Goal: Task Accomplishment & Management: Use online tool/utility

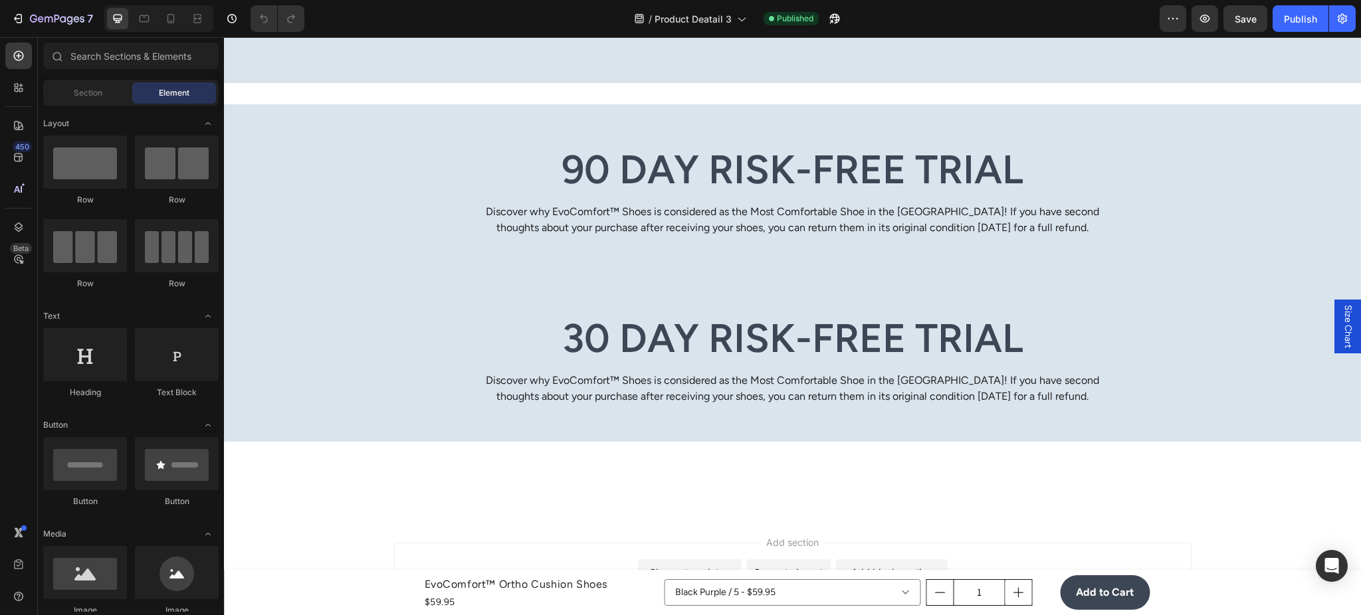
scroll to position [5433, 0]
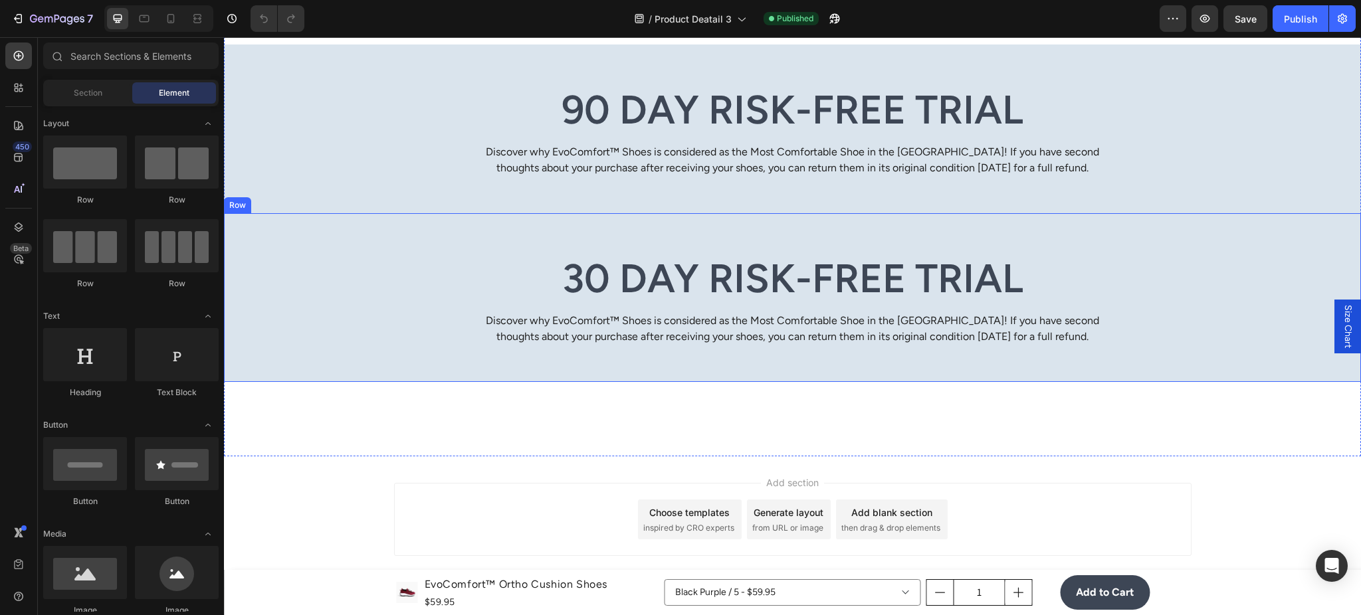
click at [448, 325] on div "30 Day Risk-Free Trial Heading Discover why EvoComfort™ Shoes is considered as …" at bounding box center [792, 299] width 1117 height 93
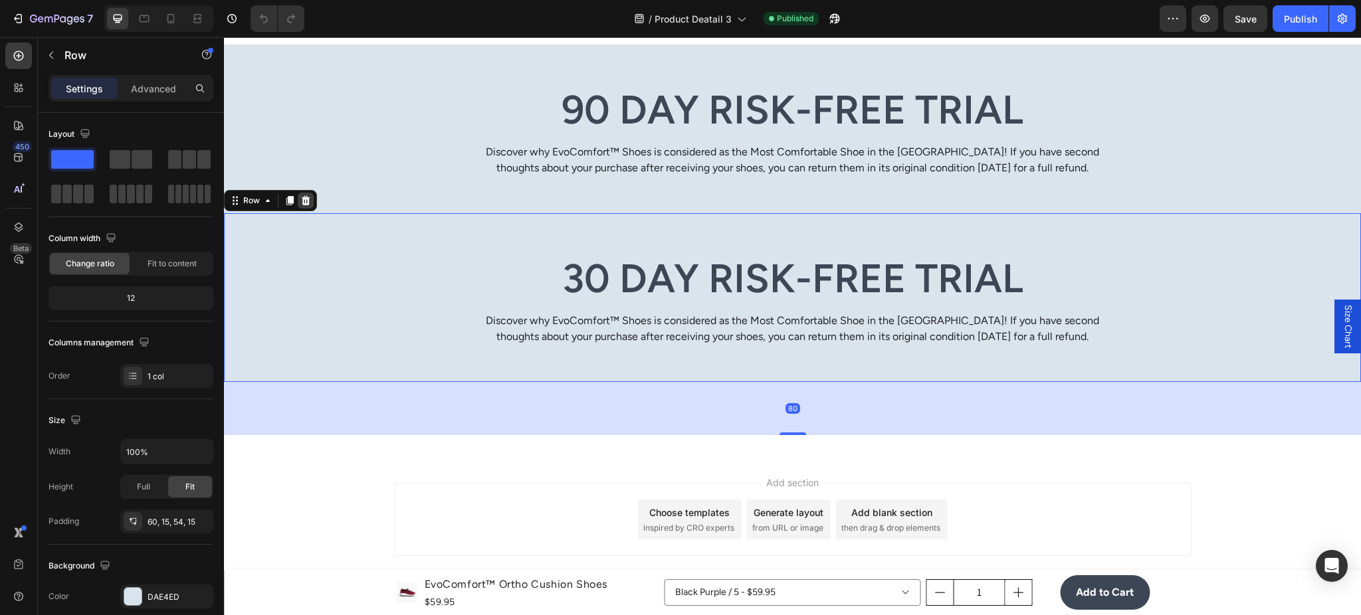
click at [311, 203] on div at bounding box center [306, 201] width 16 height 16
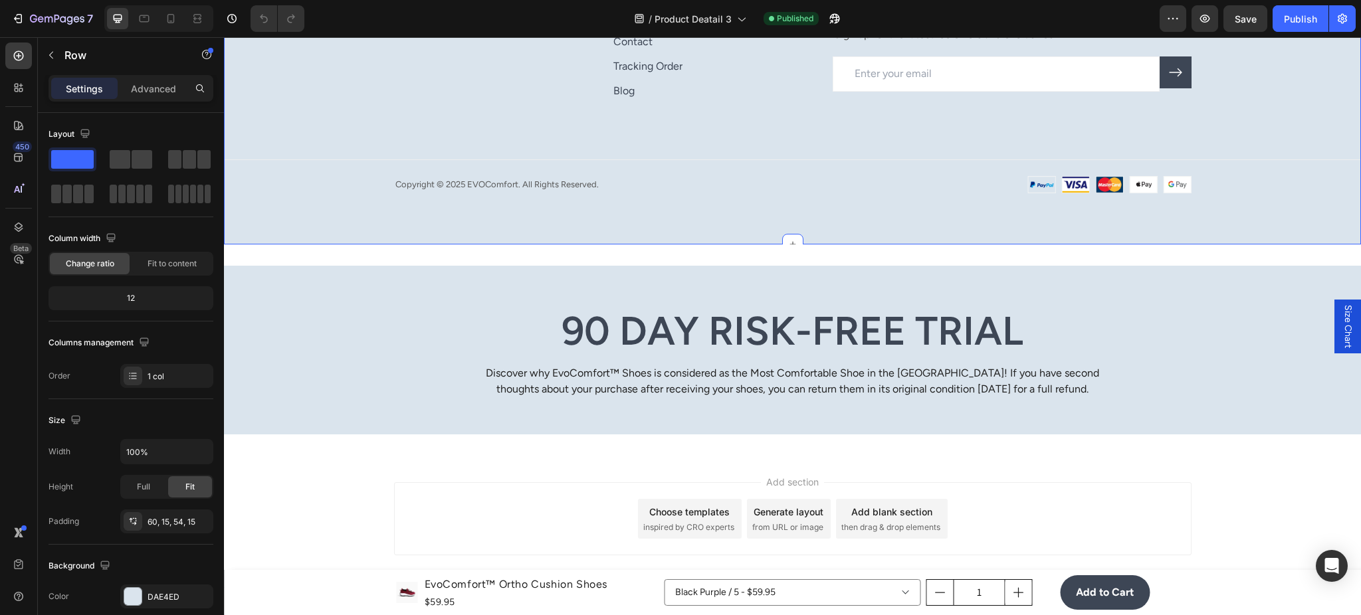
scroll to position [5211, 0]
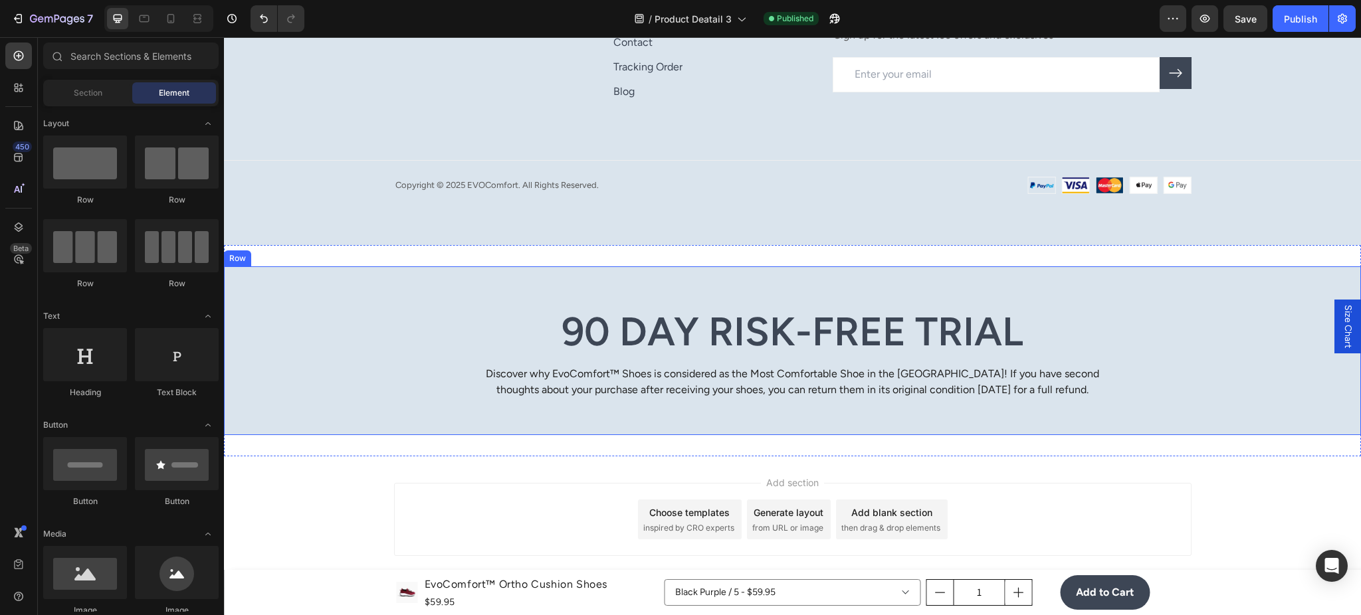
click at [338, 309] on div "90 Day Risk-Free Trial Heading Discover why EvoComfort™ Shoes is considered as …" at bounding box center [792, 352] width 1117 height 93
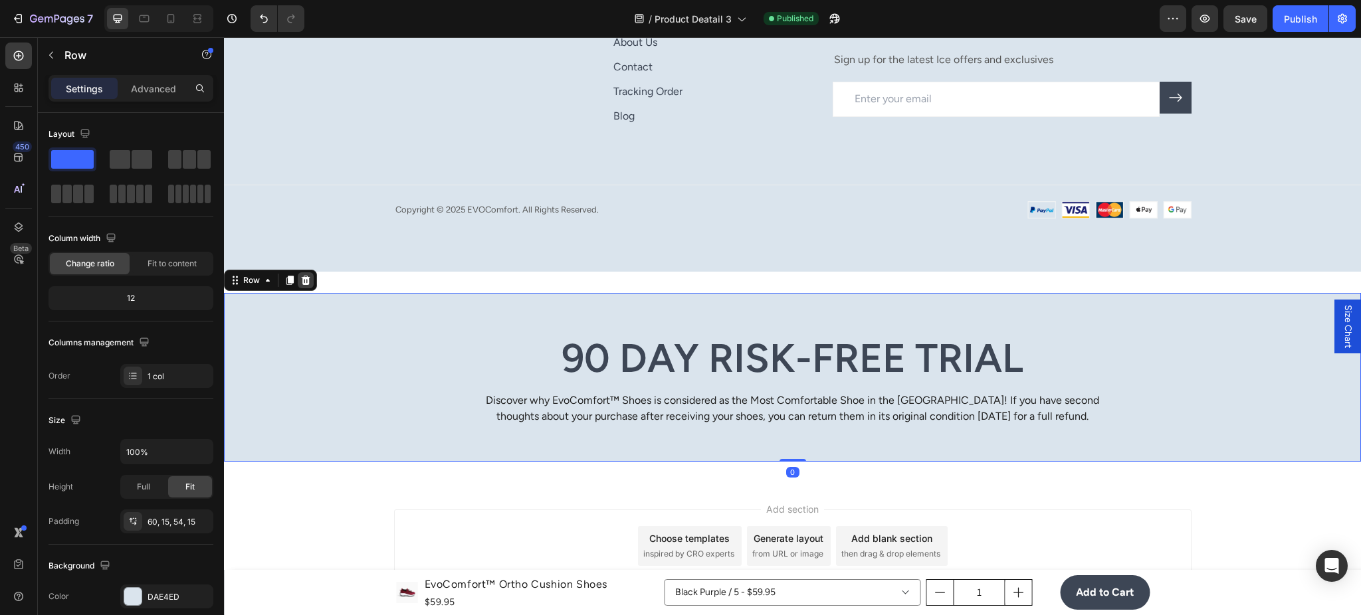
click at [309, 275] on icon at bounding box center [306, 279] width 9 height 9
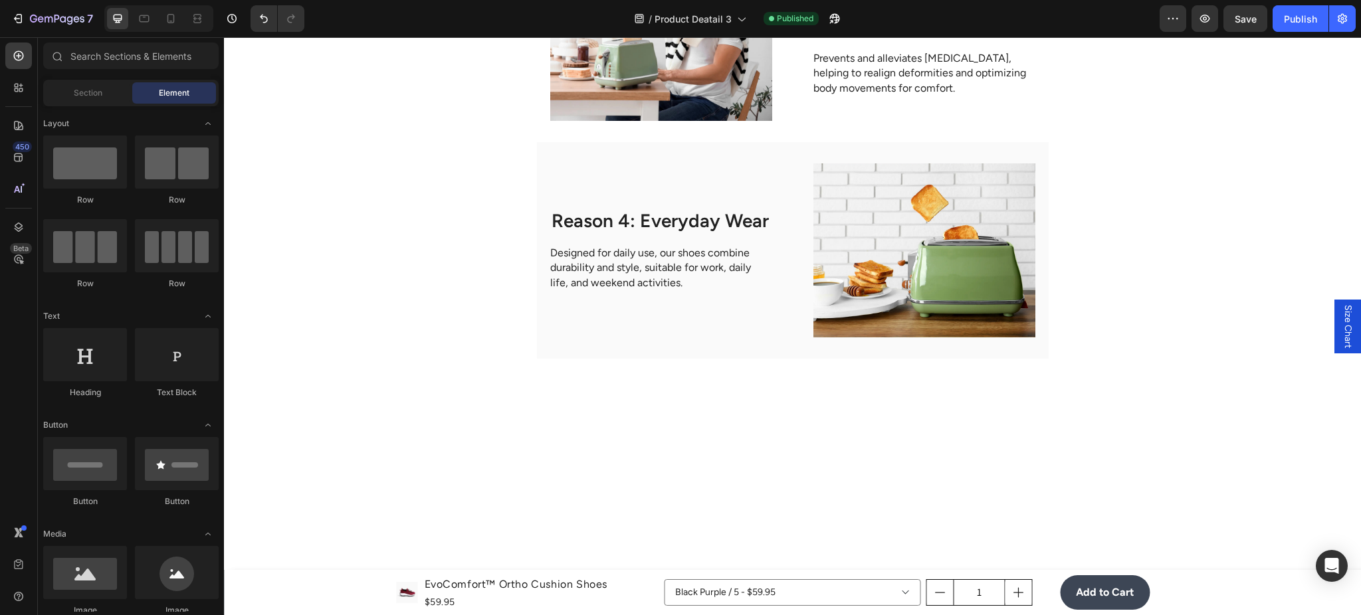
scroll to position [3430, 0]
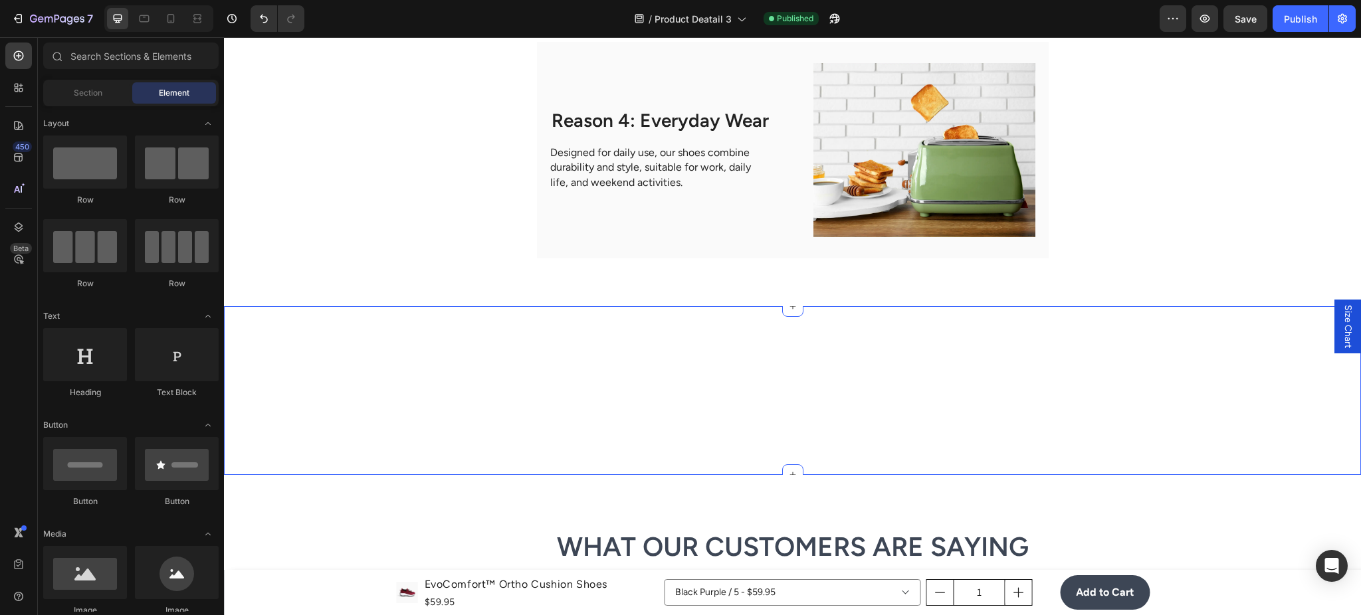
click at [730, 367] on div at bounding box center [792, 390] width 1137 height 169
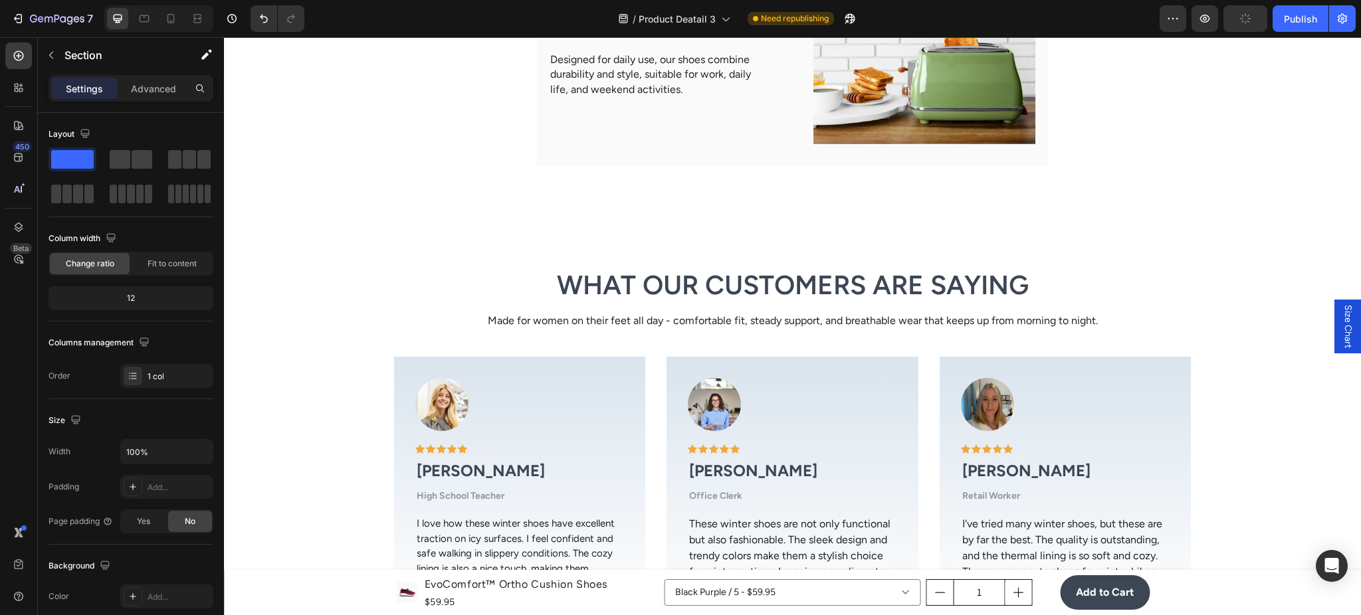
scroll to position [3548, 0]
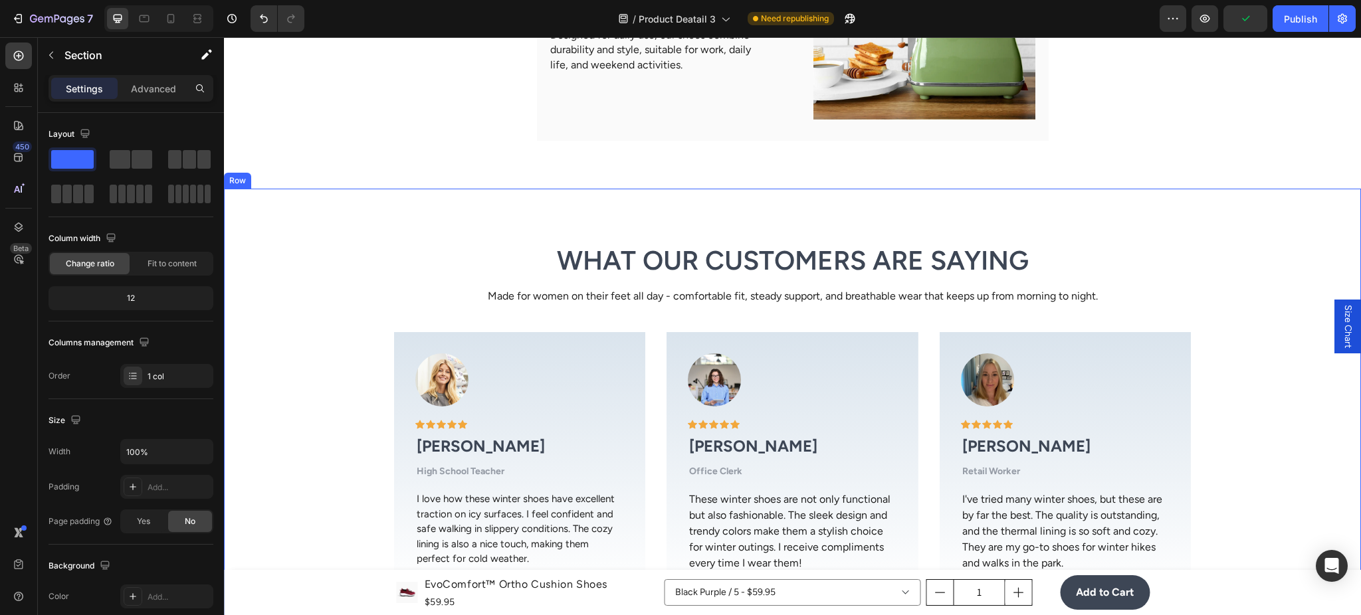
click at [705, 205] on div "What Our Customers Are Saying Heading Made for women on their feet all day - co…" at bounding box center [792, 435] width 1137 height 493
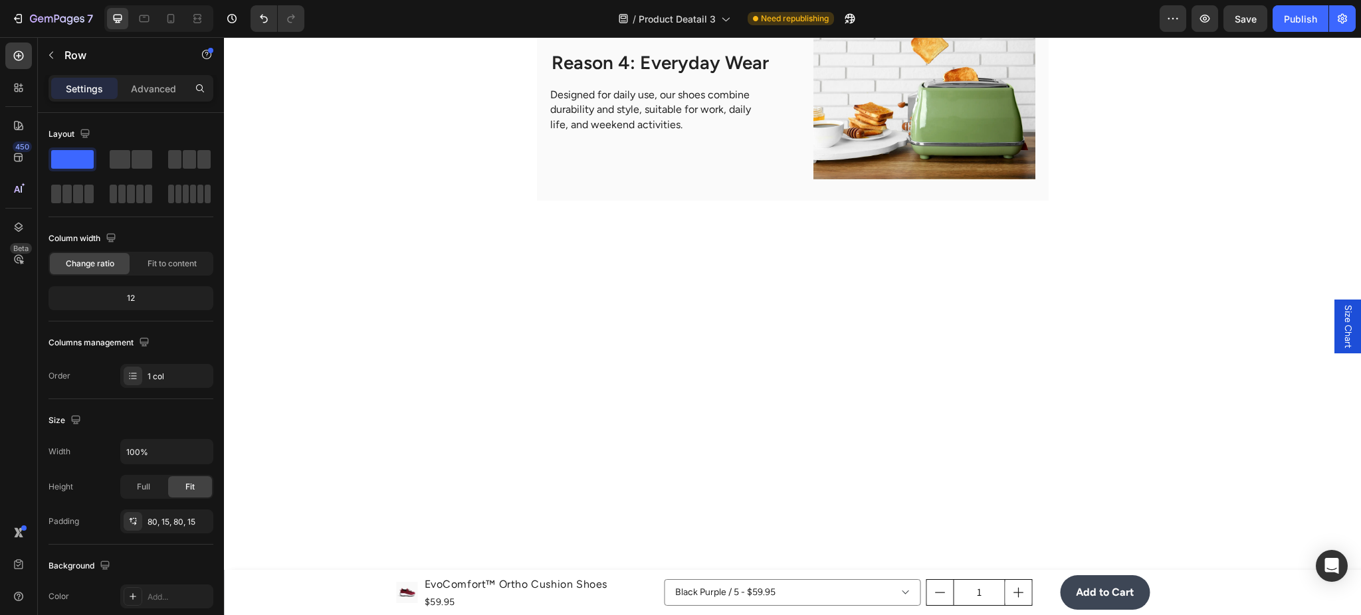
scroll to position [3612, 0]
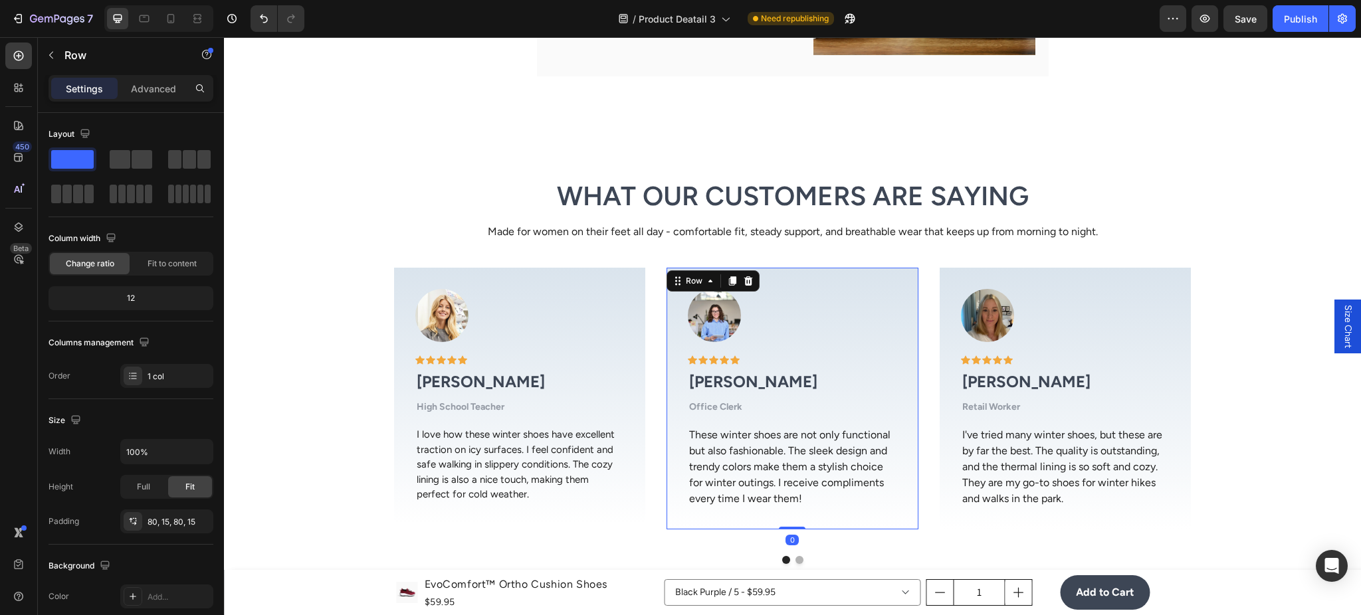
click at [713, 275] on div "Image Icon Icon Icon Icon Icon Row [PERSON_NAME] Text block Office Clerk Text b…" at bounding box center [792, 399] width 252 height 262
click at [662, 153] on div "What Our Customers Are Saying Heading Made for women on their feet all day - co…" at bounding box center [792, 370] width 1137 height 493
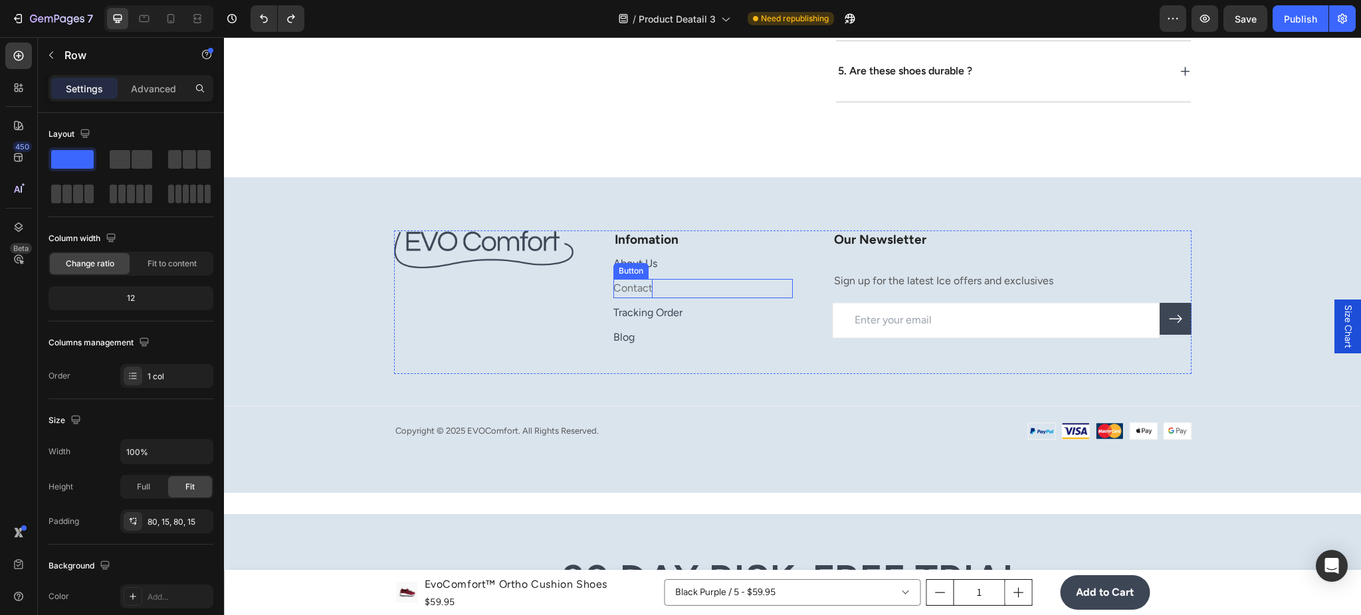
scroll to position [5338, 0]
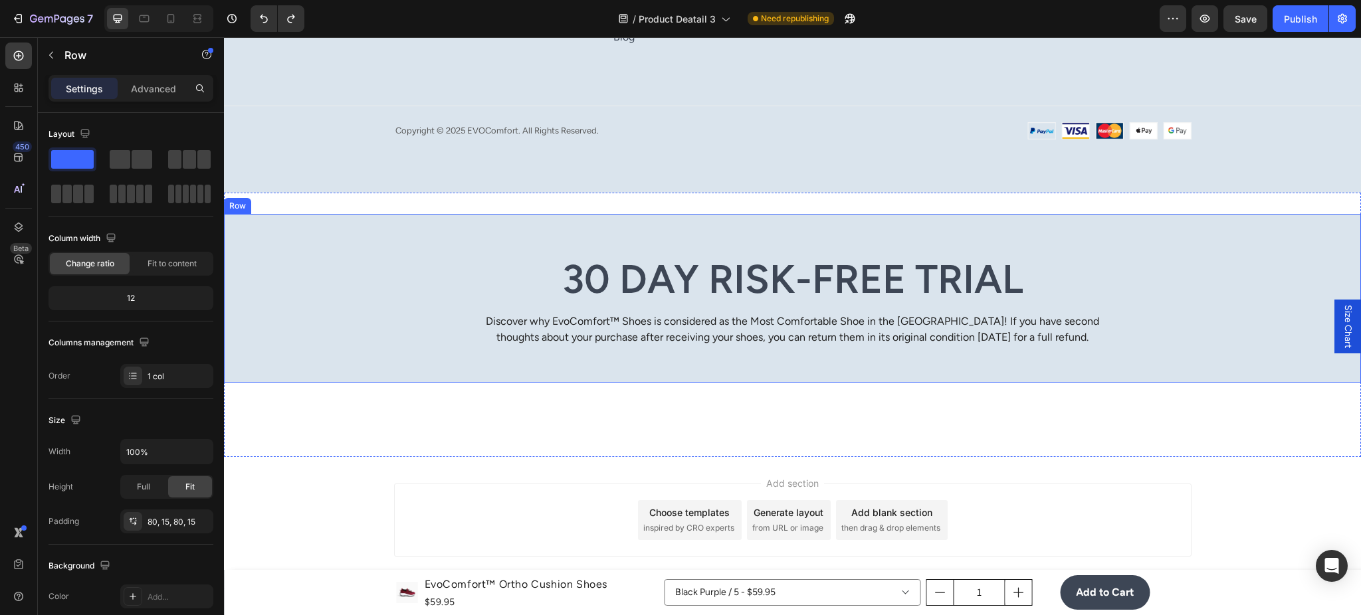
click at [302, 284] on div "30 Day Risk-Free Trial Heading Discover why EvoComfort™ Shoes is considered as …" at bounding box center [792, 300] width 1117 height 93
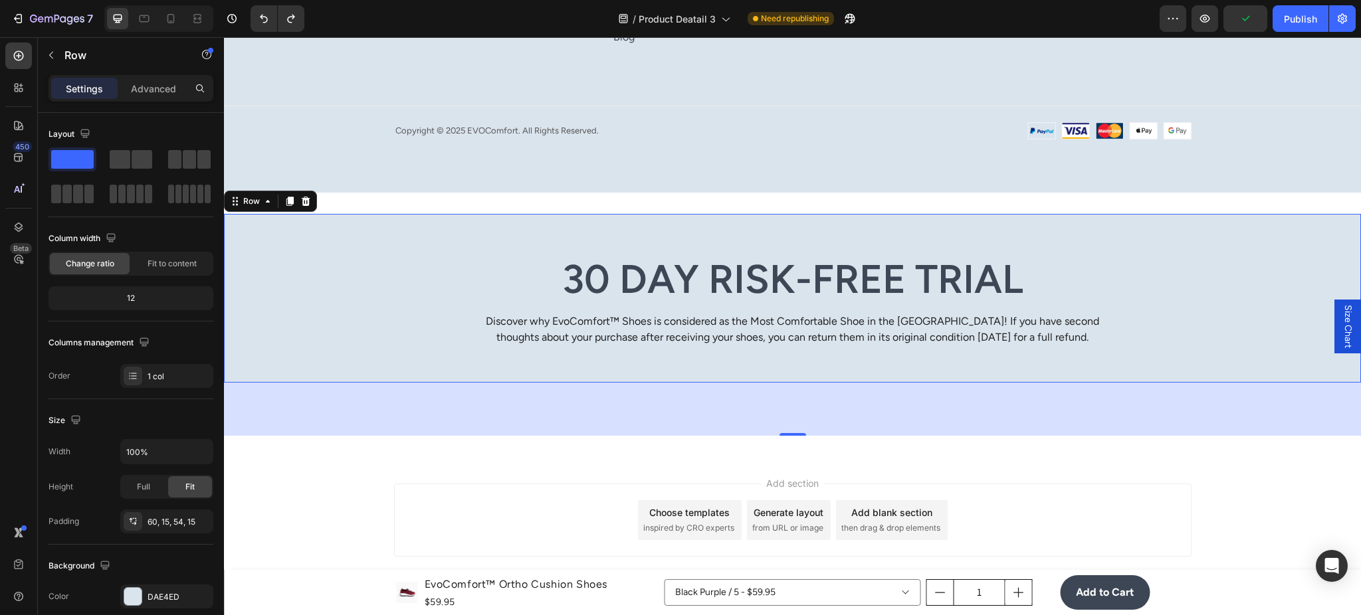
click at [322, 462] on div "Add section Choose templates inspired by CRO experts Generate layout from URL o…" at bounding box center [792, 523] width 1137 height 132
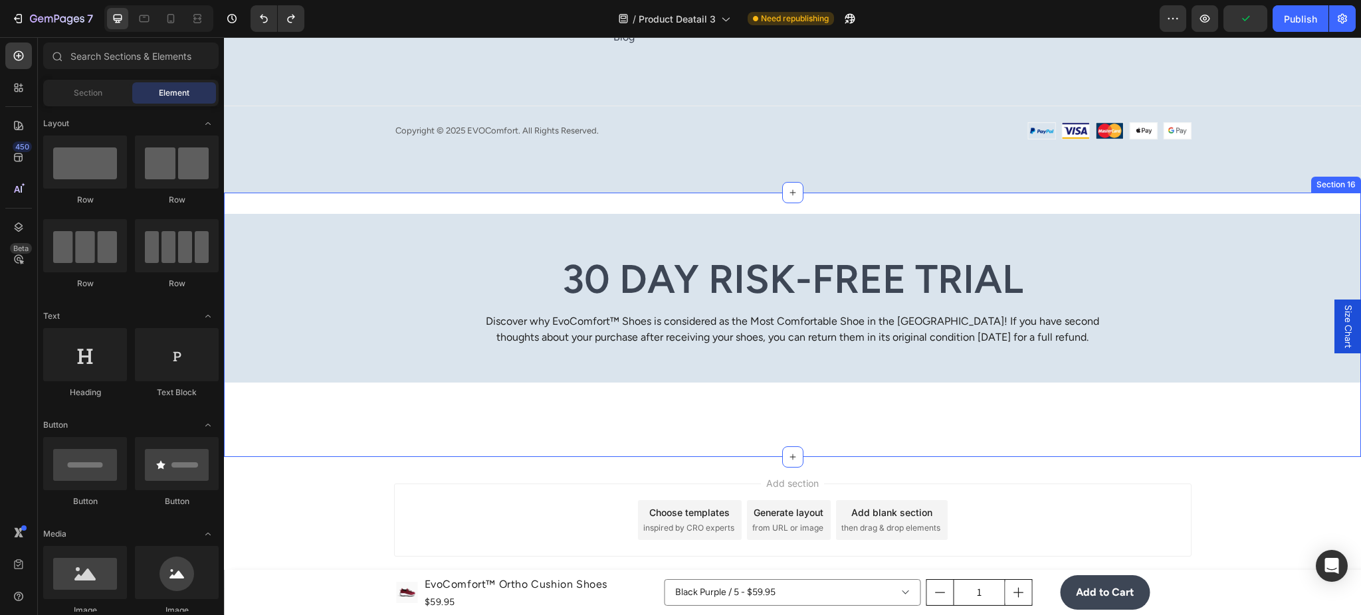
click at [361, 337] on div "30 Day Risk-Free Trial Heading Discover why EvoComfort™ Shoes is considered as …" at bounding box center [792, 300] width 1117 height 93
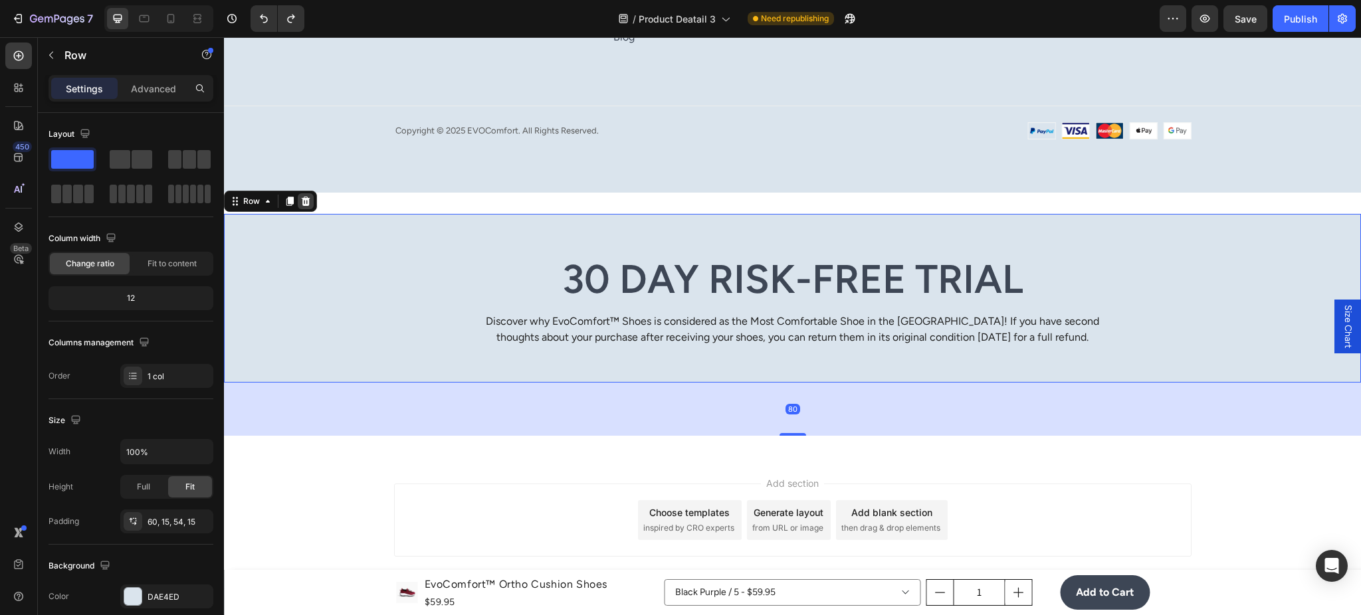
click at [302, 205] on icon at bounding box center [306, 200] width 9 height 9
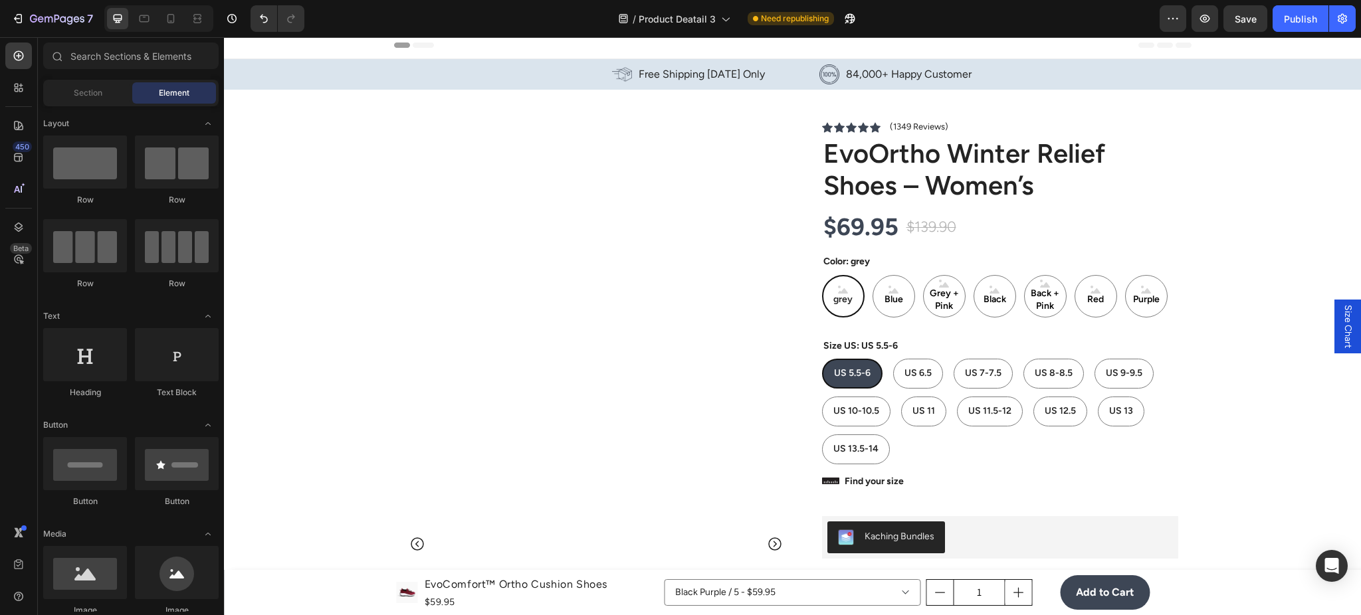
scroll to position [0, 0]
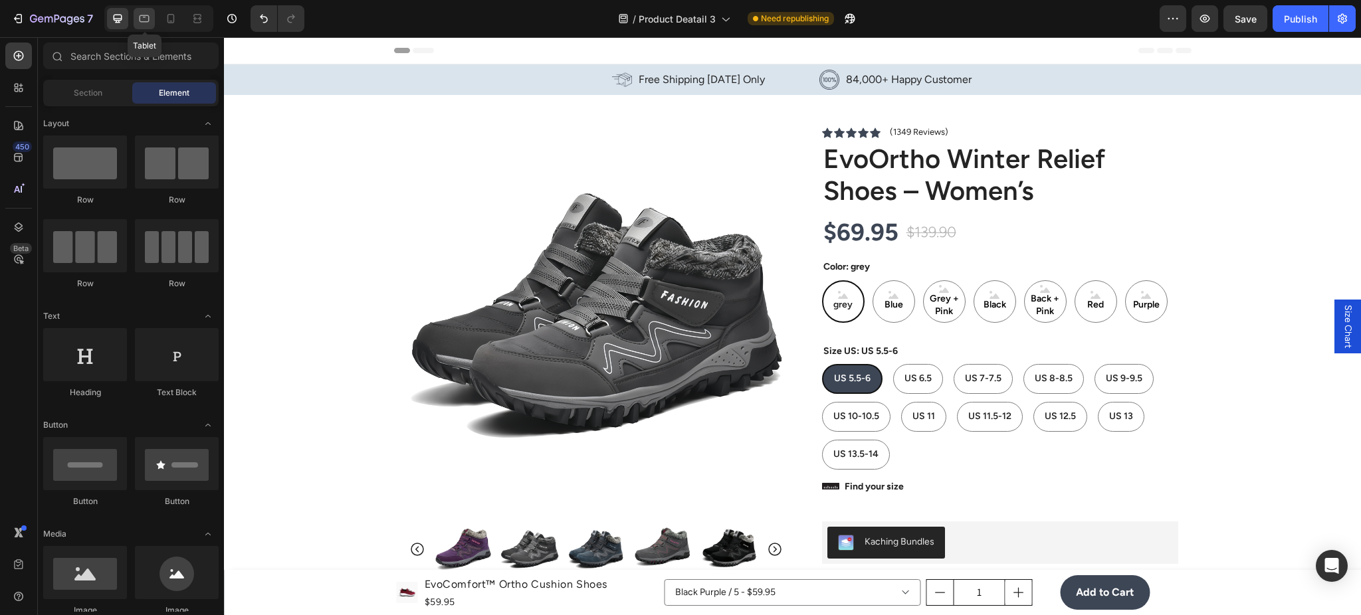
click at [142, 14] on icon at bounding box center [144, 18] width 13 height 13
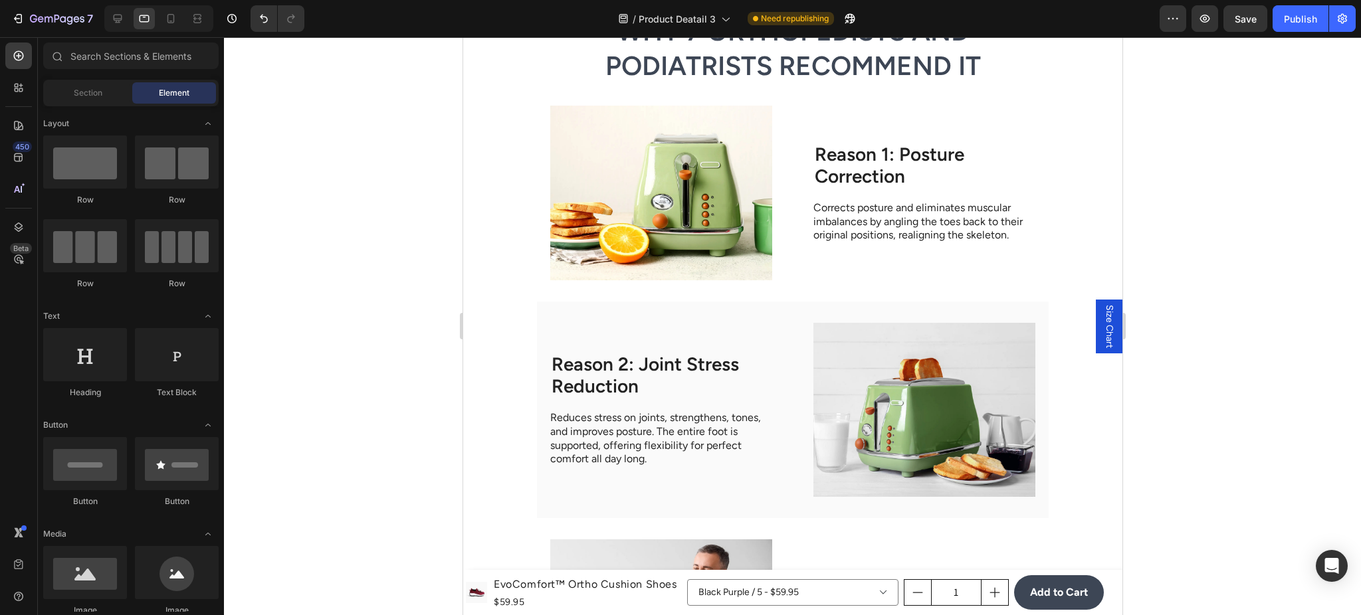
scroll to position [2598, 0]
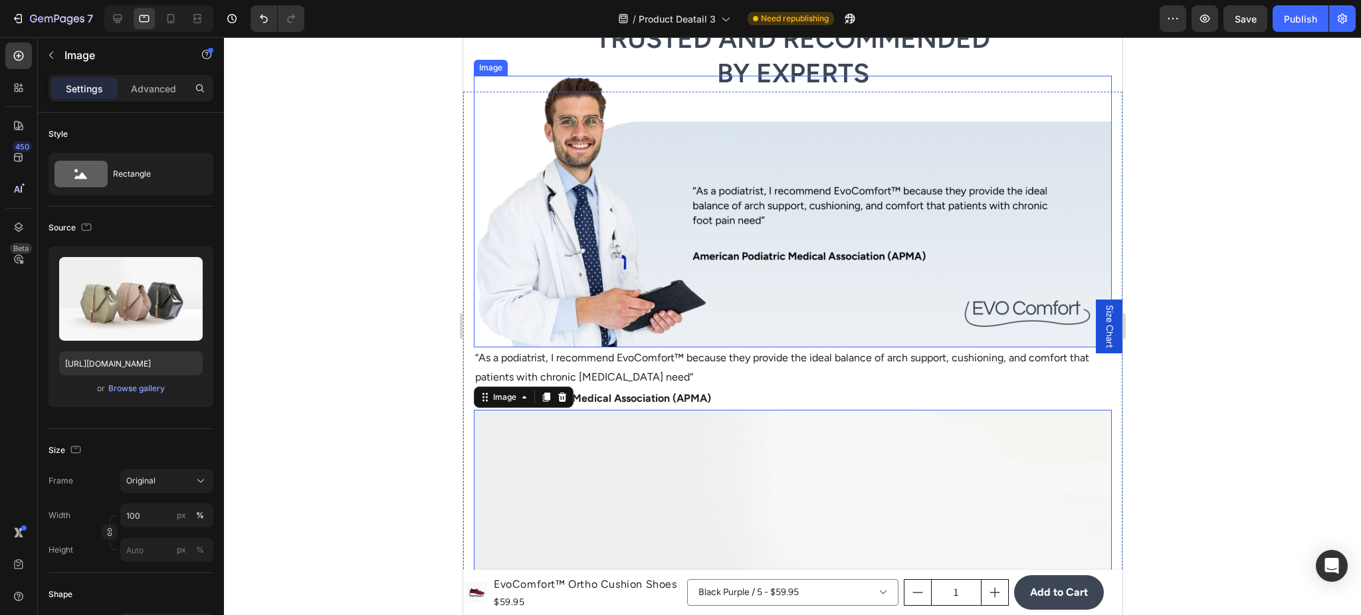
scroll to position [2834, 0]
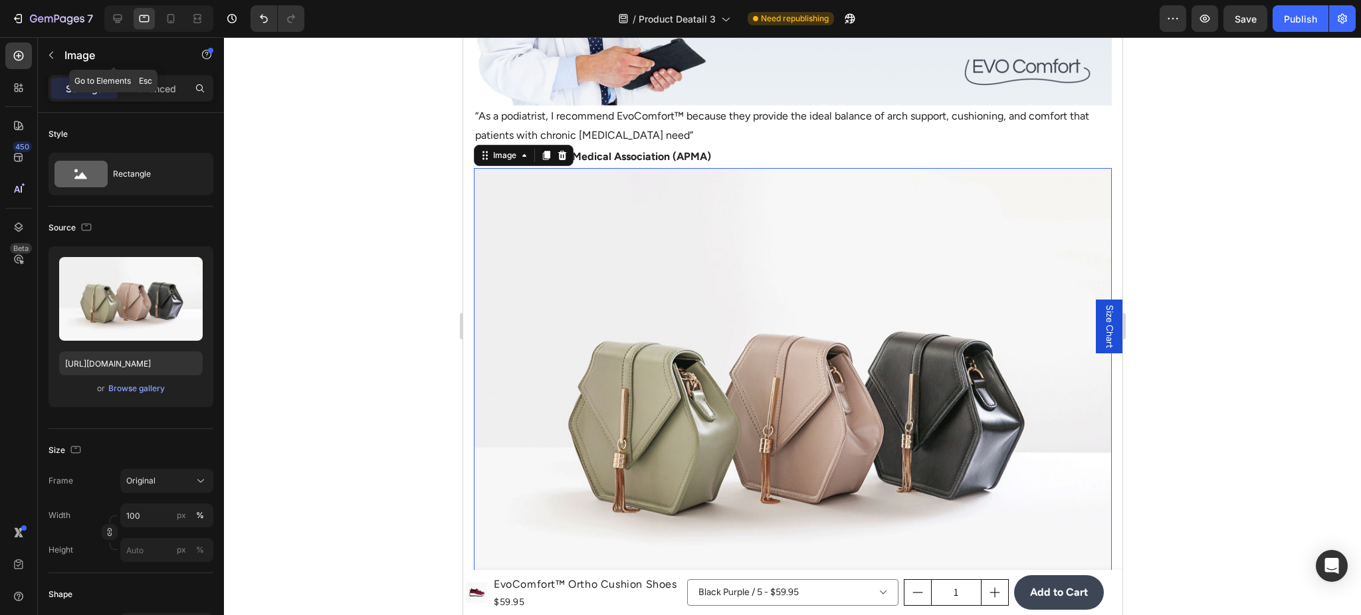
click at [161, 72] on div "Image" at bounding box center [113, 56] width 151 height 38
click at [161, 82] on p "Advanced" at bounding box center [153, 89] width 45 height 14
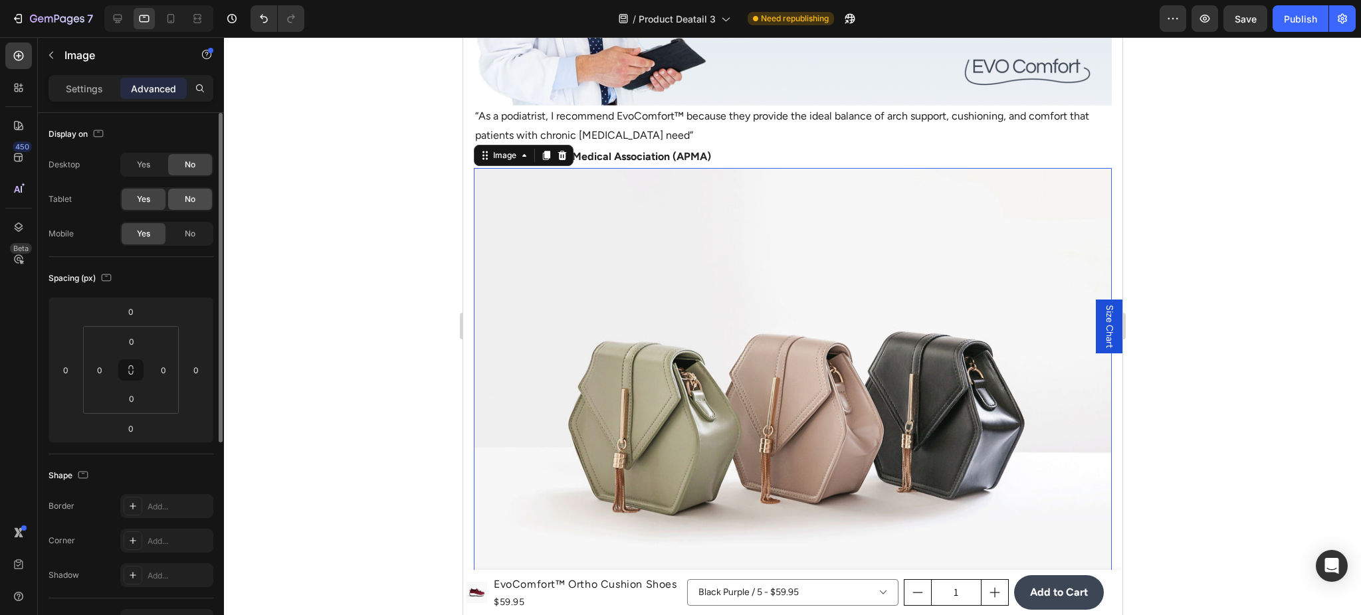
click at [185, 199] on span "No" at bounding box center [190, 199] width 11 height 12
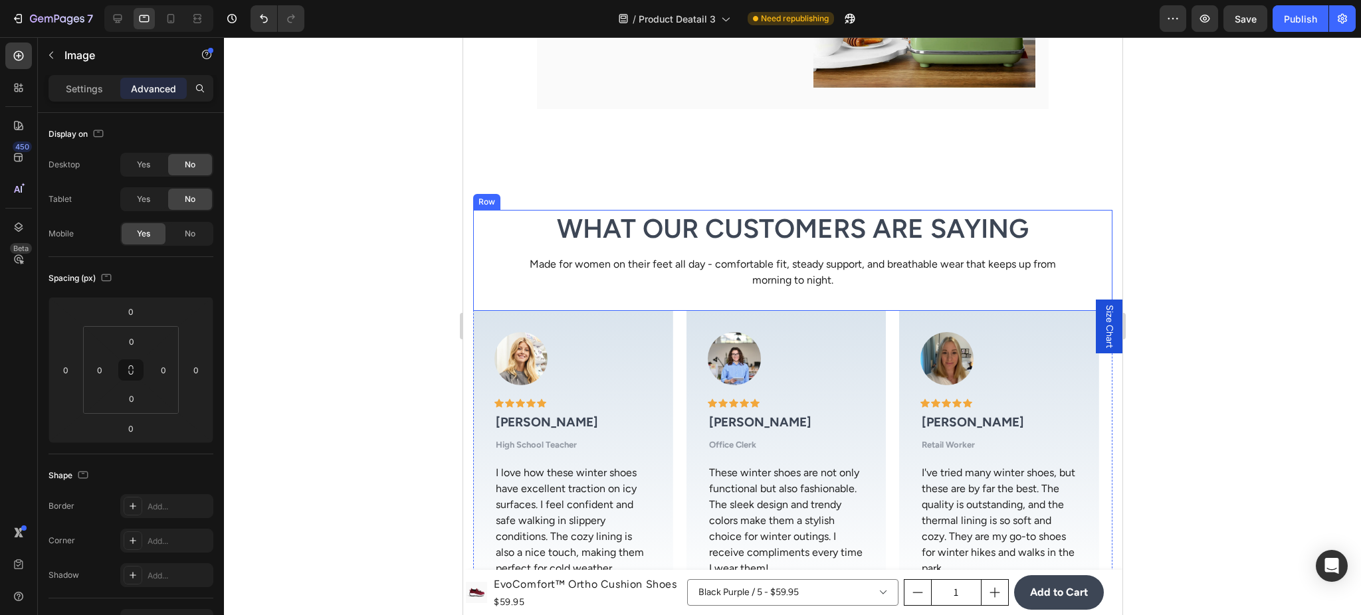
scroll to position [3661, 0]
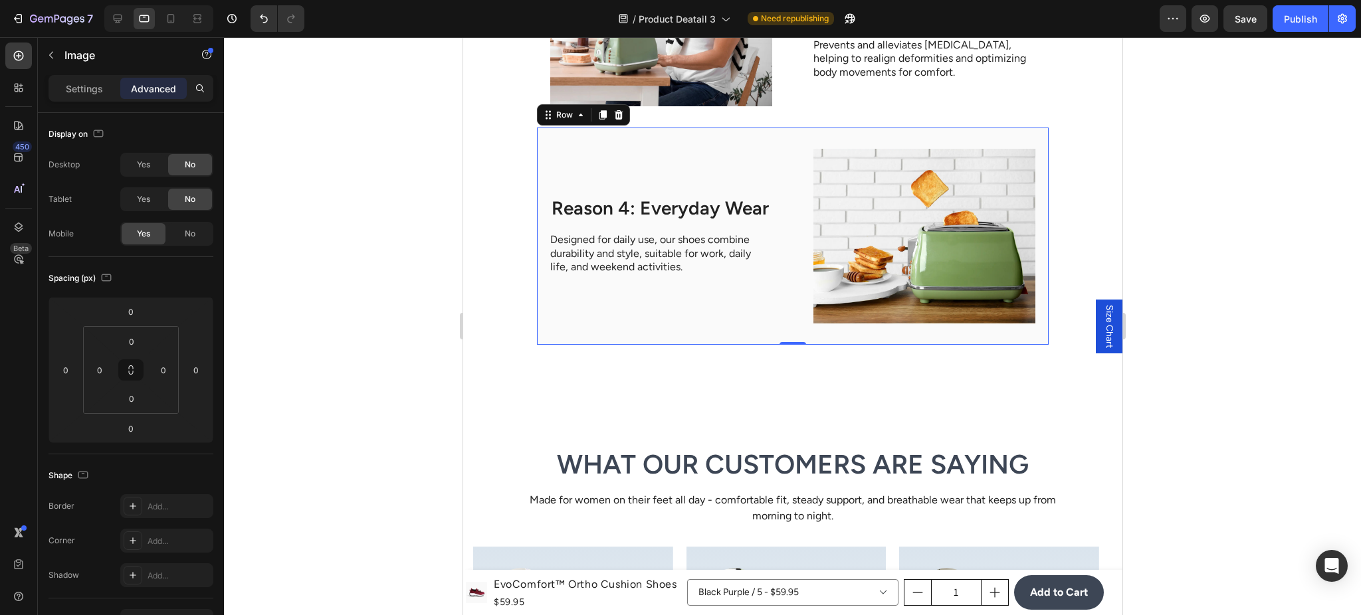
click at [704, 337] on div "Reason 4: Everyday Wear Heading Designed for daily use, our shoes combine durab…" at bounding box center [792, 236] width 512 height 217
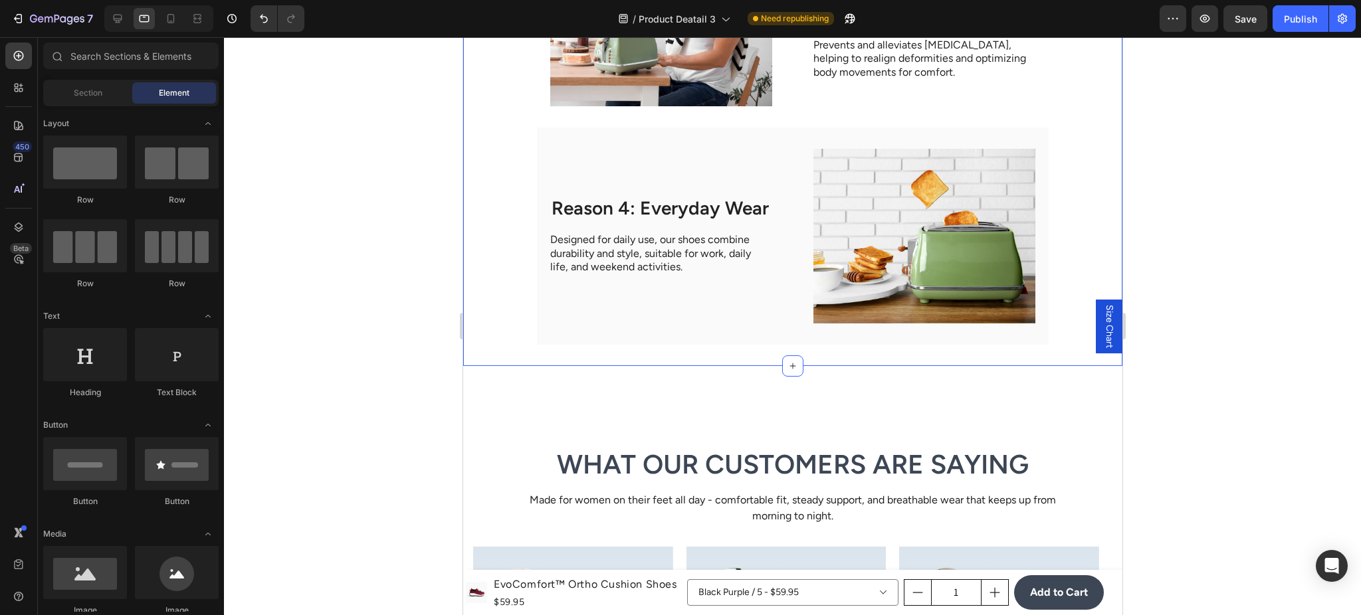
click at [549, 284] on div "Reason 4: Everyday Wear Heading Designed for daily use, our shoes combine durab…" at bounding box center [660, 236] width 222 height 175
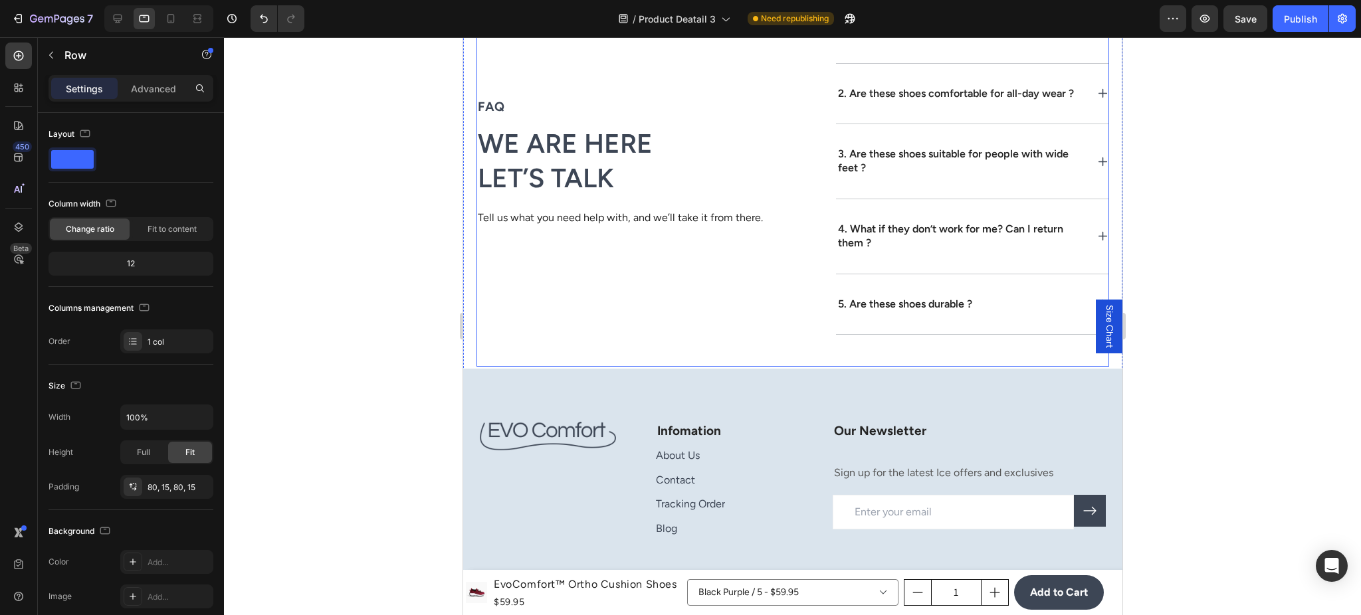
scroll to position [5602, 0]
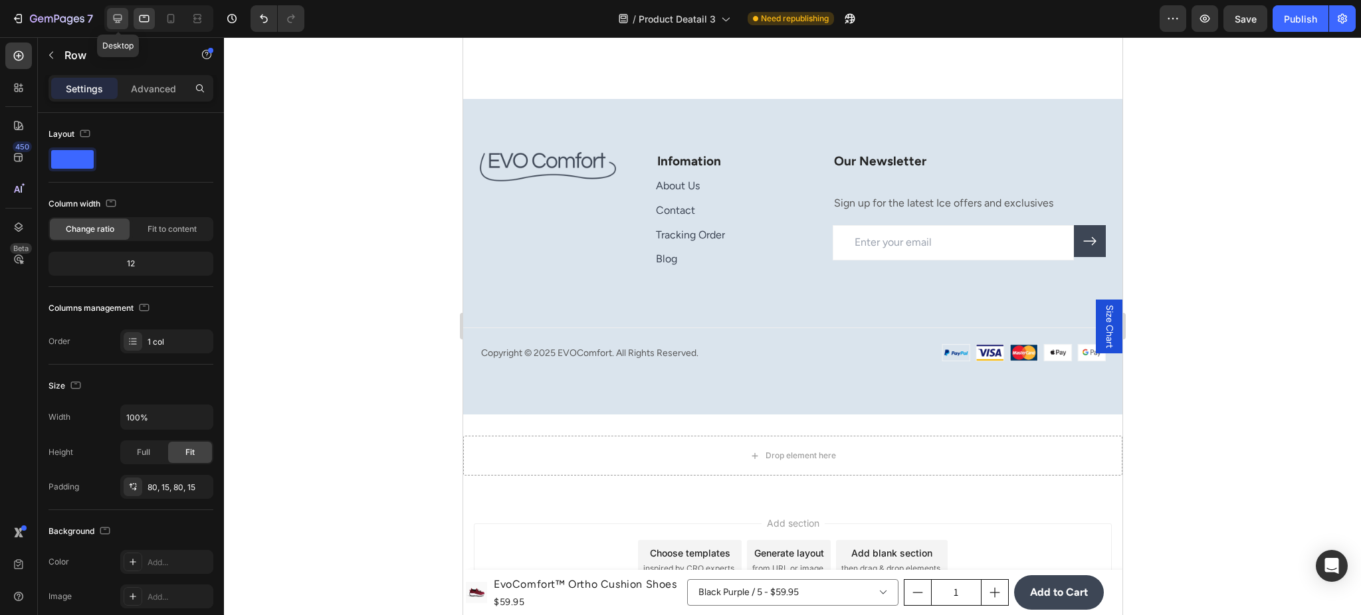
click at [128, 20] on div at bounding box center [117, 18] width 21 height 21
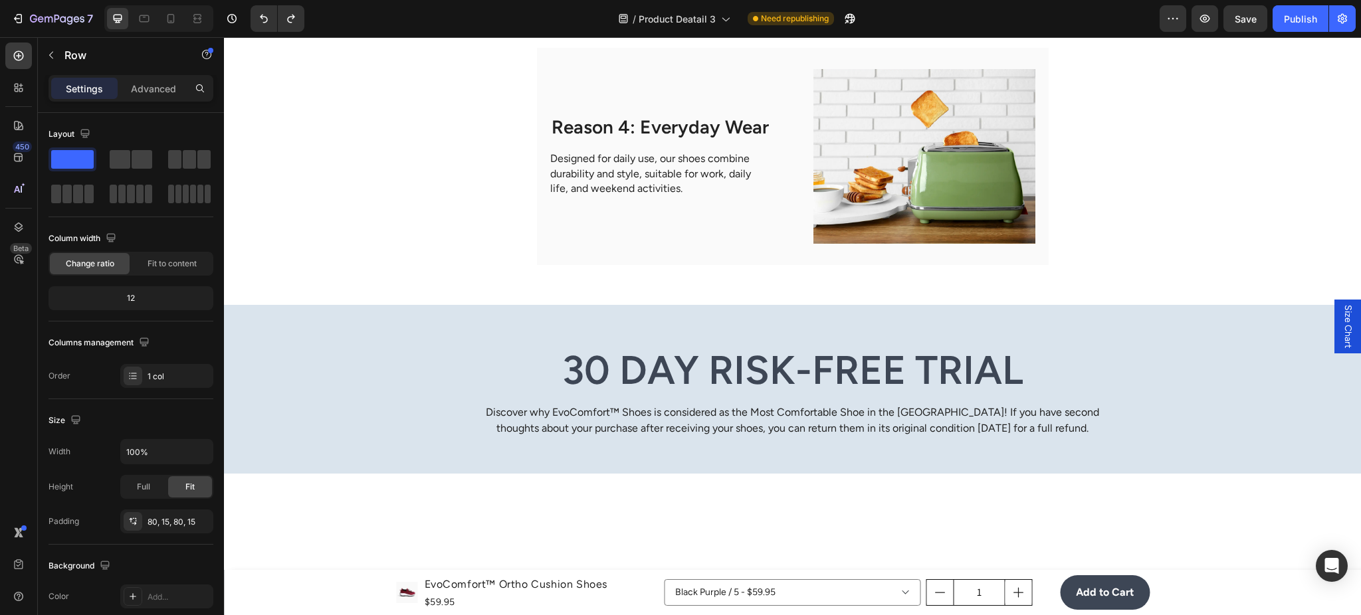
scroll to position [3543, 0]
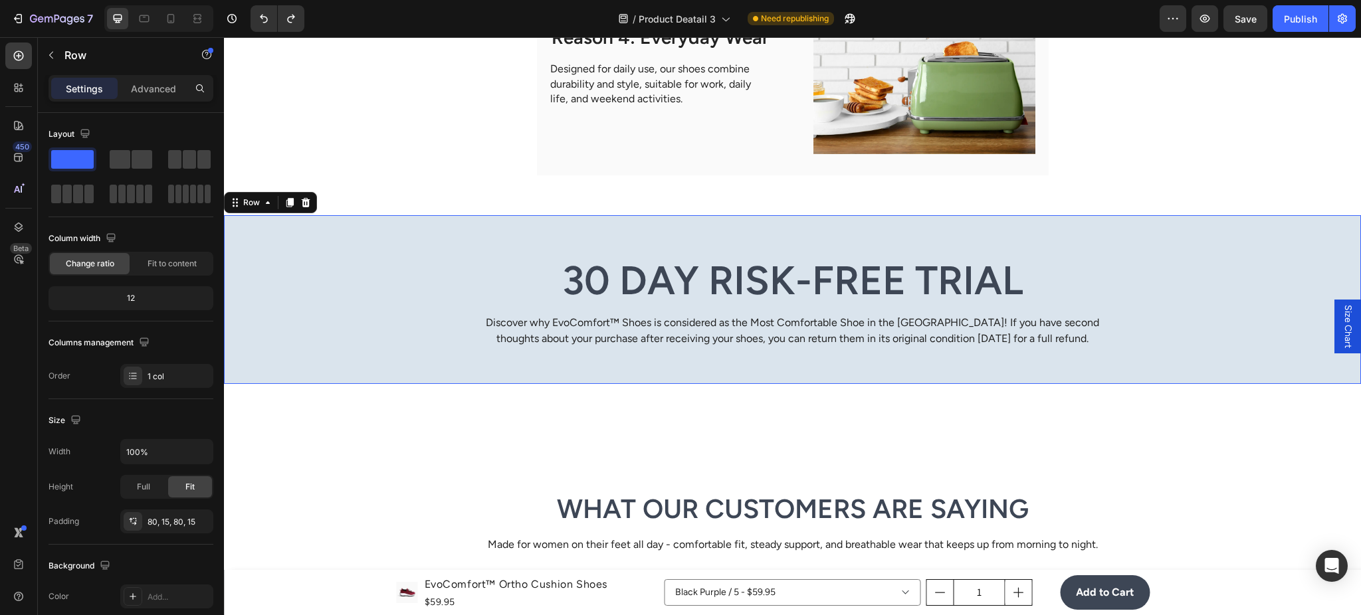
click at [379, 302] on div "30 Day Risk-Free Trial Heading Discover why EvoComfort™ Shoes is considered as …" at bounding box center [792, 301] width 1117 height 93
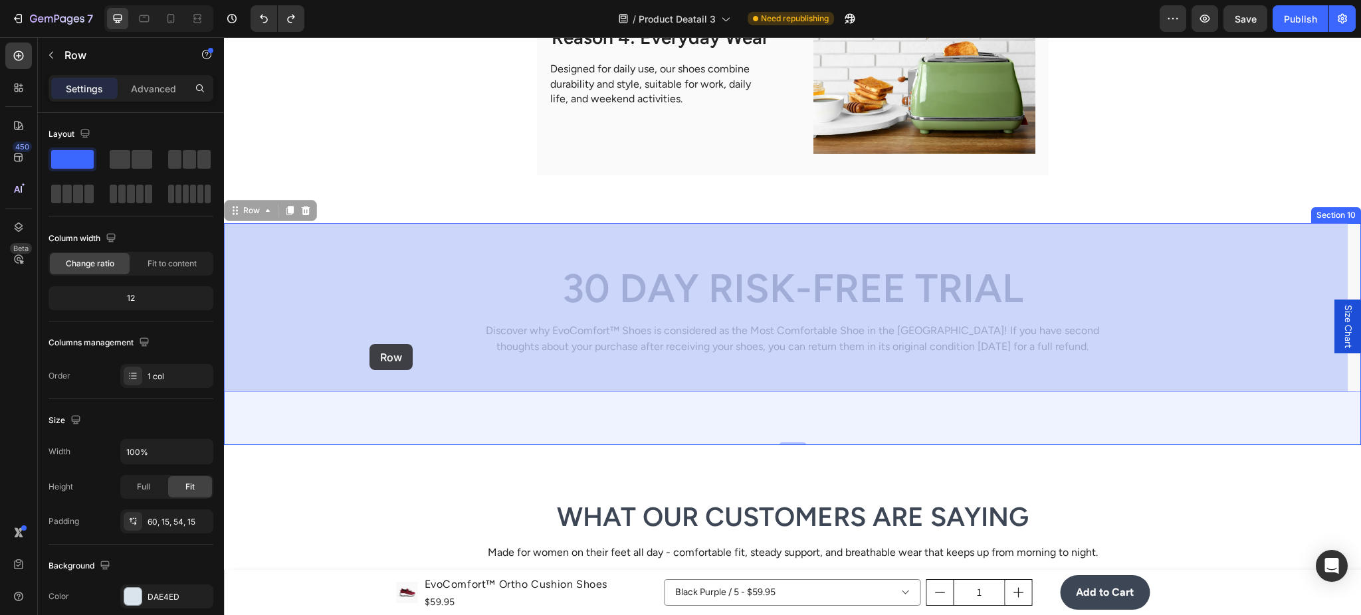
drag, startPoint x: 379, startPoint y: 298, endPoint x: 369, endPoint y: 341, distance: 44.2
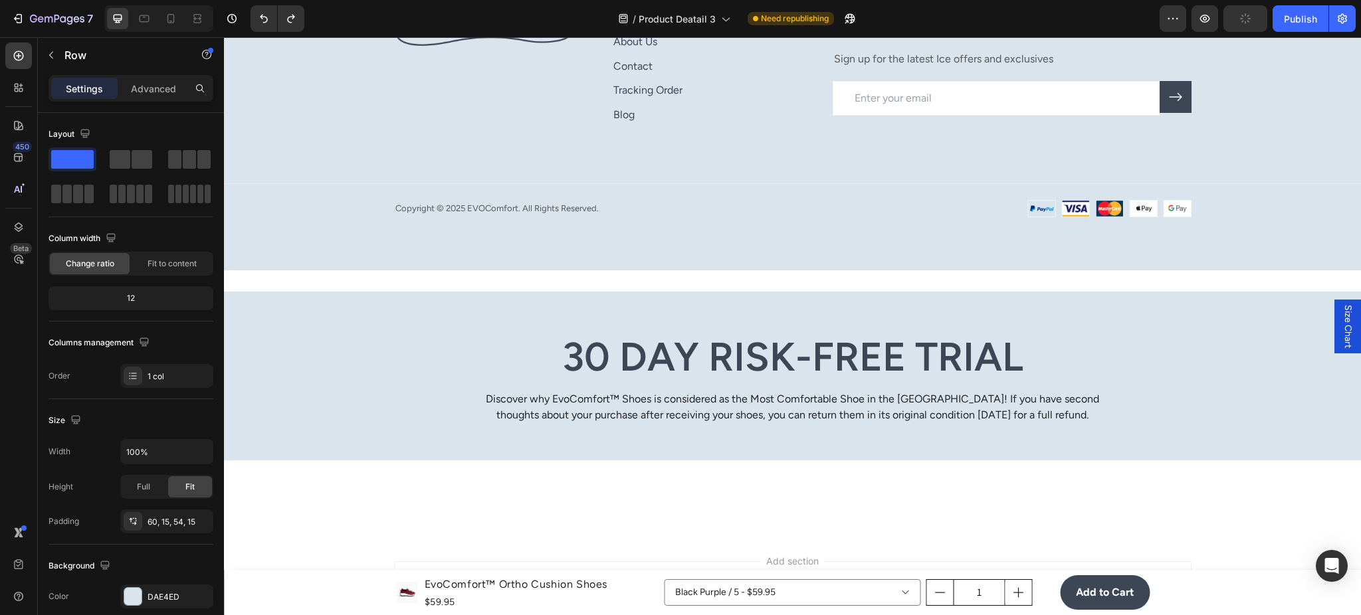
scroll to position [5393, 0]
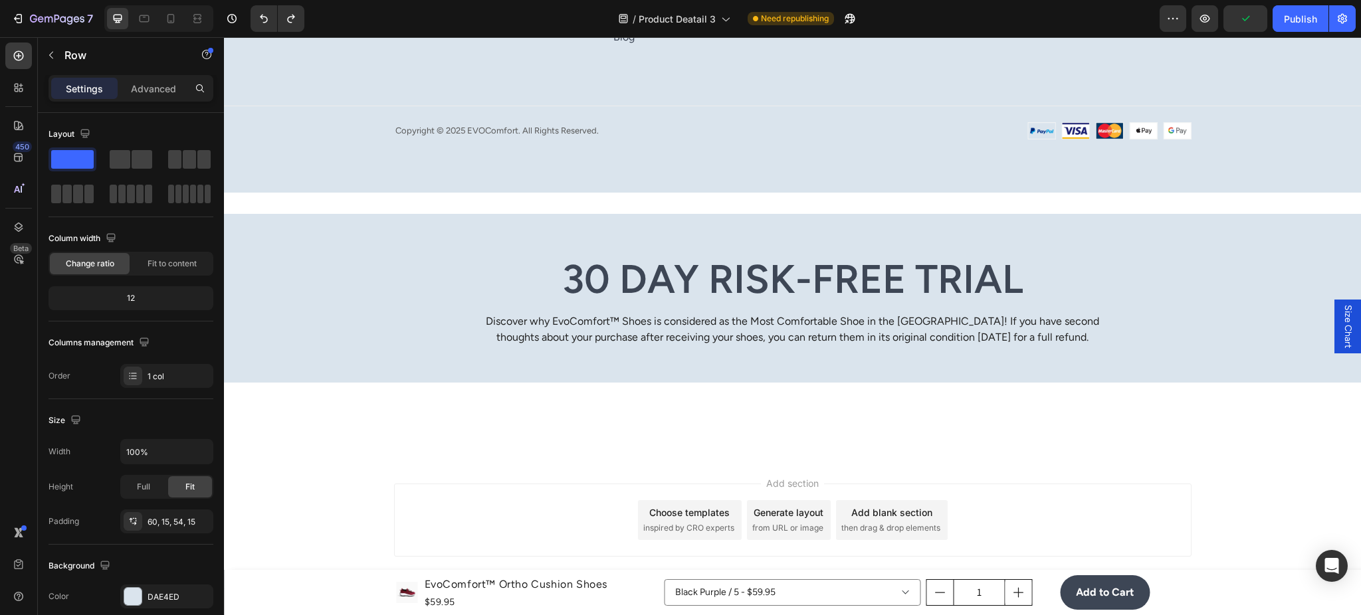
click at [373, 302] on div "30 Day Risk-Free Trial Heading Discover why EvoComfort™ Shoes is considered as …" at bounding box center [792, 300] width 1117 height 93
click at [293, 287] on div "30 Day Risk-Free Trial Heading Discover why EvoComfort™ Shoes is considered as …" at bounding box center [792, 300] width 1117 height 93
click at [322, 232] on div "30 Day Risk-Free Trial Heading Discover why EvoComfort™ Shoes is considered as …" at bounding box center [792, 298] width 1137 height 169
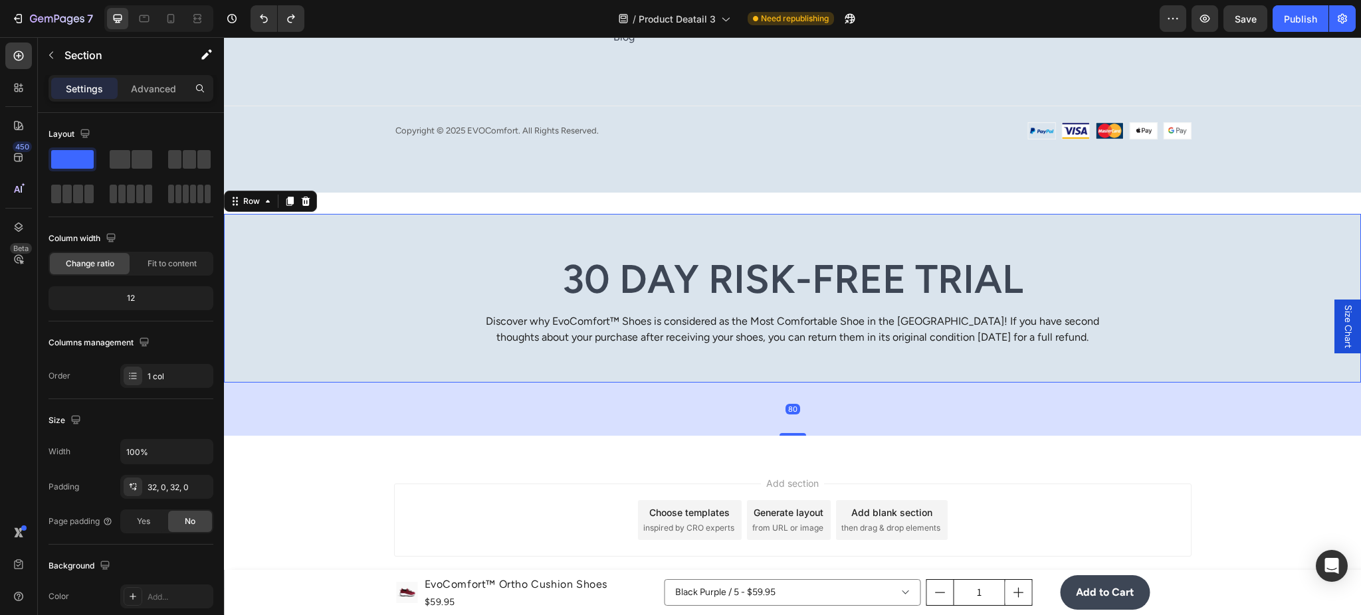
click at [429, 241] on div "30 Day Risk-Free Trial Heading Discover why EvoComfort™ Shoes is considered as …" at bounding box center [792, 298] width 1137 height 169
click at [306, 206] on icon at bounding box center [305, 201] width 11 height 11
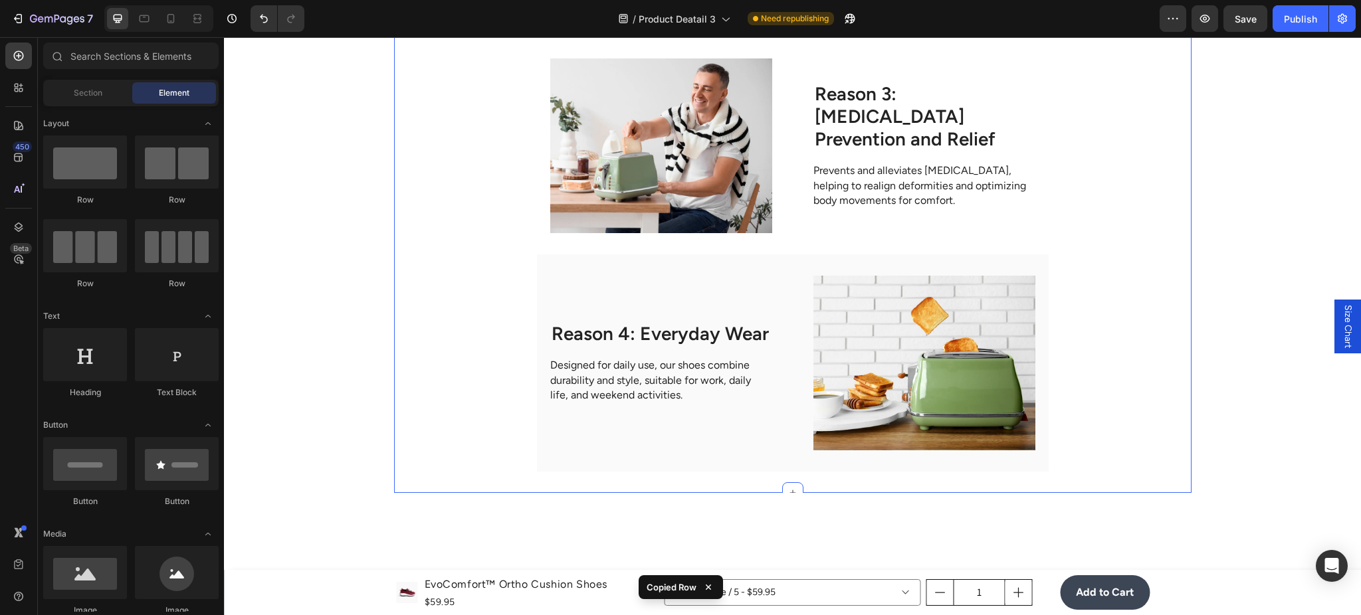
scroll to position [3440, 0]
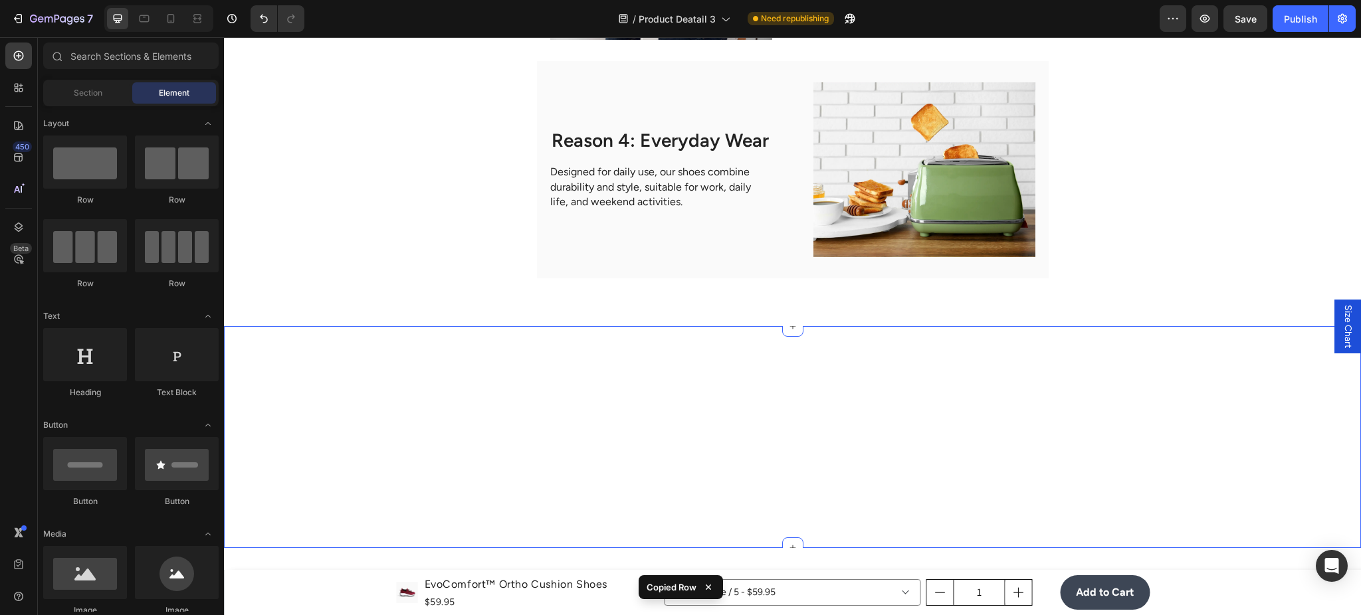
click at [372, 372] on div at bounding box center [792, 437] width 1137 height 222
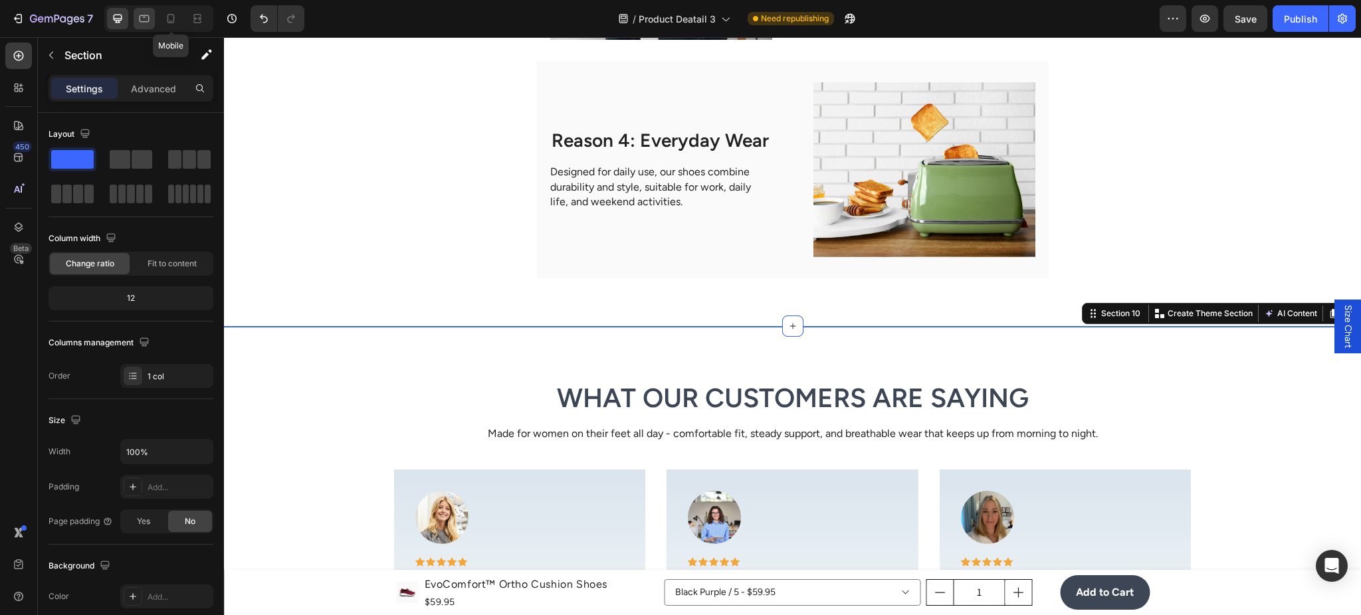
click at [145, 15] on icon at bounding box center [144, 18] width 13 height 13
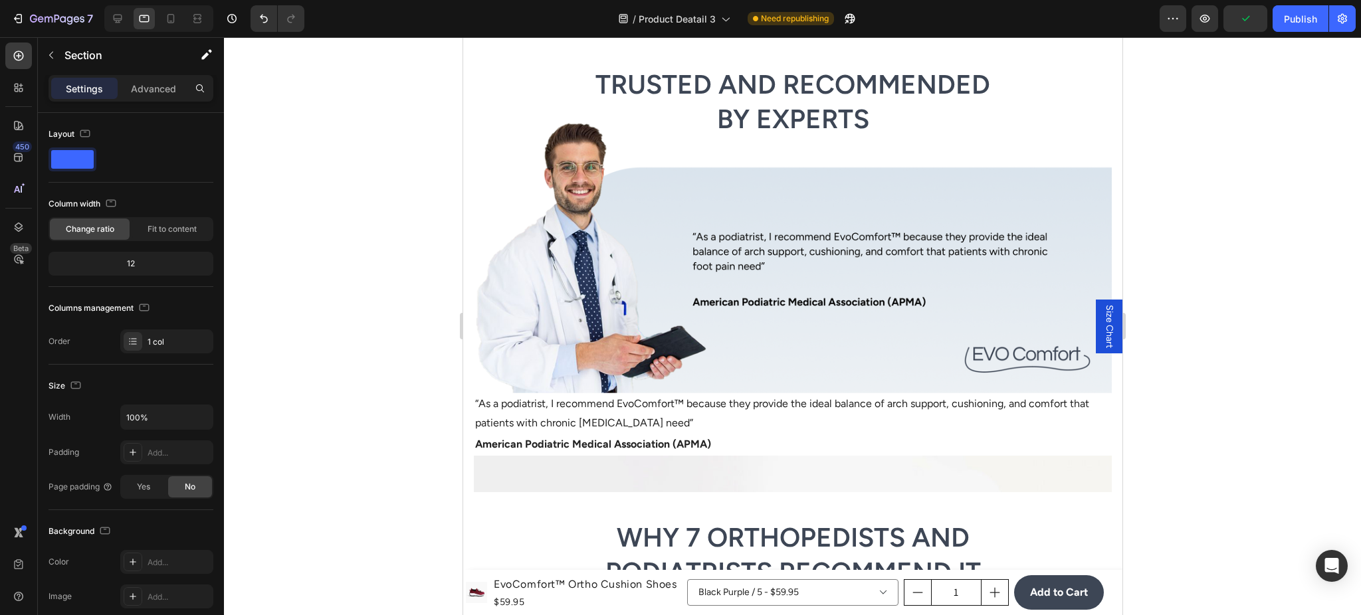
scroll to position [2639, 0]
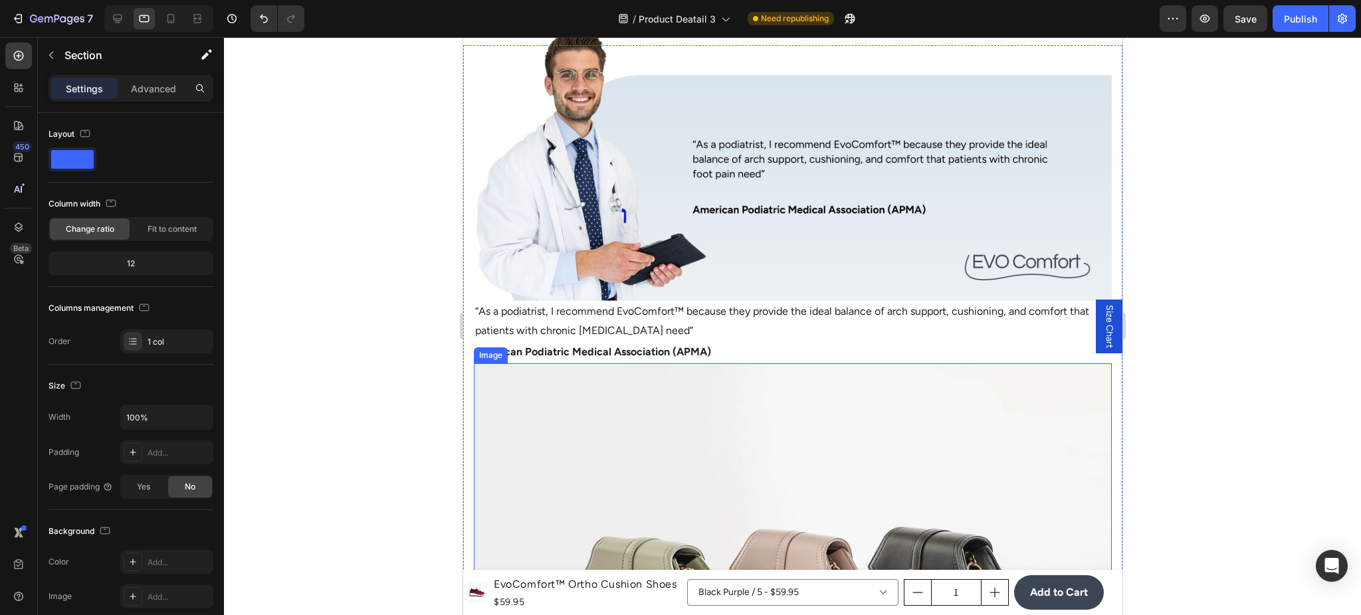
click at [764, 388] on img at bounding box center [792, 602] width 638 height 478
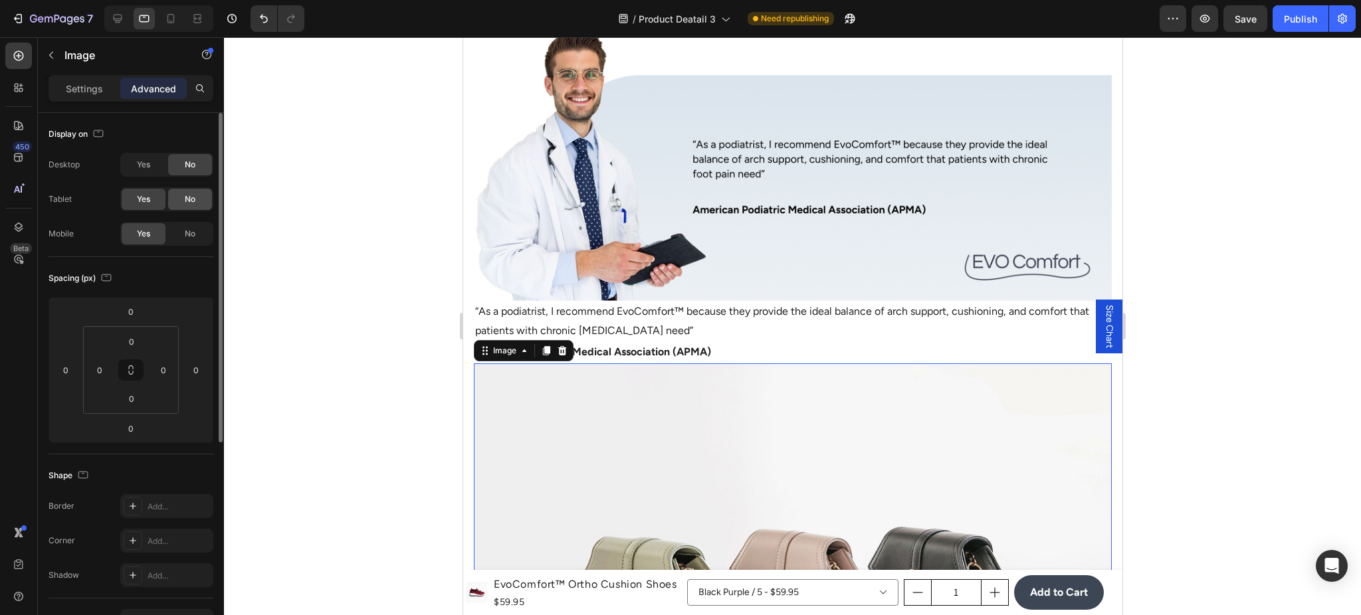
click at [170, 197] on div "No" at bounding box center [190, 199] width 44 height 21
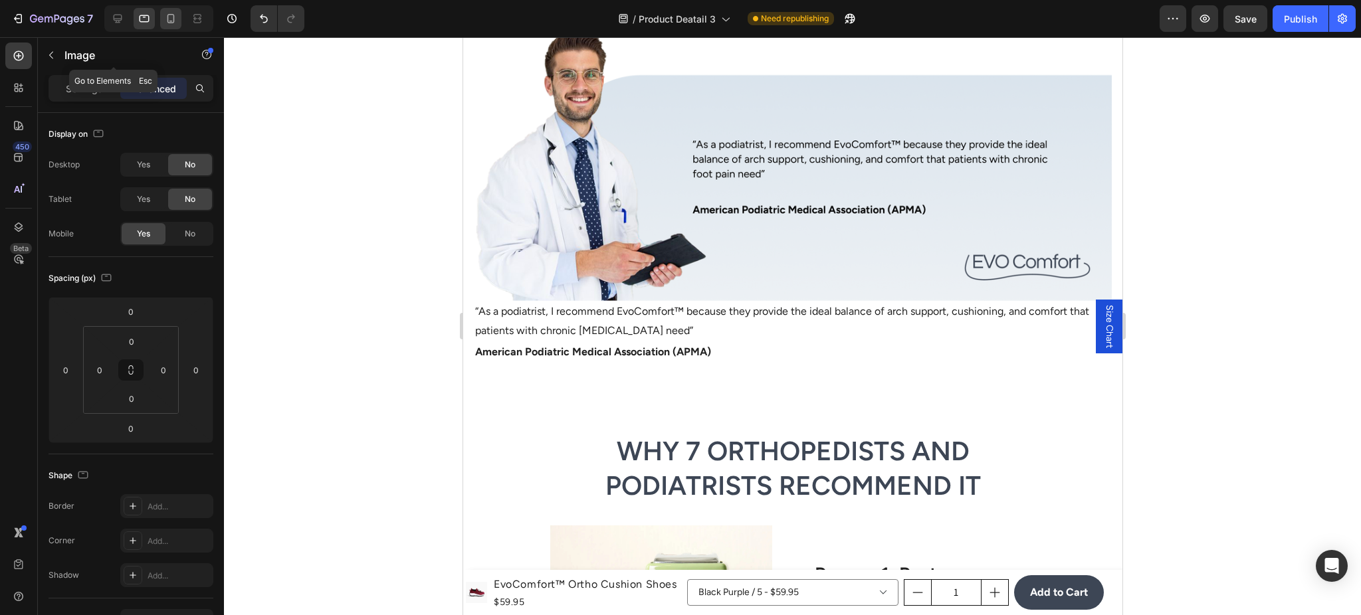
click at [170, 17] on icon at bounding box center [170, 18] width 13 height 13
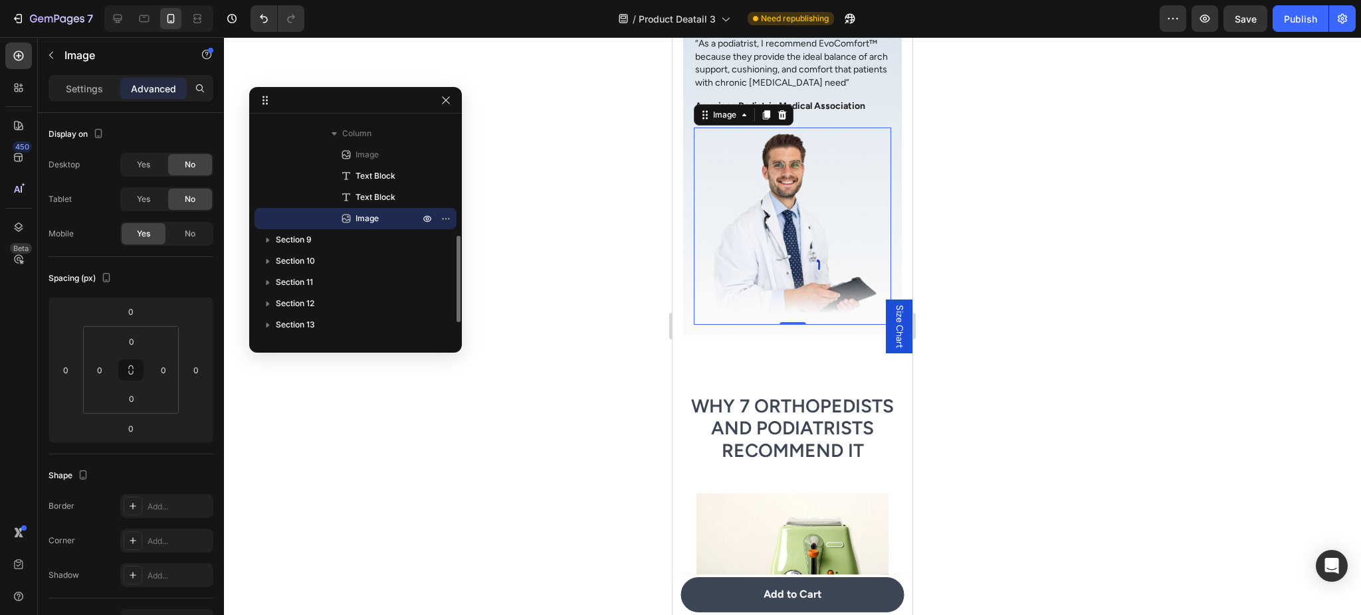
scroll to position [2719, 0]
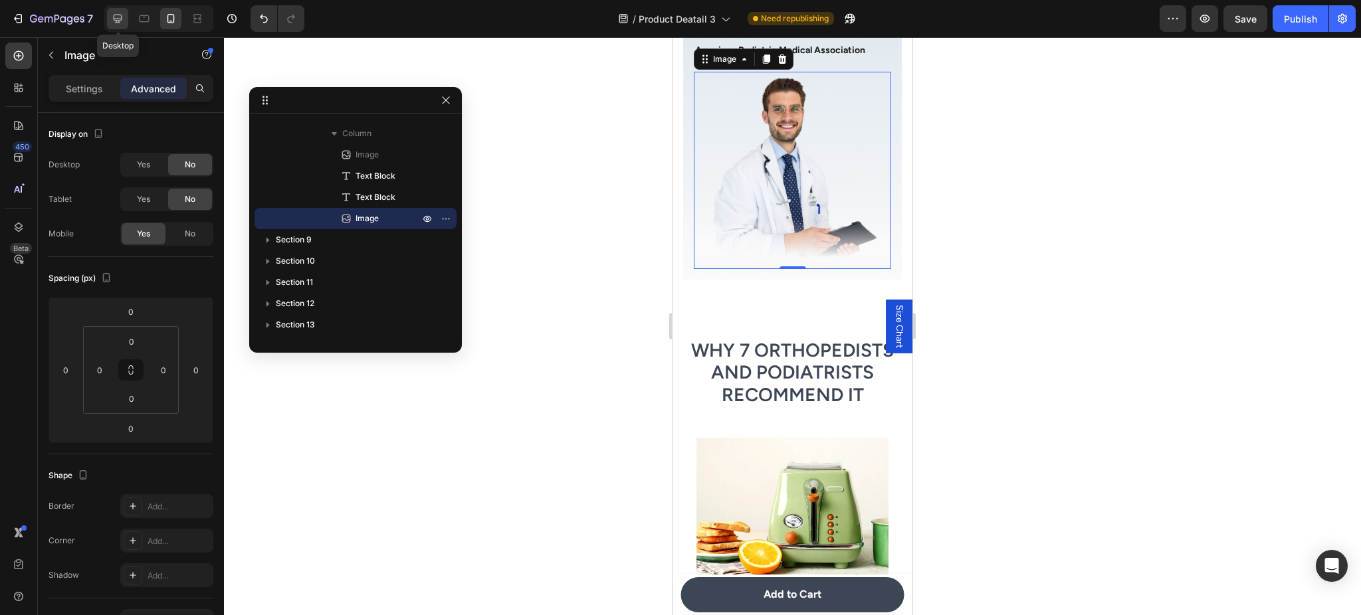
click at [118, 9] on div at bounding box center [117, 18] width 21 height 21
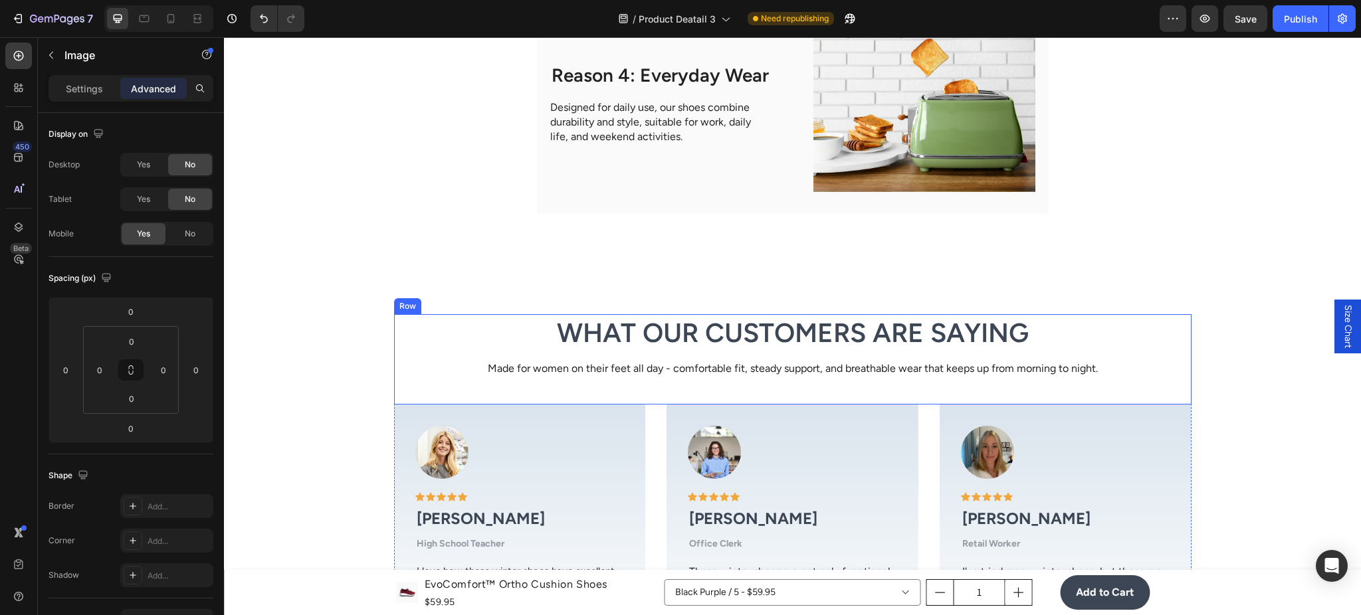
scroll to position [3053, 0]
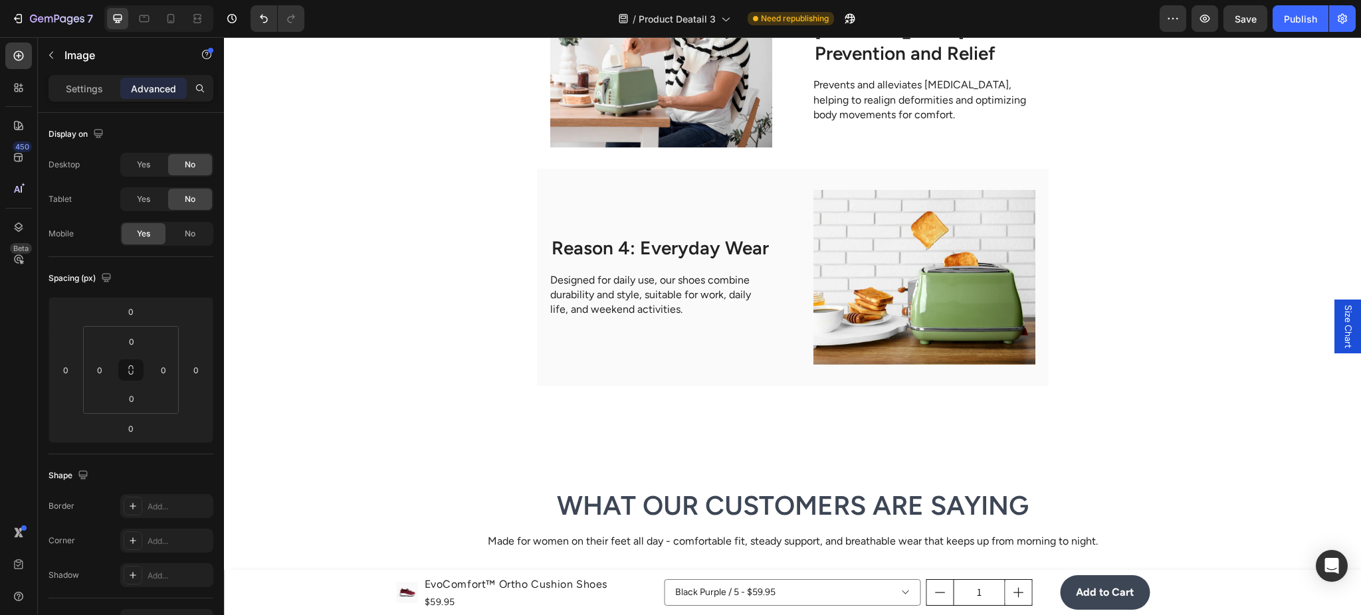
drag, startPoint x: 330, startPoint y: 417, endPoint x: 334, endPoint y: 431, distance: 14.5
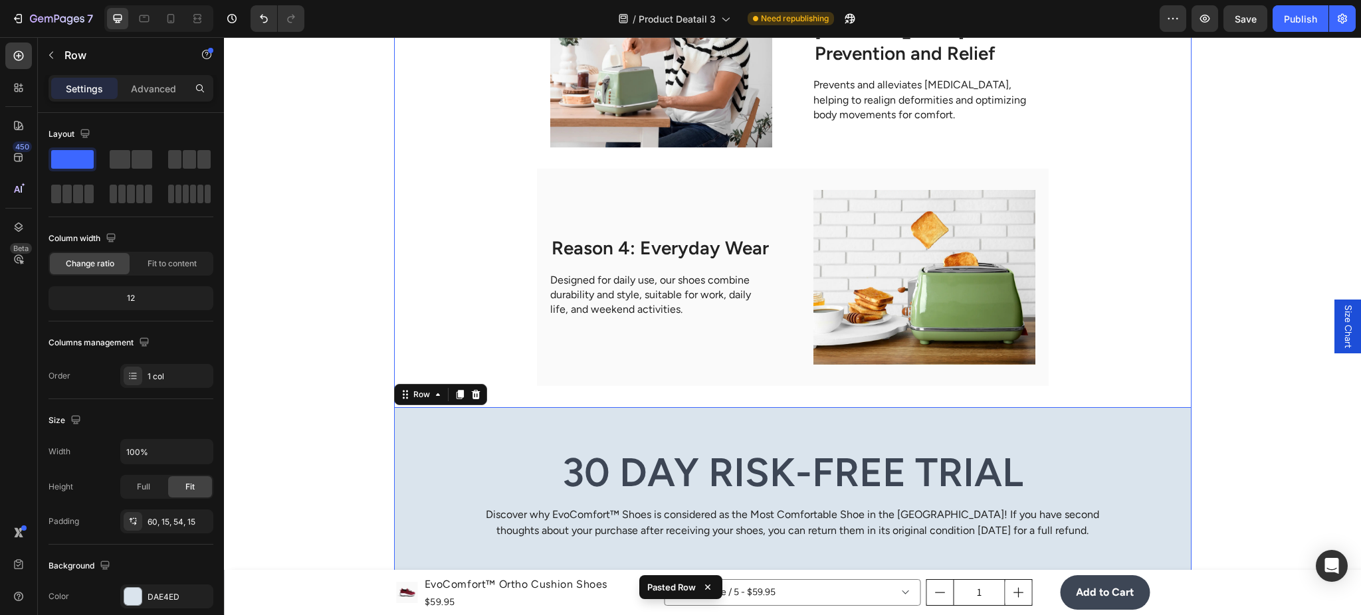
scroll to position [3172, 0]
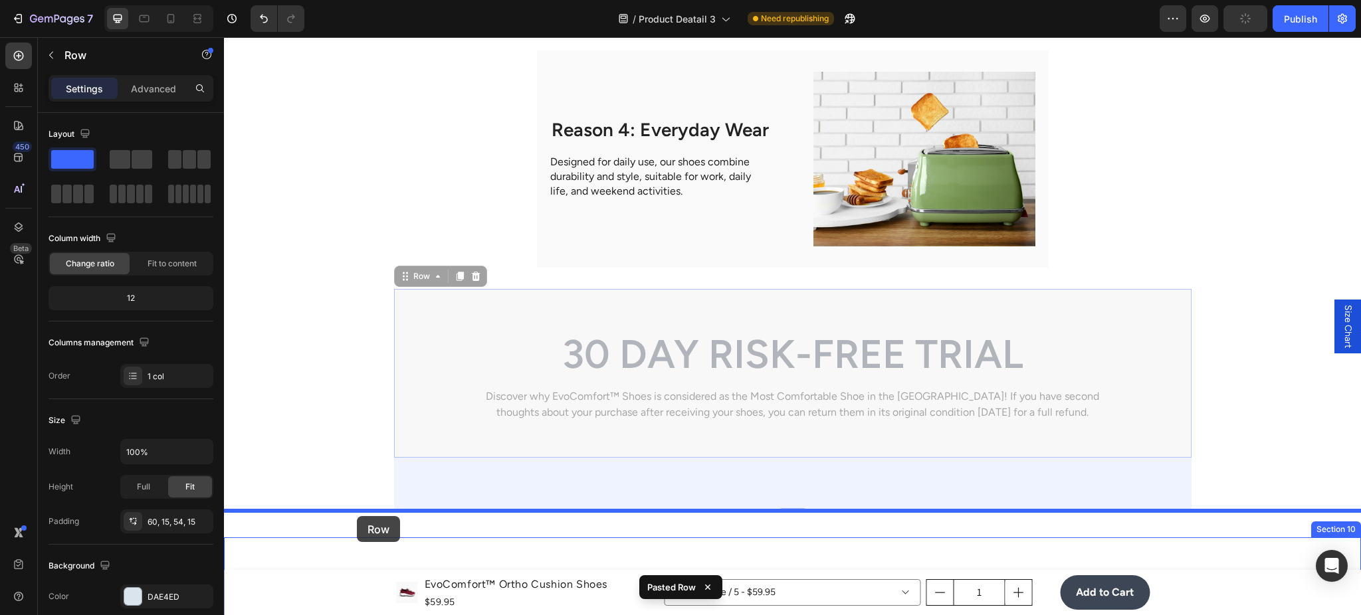
drag, startPoint x: 401, startPoint y: 274, endPoint x: 357, endPoint y: 516, distance: 245.8
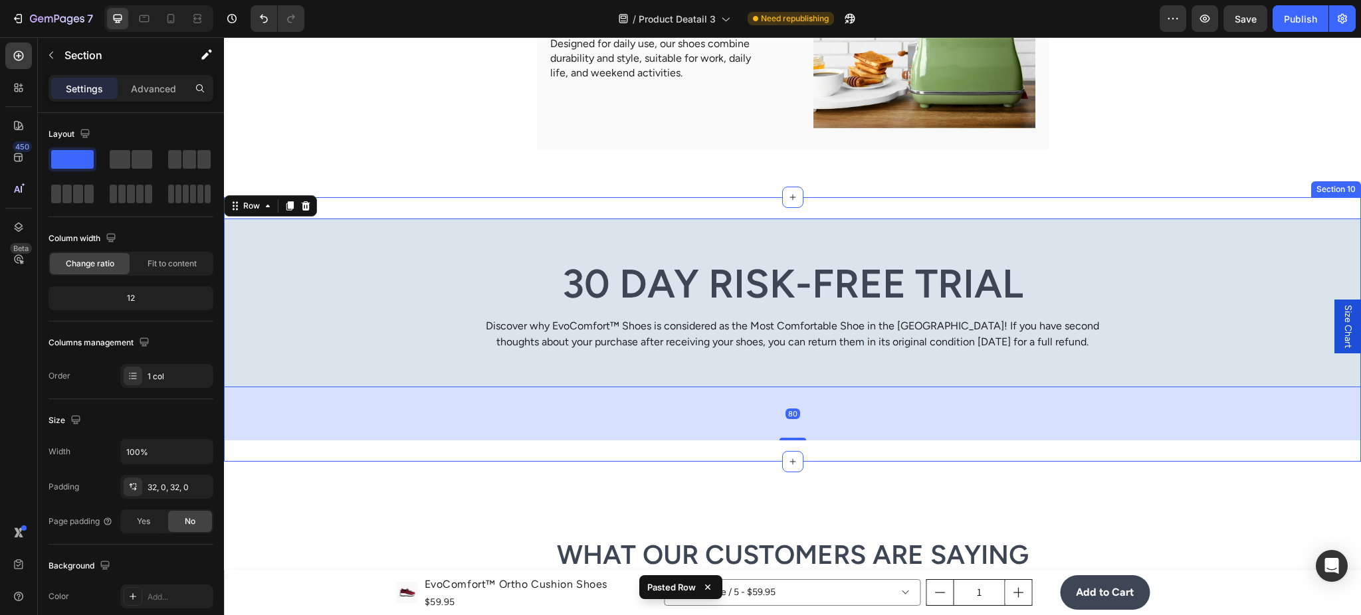
drag, startPoint x: 358, startPoint y: 452, endPoint x: 367, endPoint y: 453, distance: 8.7
click at [358, 453] on div "30 Day Risk-Free Trial Heading Discover why EvoComfort™ Shoes is considered as …" at bounding box center [792, 329] width 1137 height 264
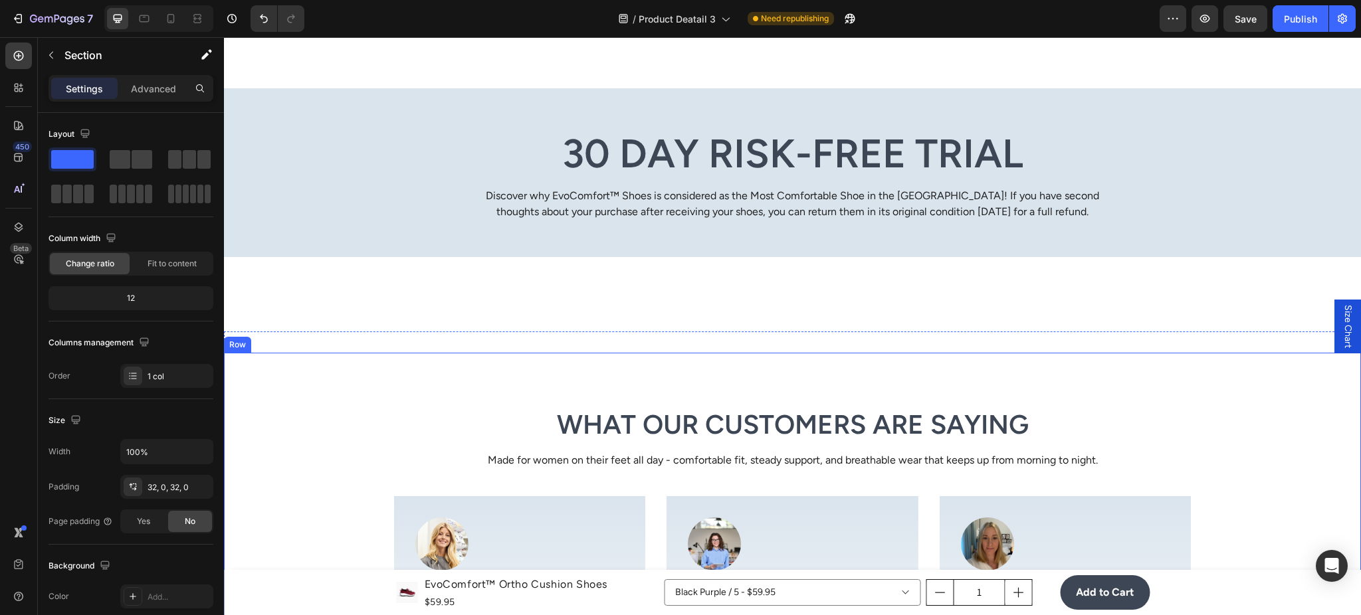
scroll to position [3408, 0]
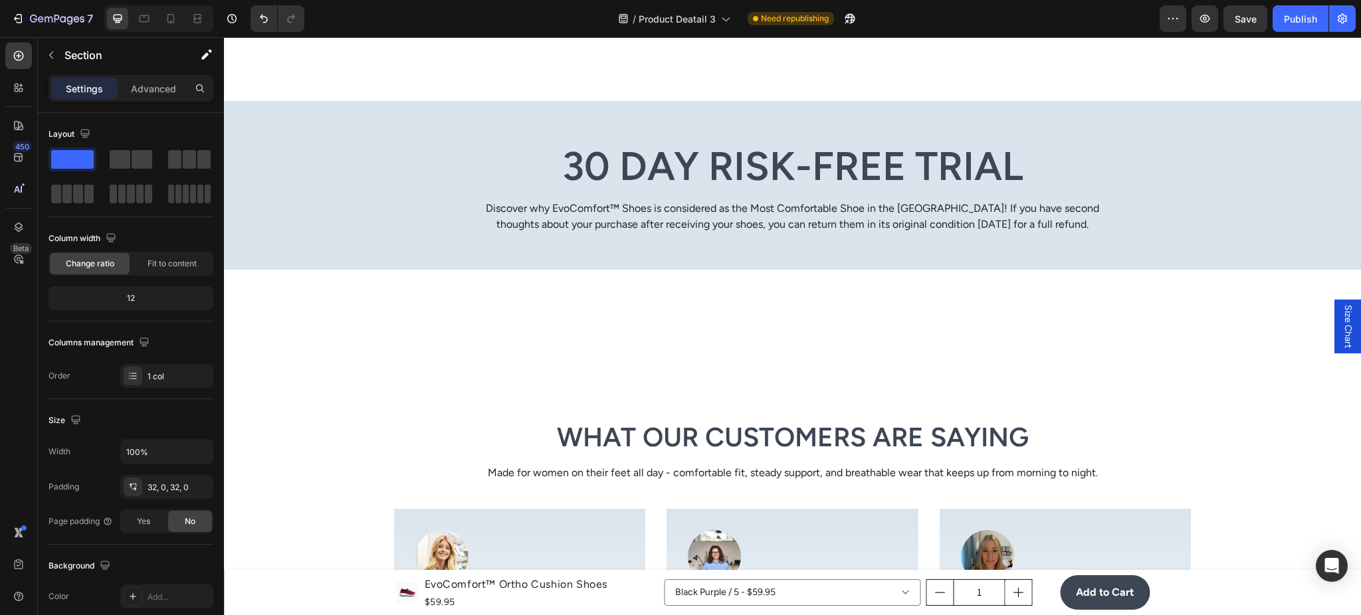
click at [596, 299] on div "30 Day Risk-Free Trial Heading Discover why EvoComfort™ Shoes is considered as …" at bounding box center [792, 212] width 1137 height 222
click at [600, 283] on div "30 Day Risk-Free Trial Heading Discover why EvoComfort™ Shoes is considered as …" at bounding box center [792, 212] width 1137 height 222
click at [607, 280] on div "30 Day Risk-Free Trial Heading Discover why EvoComfort™ Shoes is considered as …" at bounding box center [792, 212] width 1137 height 222
click at [608, 263] on div "30 Day Risk-Free Trial Heading Discover why EvoComfort™ Shoes is considered as …" at bounding box center [792, 185] width 1137 height 169
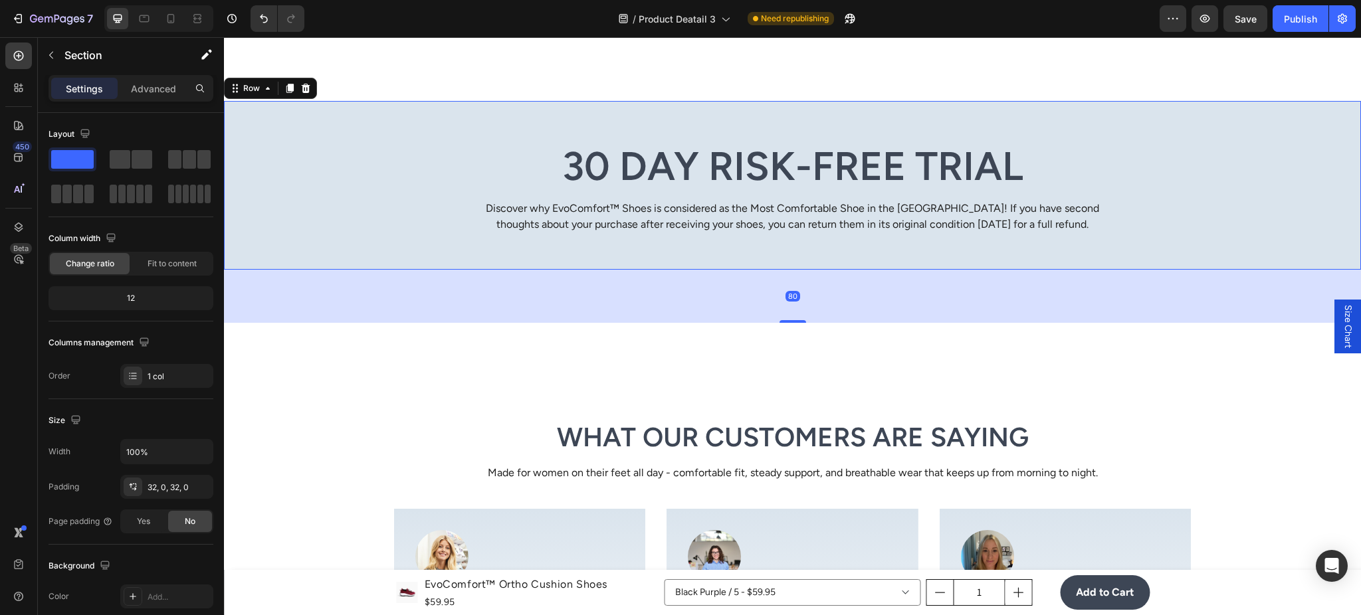
click at [796, 264] on div "30 Day Risk-Free Trial Heading Discover why EvoComfort™ Shoes is considered as …" at bounding box center [792, 185] width 1137 height 169
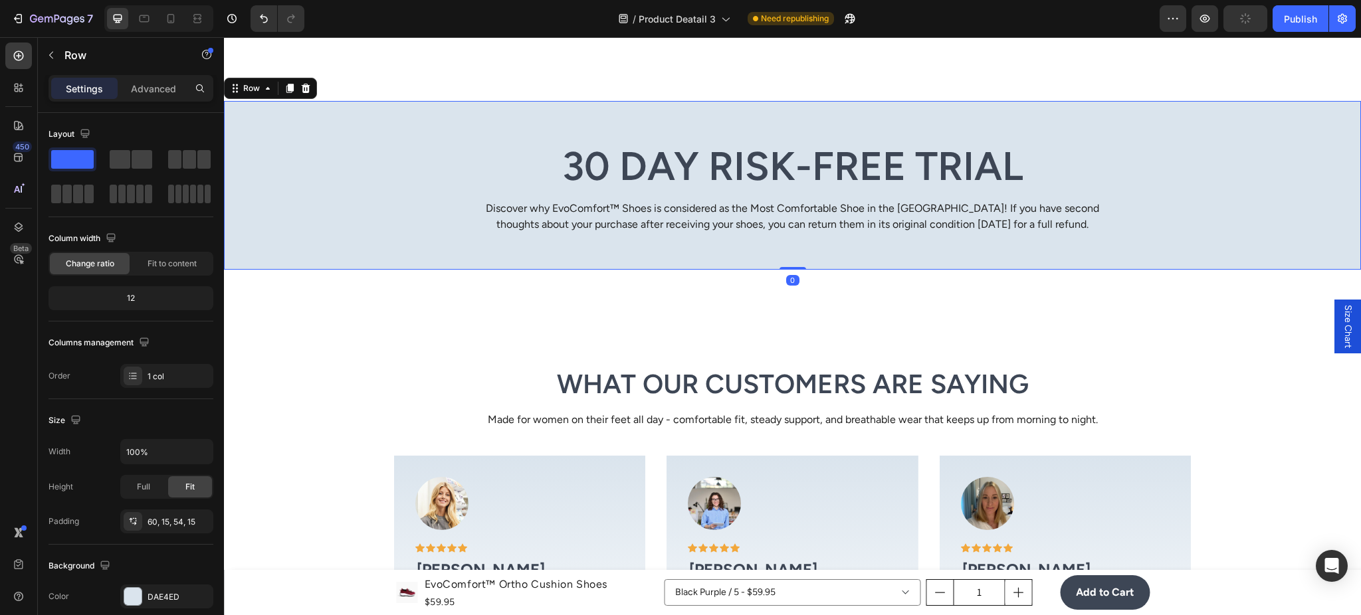
drag, startPoint x: 792, startPoint y: 320, endPoint x: 803, endPoint y: 234, distance: 87.0
click at [803, 234] on div "30 Day Risk-Free Trial Heading Discover why EvoComfort™ Shoes is considered as …" at bounding box center [792, 185] width 1137 height 169
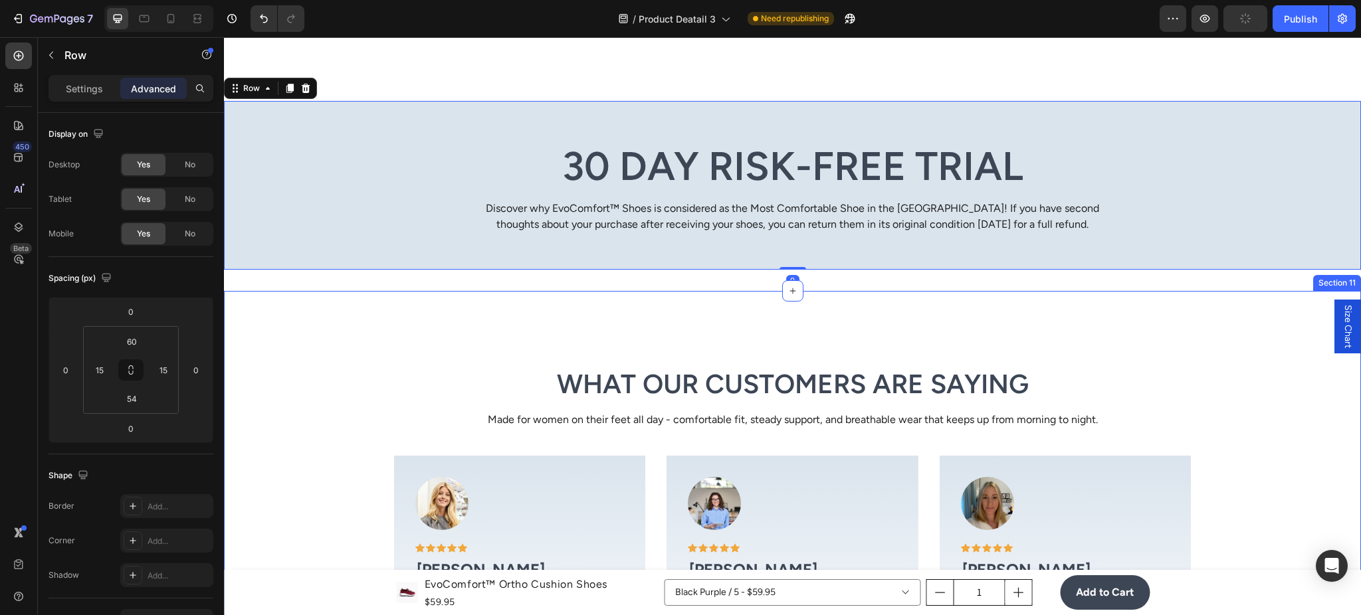
click at [541, 298] on div "What Our Customers Are Saying Heading Made for women on their feet all day - co…" at bounding box center [792, 558] width 1137 height 535
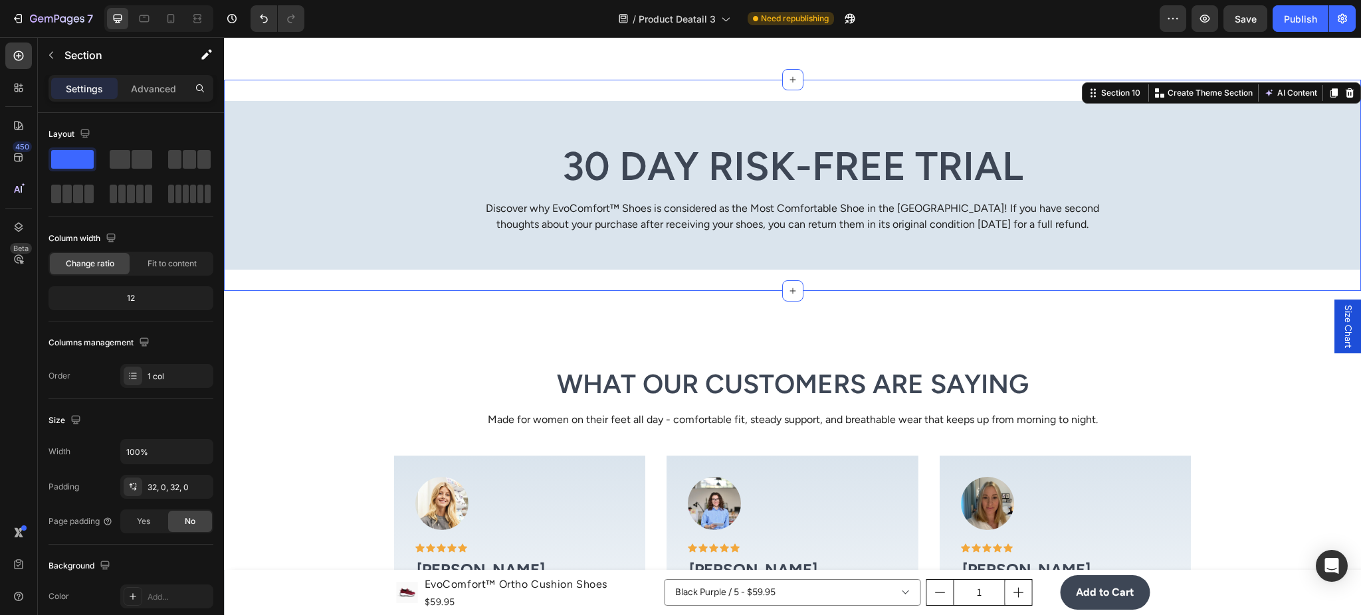
drag, startPoint x: 521, startPoint y: 274, endPoint x: 530, endPoint y: 273, distance: 8.7
click at [522, 274] on div "30 Day Risk-Free Trial Heading Discover why EvoComfort™ Shoes is considered as …" at bounding box center [792, 185] width 1137 height 211
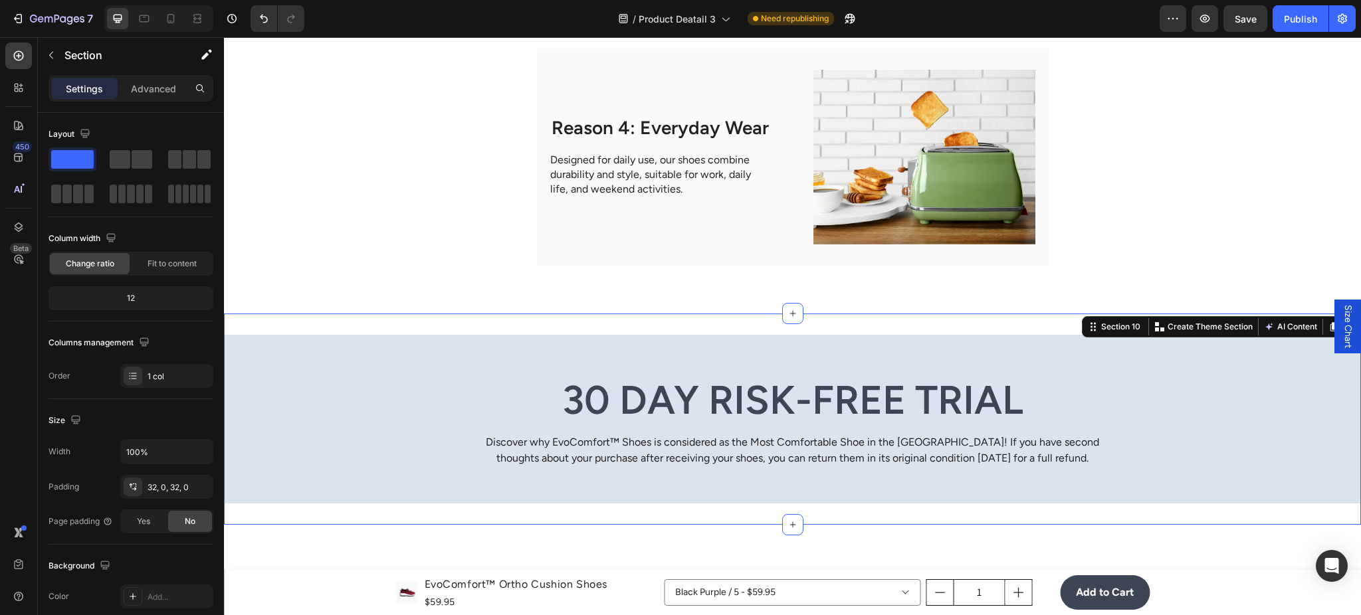
scroll to position [3172, 0]
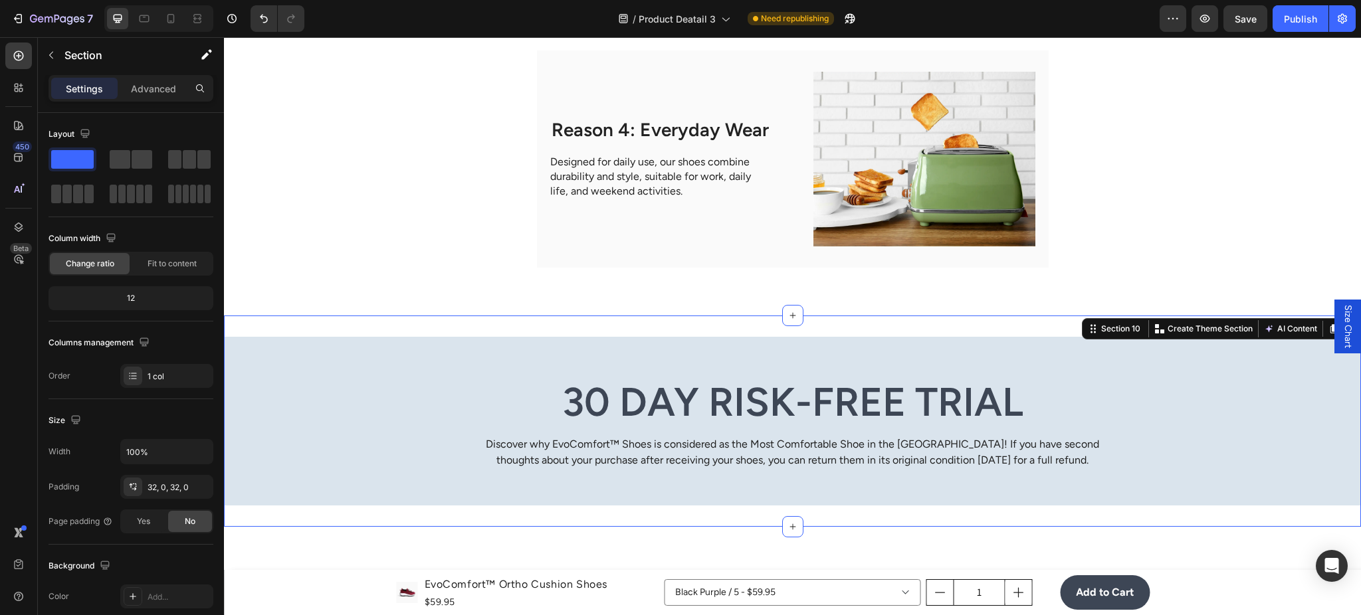
click at [452, 328] on div "30 Day Risk-Free Trial Heading Discover why EvoComfort™ Shoes is considered as …" at bounding box center [792, 421] width 1137 height 211
click at [141, 92] on p "Advanced" at bounding box center [153, 89] width 45 height 14
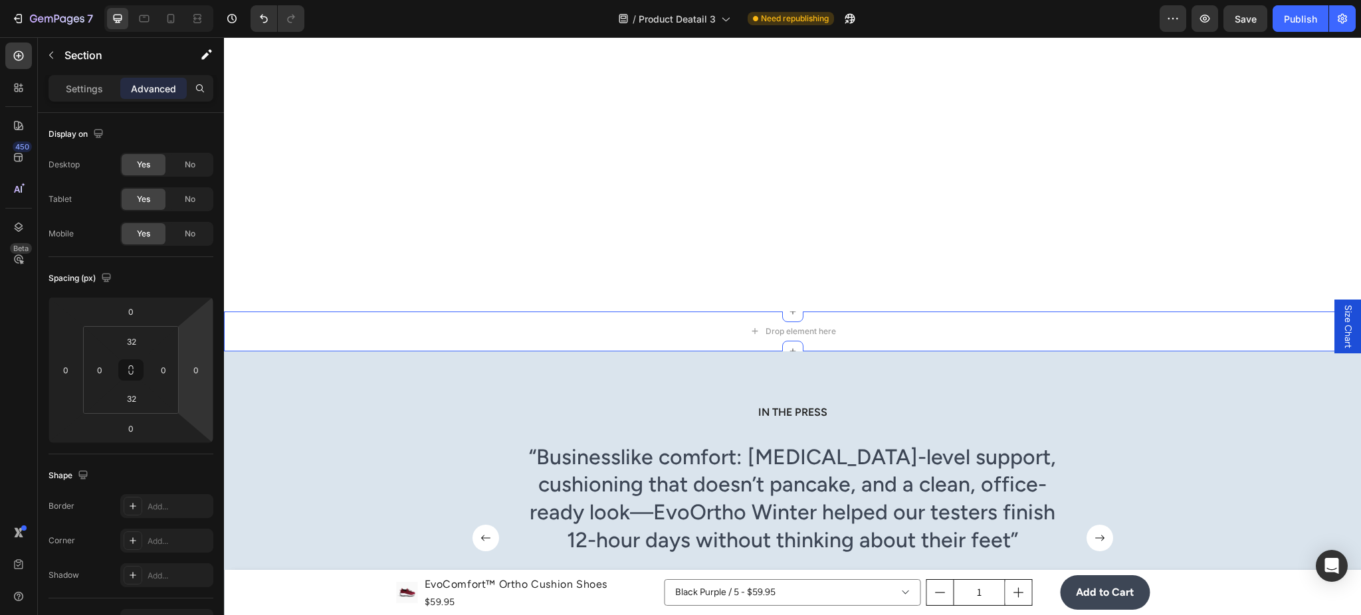
scroll to position [4132, 0]
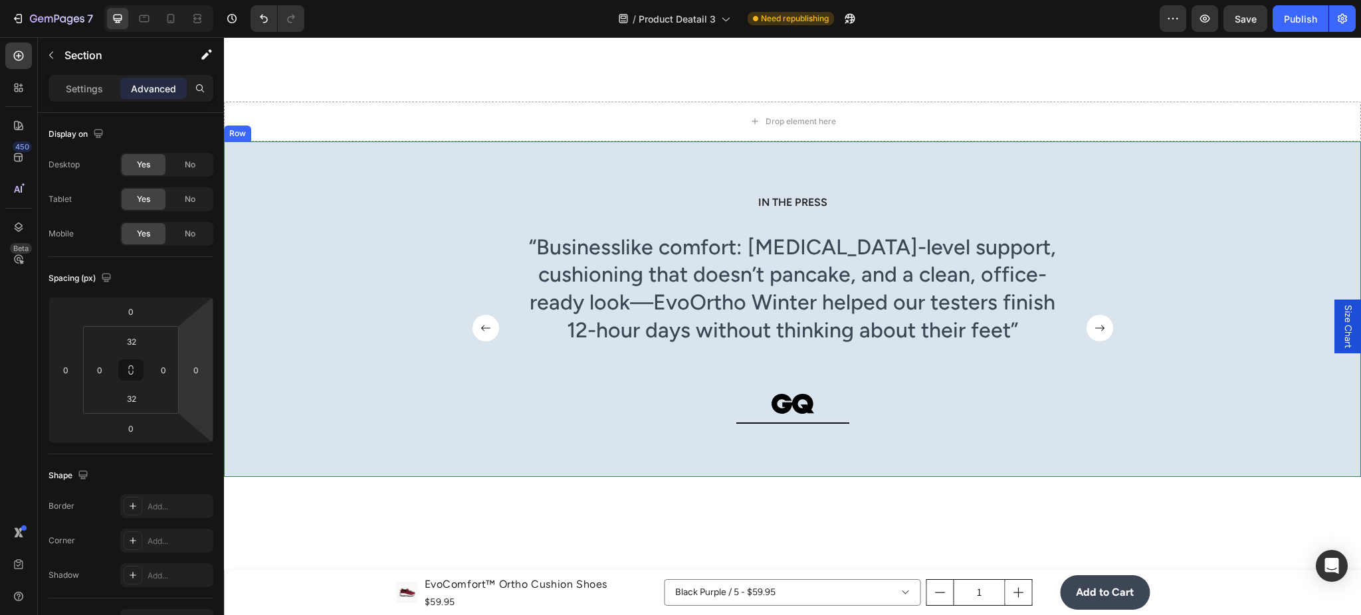
click at [667, 454] on div "IN THE PRESS Heading “Businesslike comfort: [MEDICAL_DATA]-level support, cushi…" at bounding box center [792, 310] width 1137 height 336
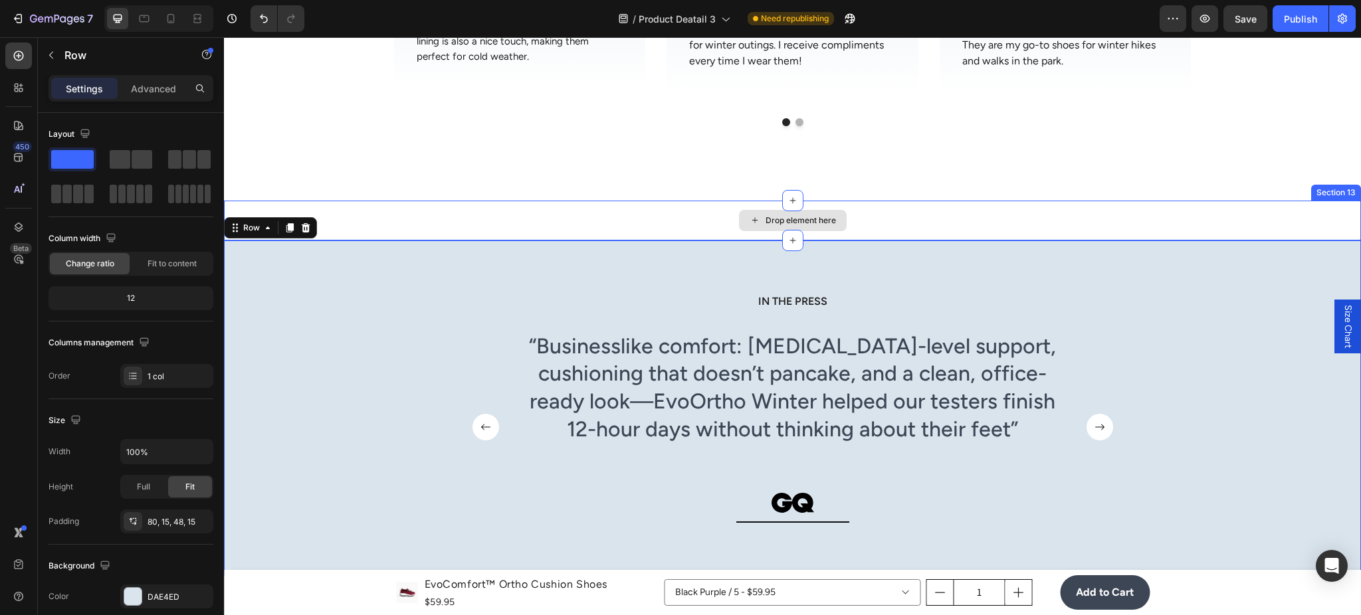
scroll to position [4015, 0]
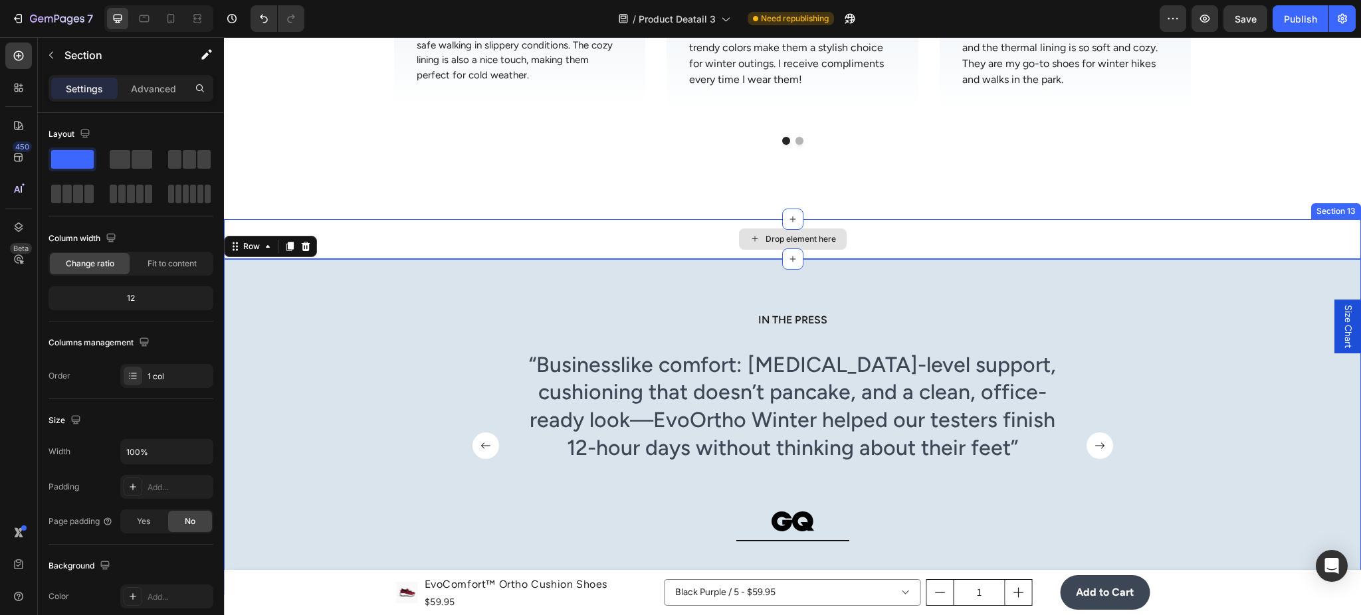
click at [650, 231] on div "Drop element here" at bounding box center [792, 239] width 1137 height 40
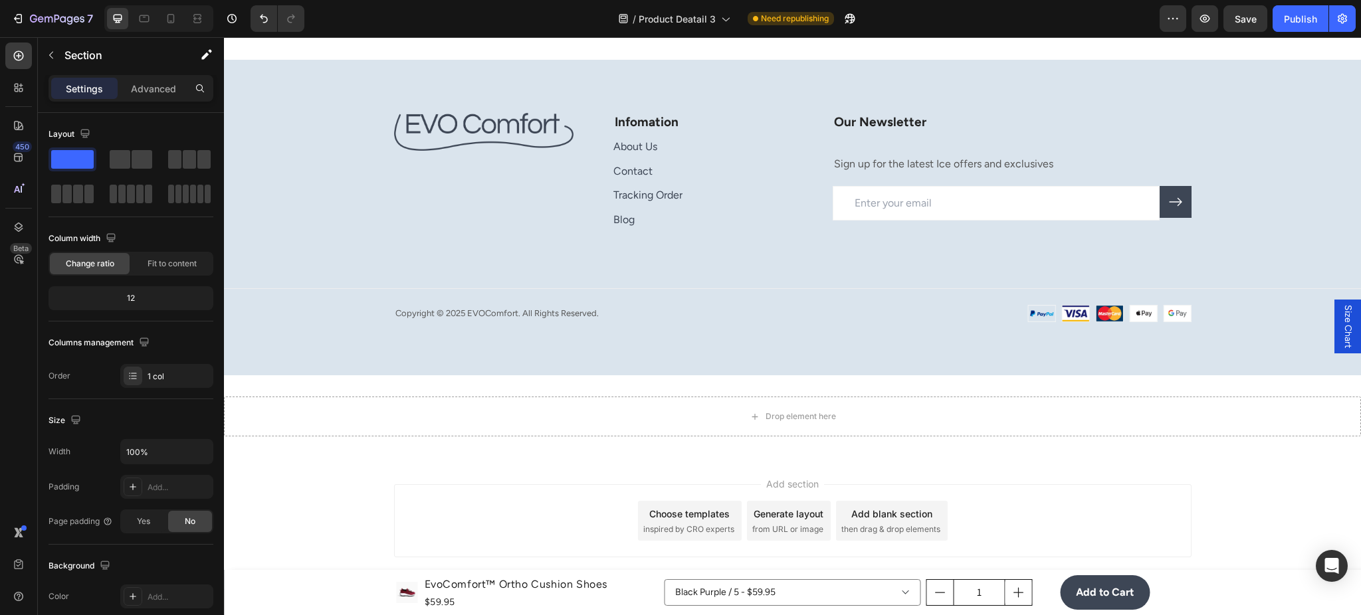
scroll to position [5337, 0]
click at [739, 407] on div "Drop element here" at bounding box center [793, 414] width 108 height 21
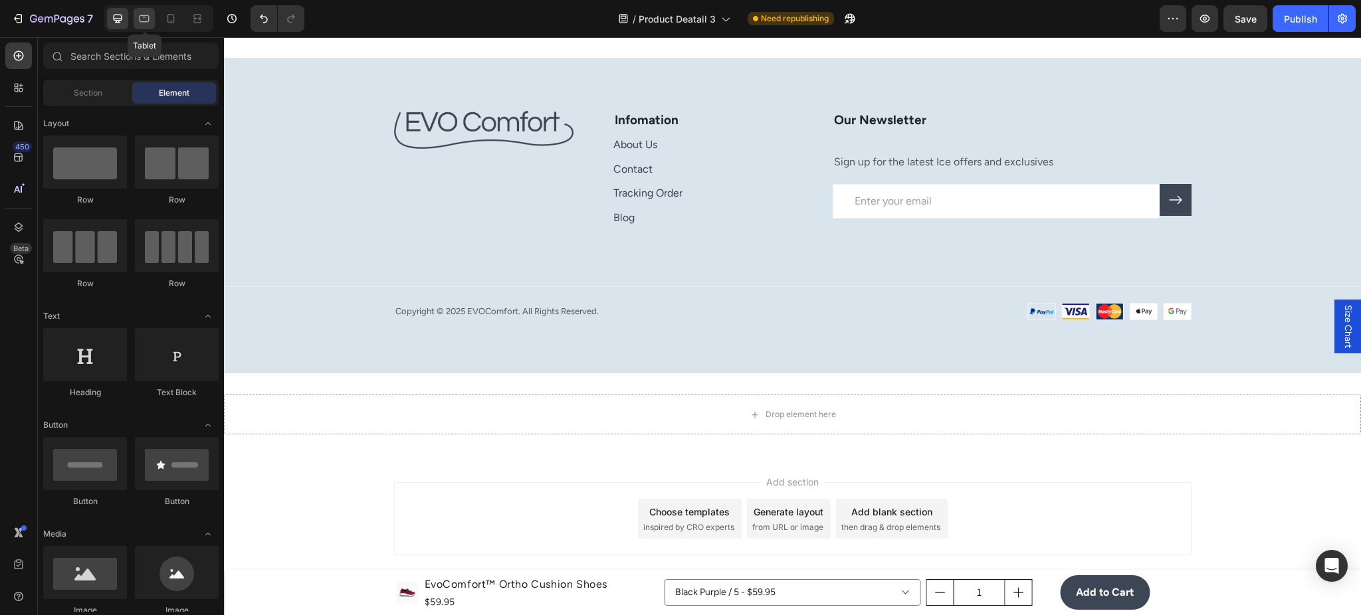
click at [151, 20] on div at bounding box center [144, 18] width 21 height 21
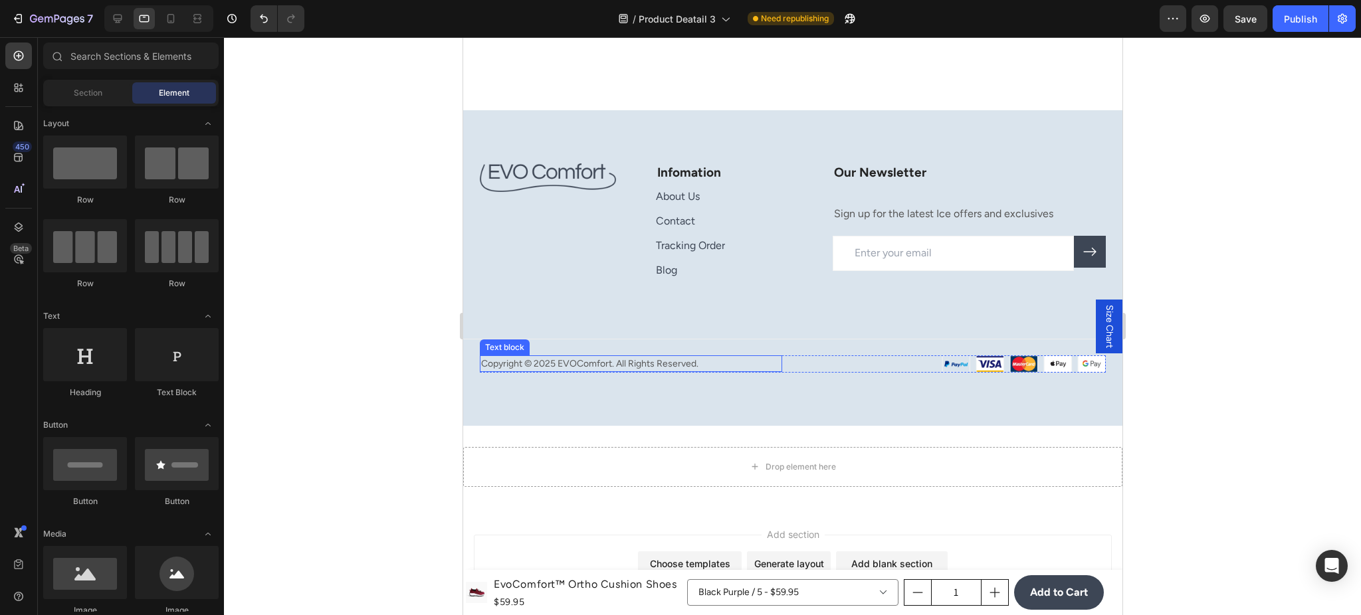
scroll to position [5673, 0]
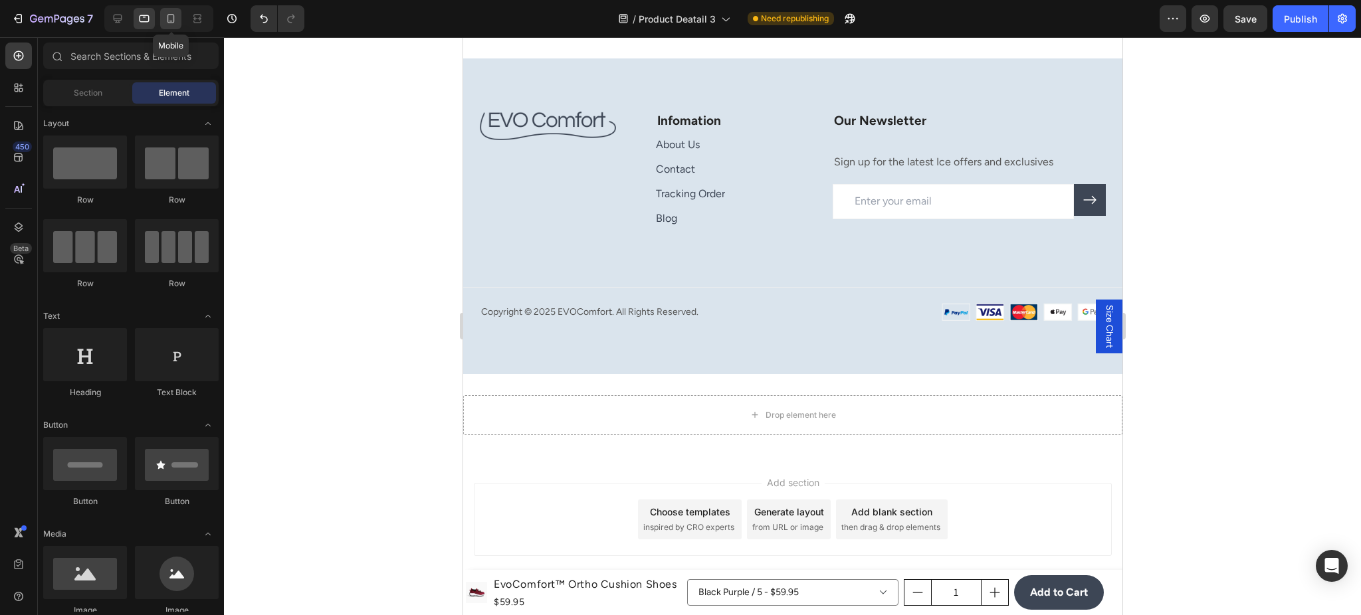
click at [173, 20] on icon at bounding box center [170, 18] width 7 height 9
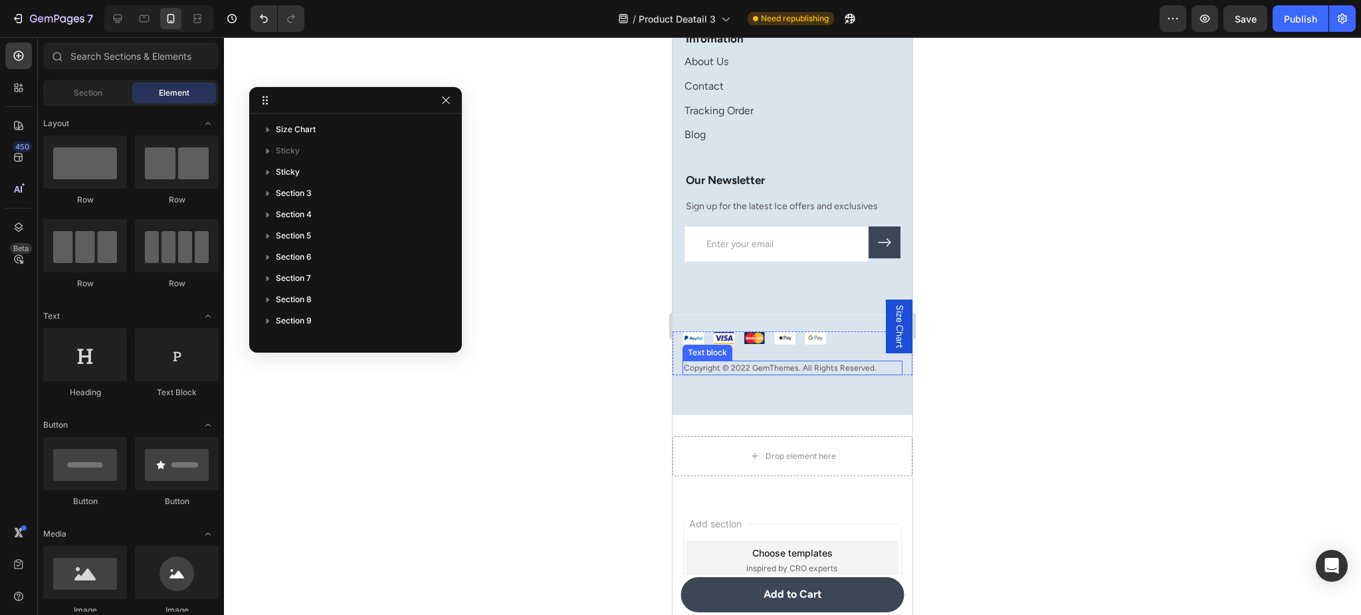
scroll to position [5791, 0]
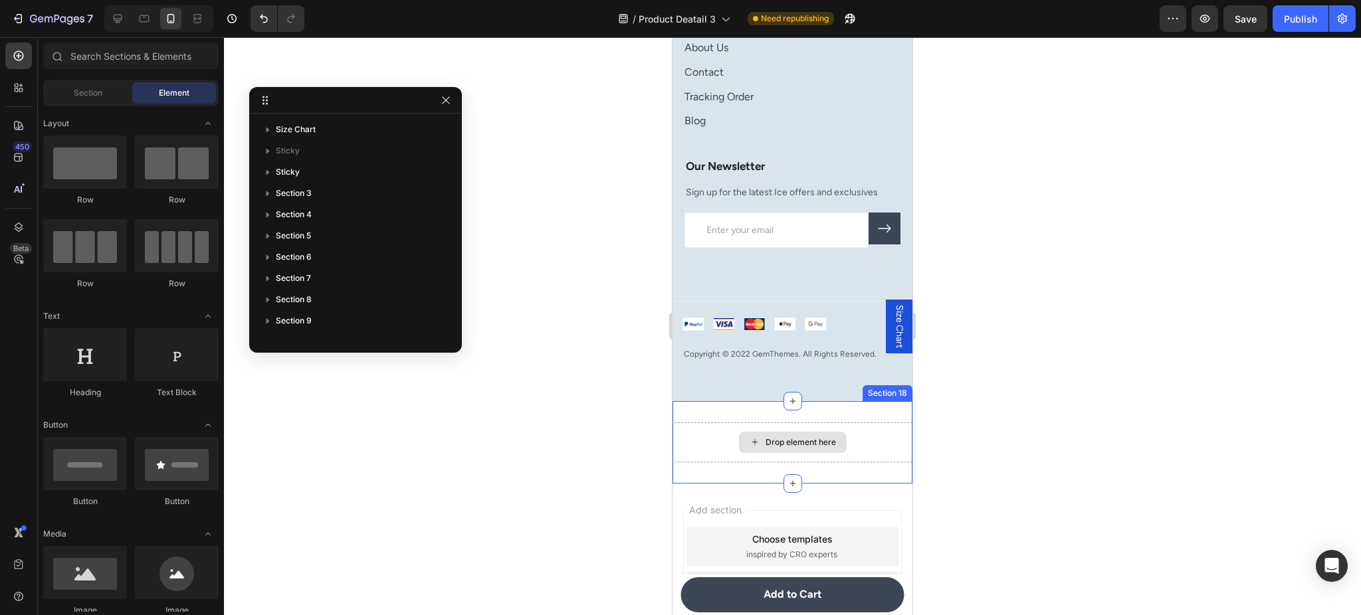
click at [780, 456] on div "Drop element here" at bounding box center [792, 443] width 240 height 40
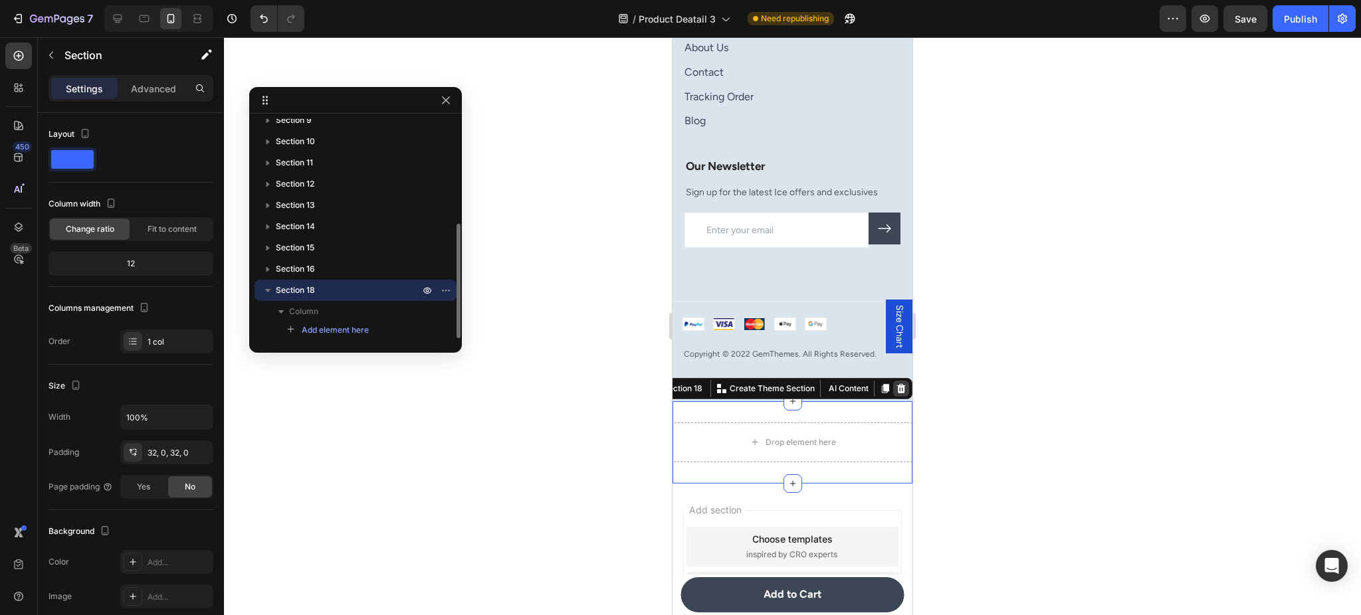
click at [896, 383] on icon at bounding box center [901, 388] width 11 height 11
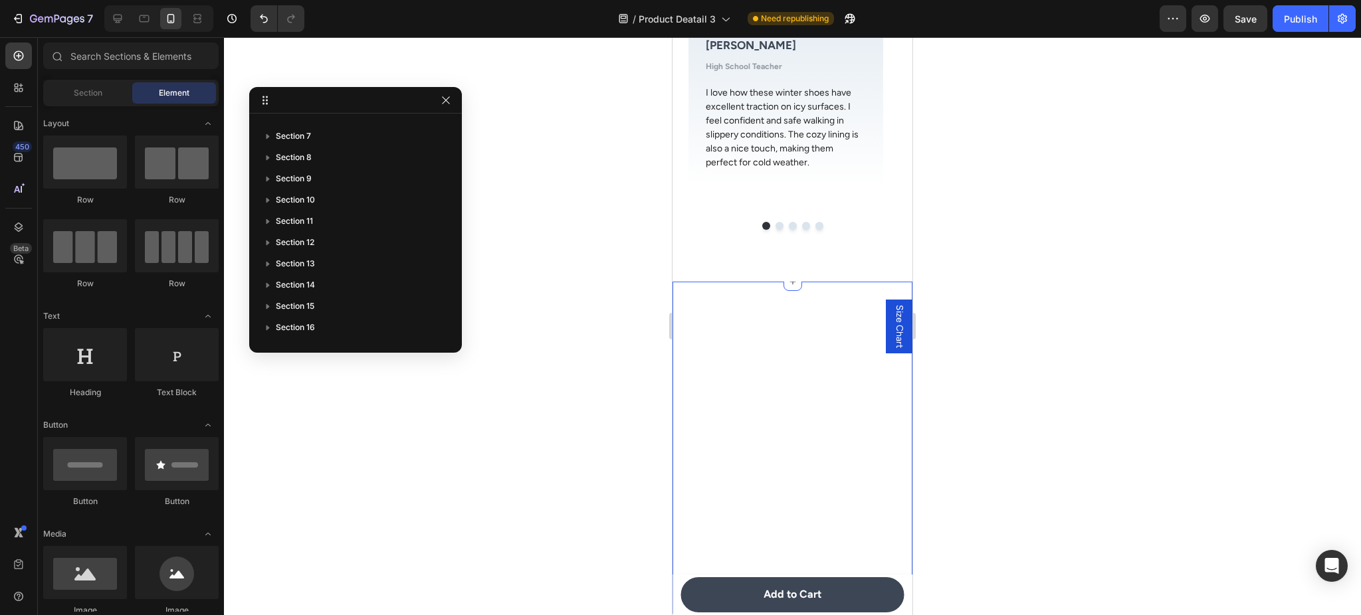
scroll to position [4375, 0]
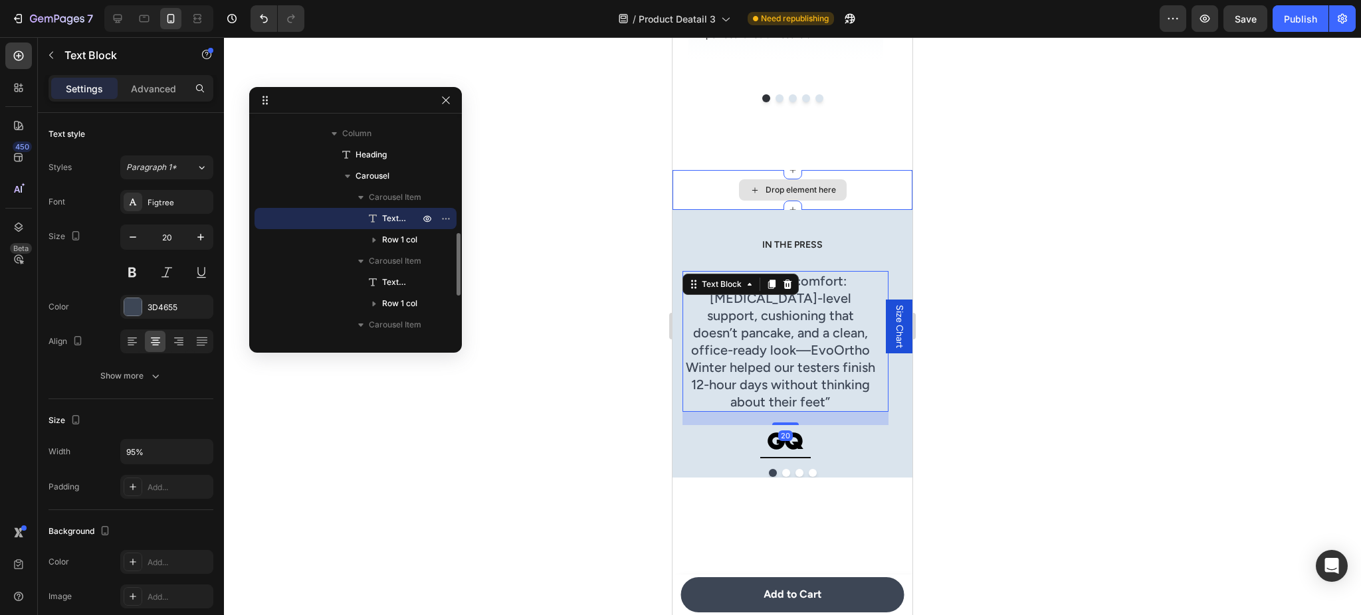
click at [845, 205] on div "Drop element here" at bounding box center [792, 190] width 240 height 40
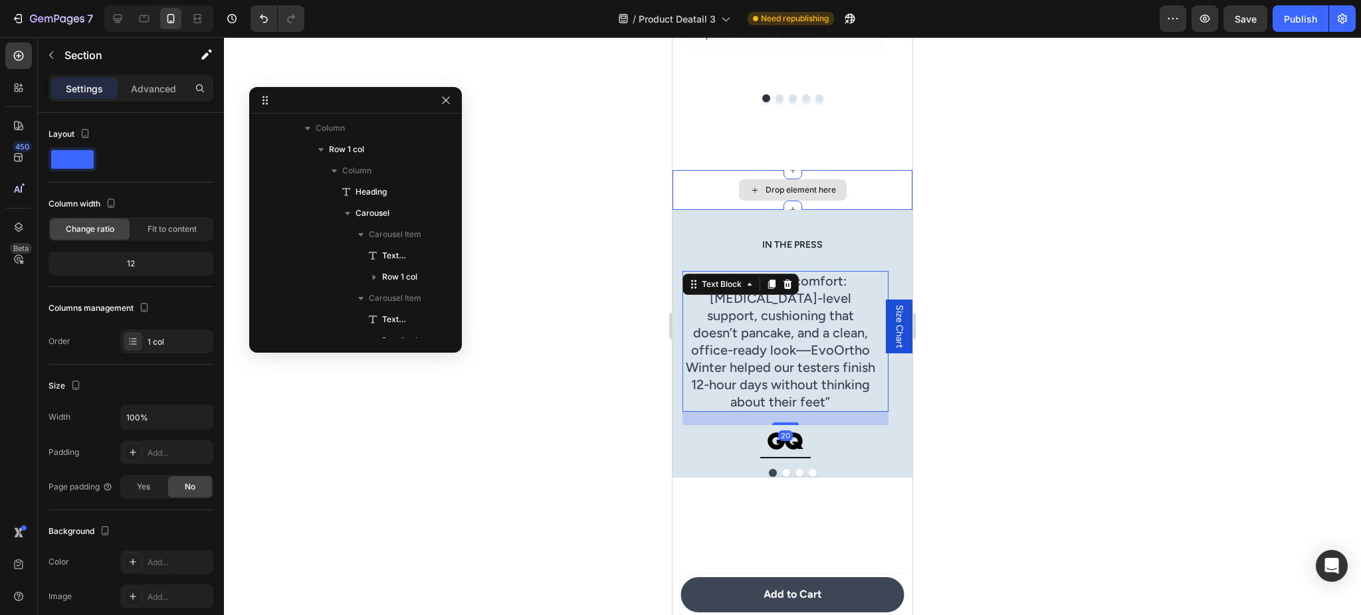
scroll to position [187, 0]
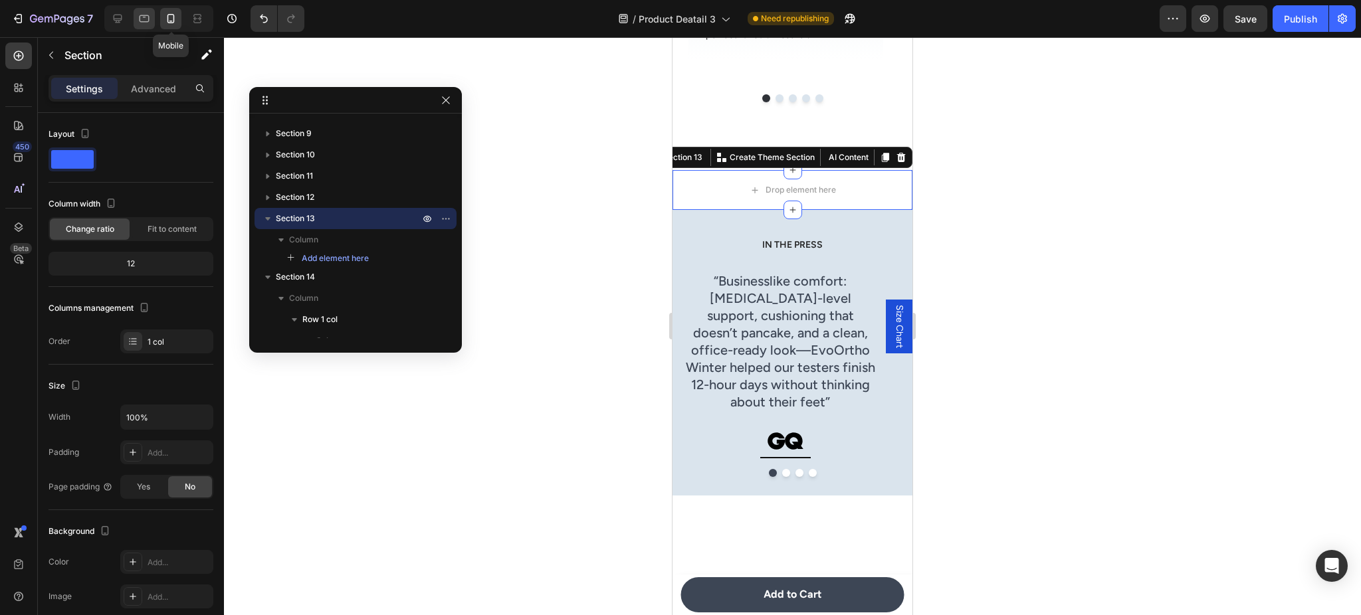
click at [149, 19] on icon at bounding box center [144, 18] width 13 height 13
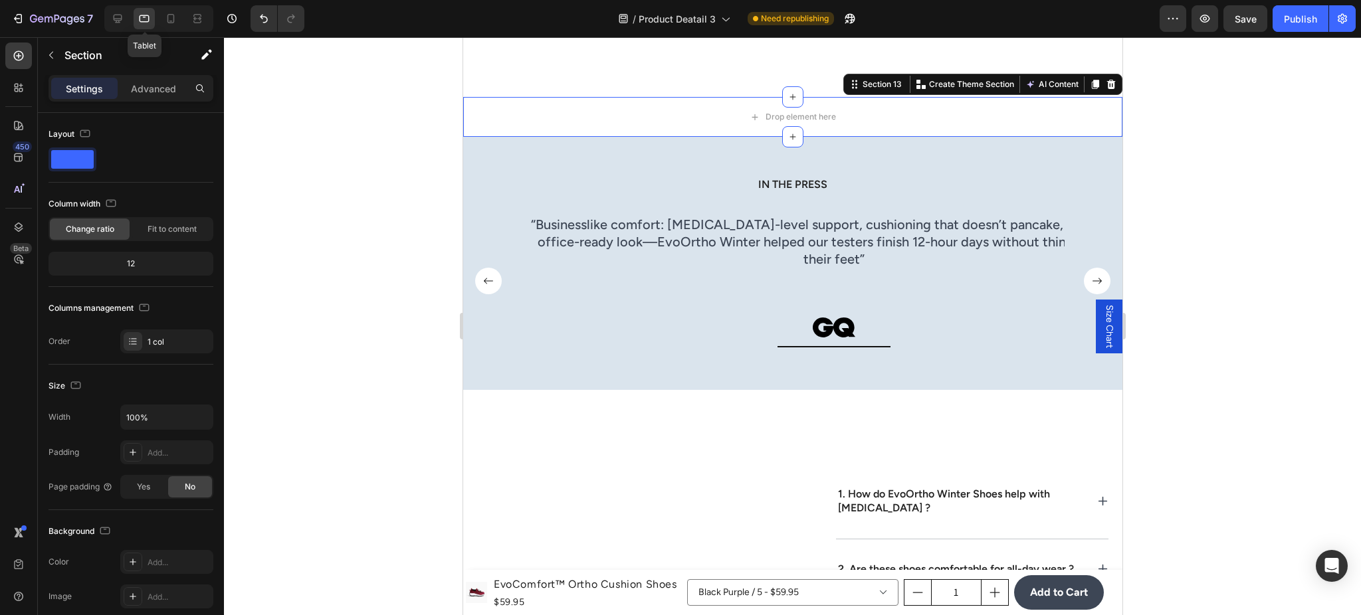
scroll to position [4463, 0]
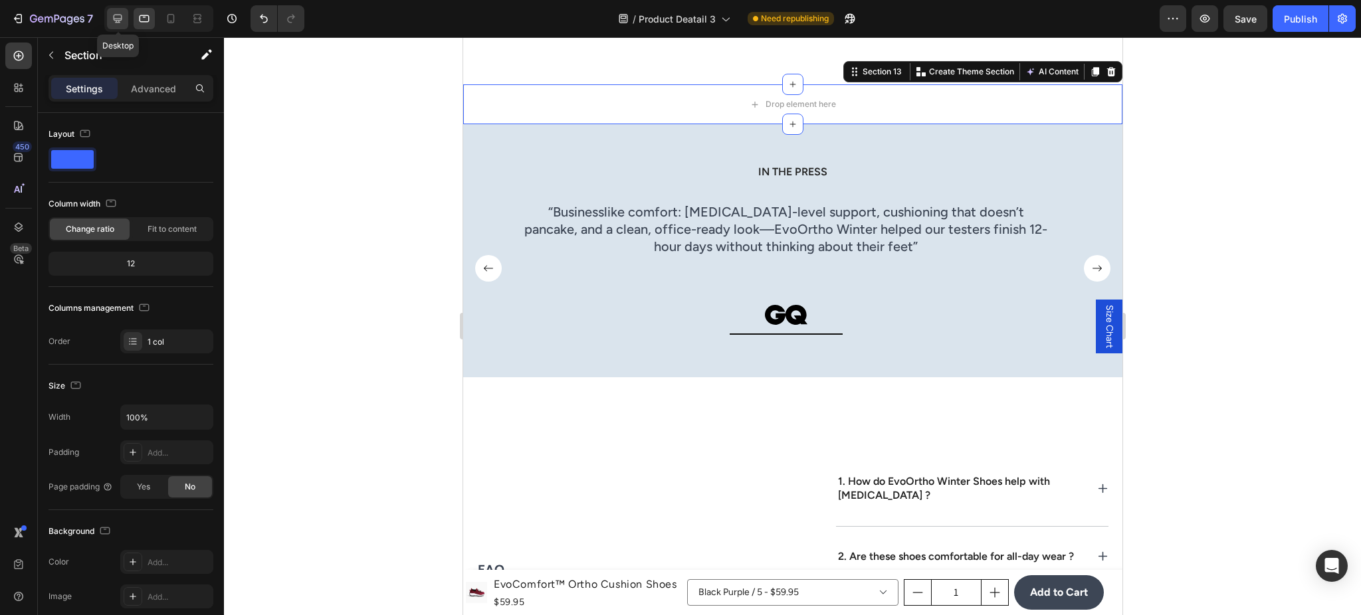
click at [114, 17] on icon at bounding box center [118, 19] width 9 height 9
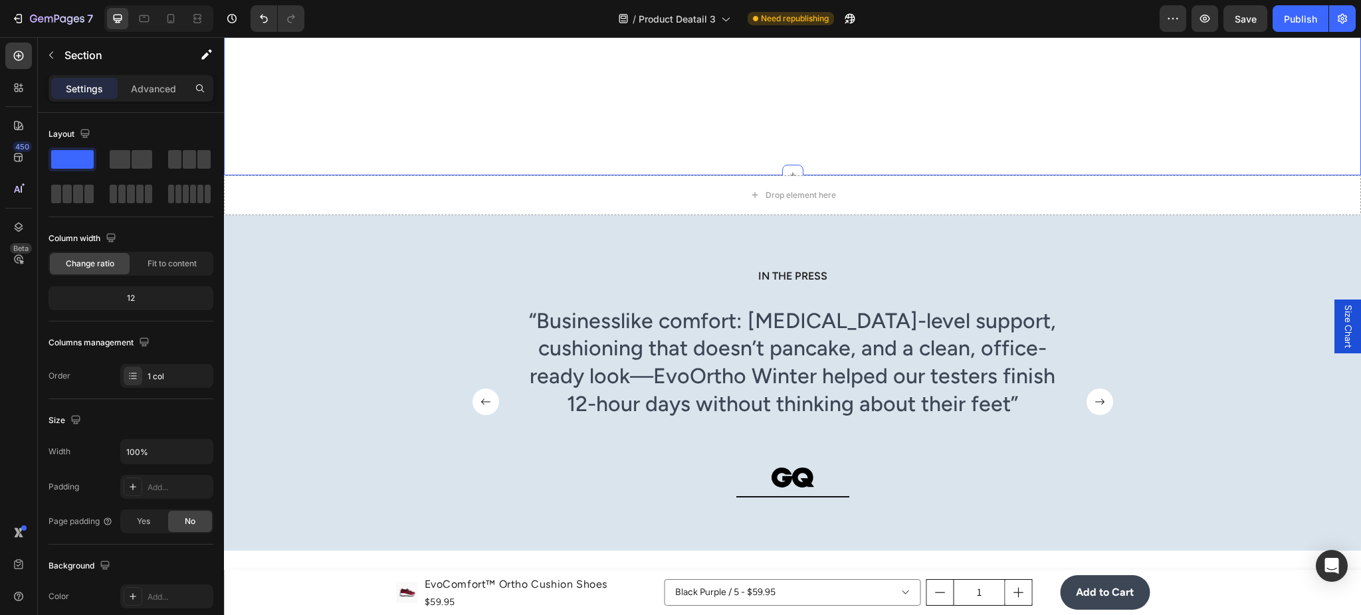
scroll to position [4377, 0]
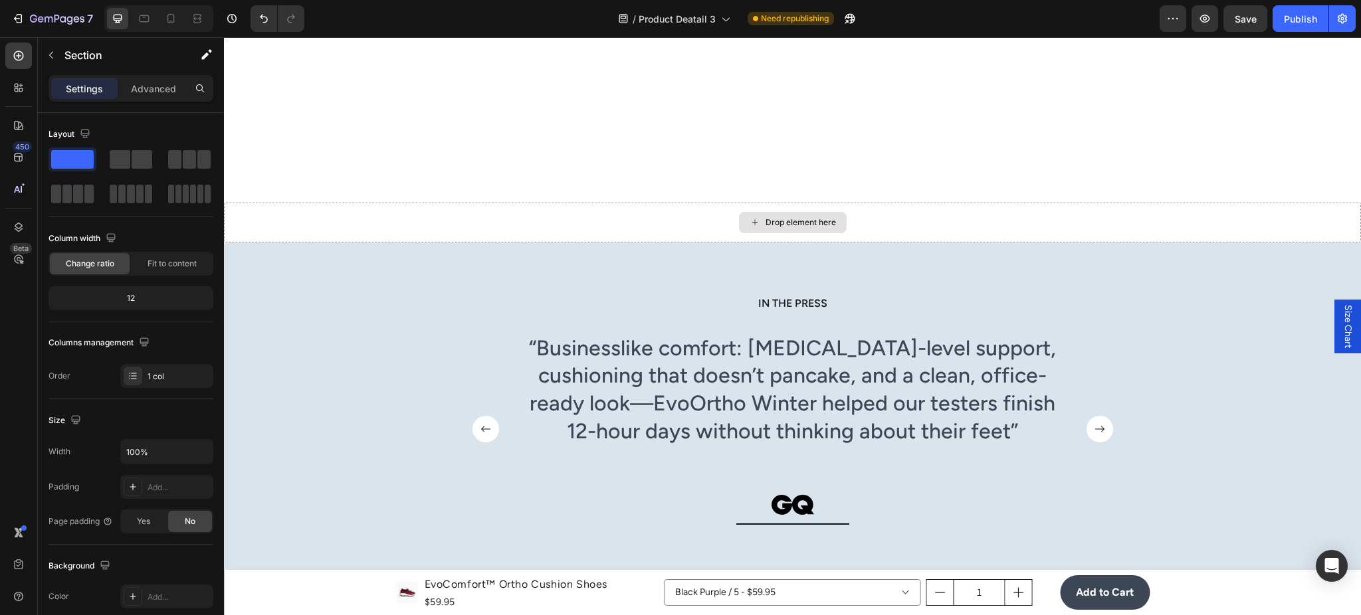
click at [722, 205] on div "Drop element here" at bounding box center [792, 223] width 1137 height 40
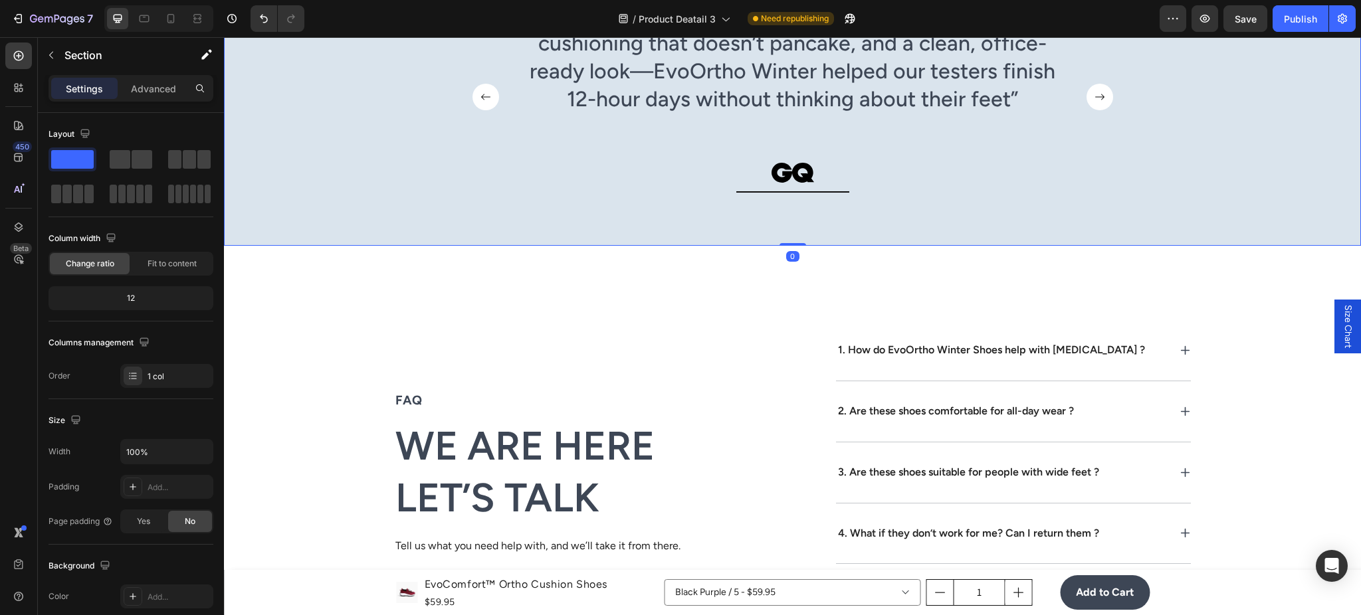
click at [698, 211] on div "IN THE PRESS Heading “Businesslike comfort: [MEDICAL_DATA]-level support, cushi…" at bounding box center [792, 88] width 1117 height 250
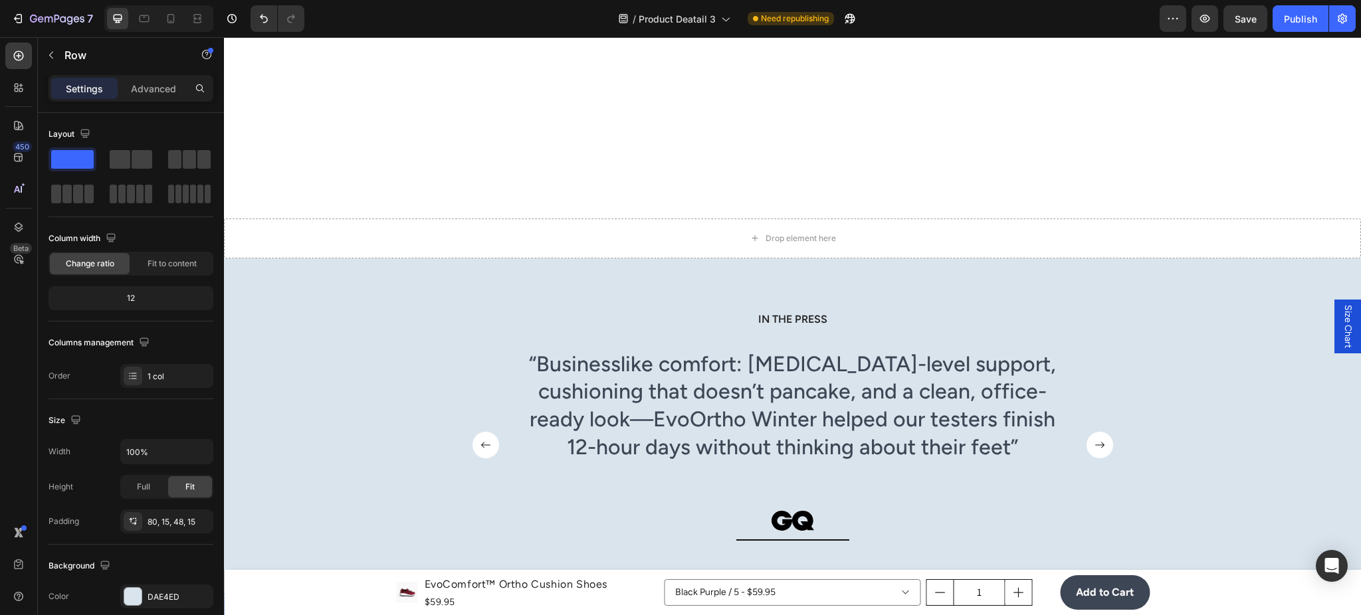
scroll to position [4355, 0]
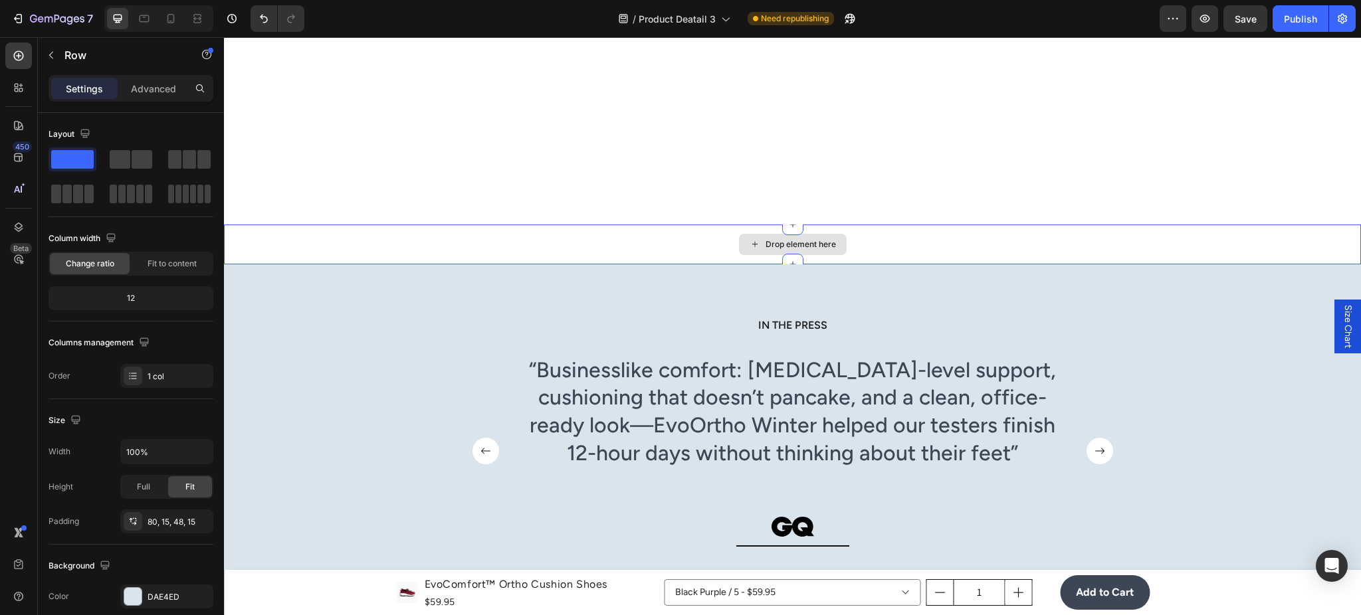
click at [697, 229] on div "Drop element here" at bounding box center [792, 245] width 1137 height 40
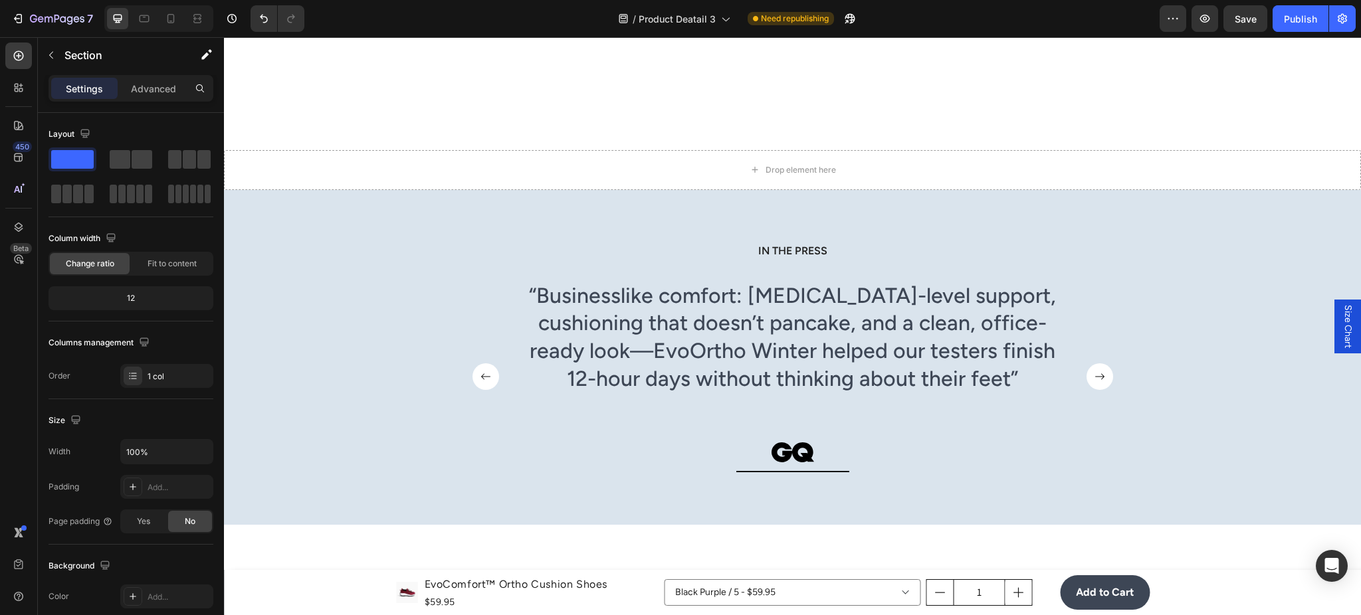
scroll to position [4333, 0]
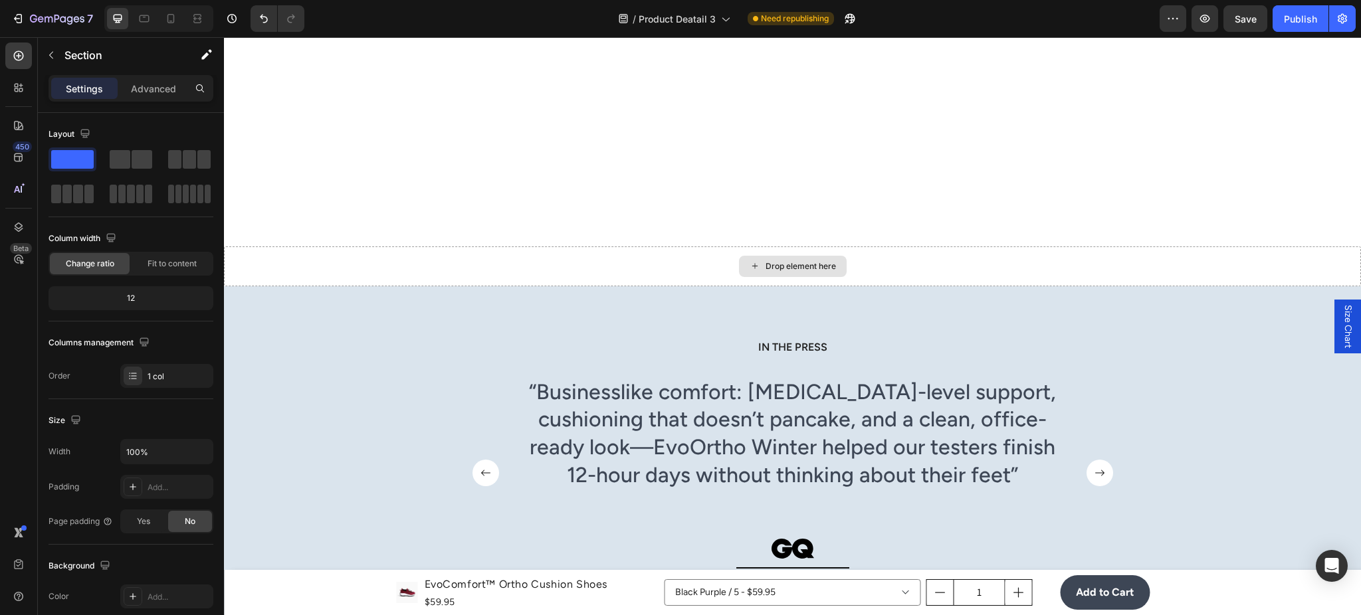
click at [581, 266] on div "Drop element here" at bounding box center [792, 266] width 1137 height 40
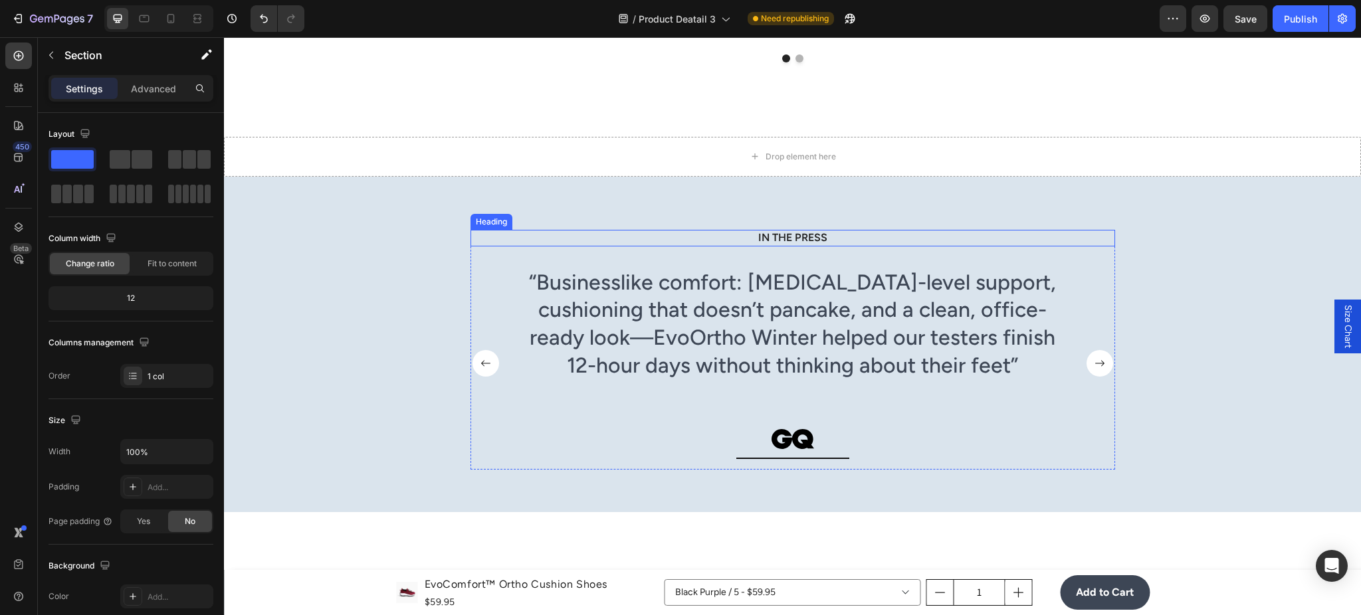
scroll to position [3979, 0]
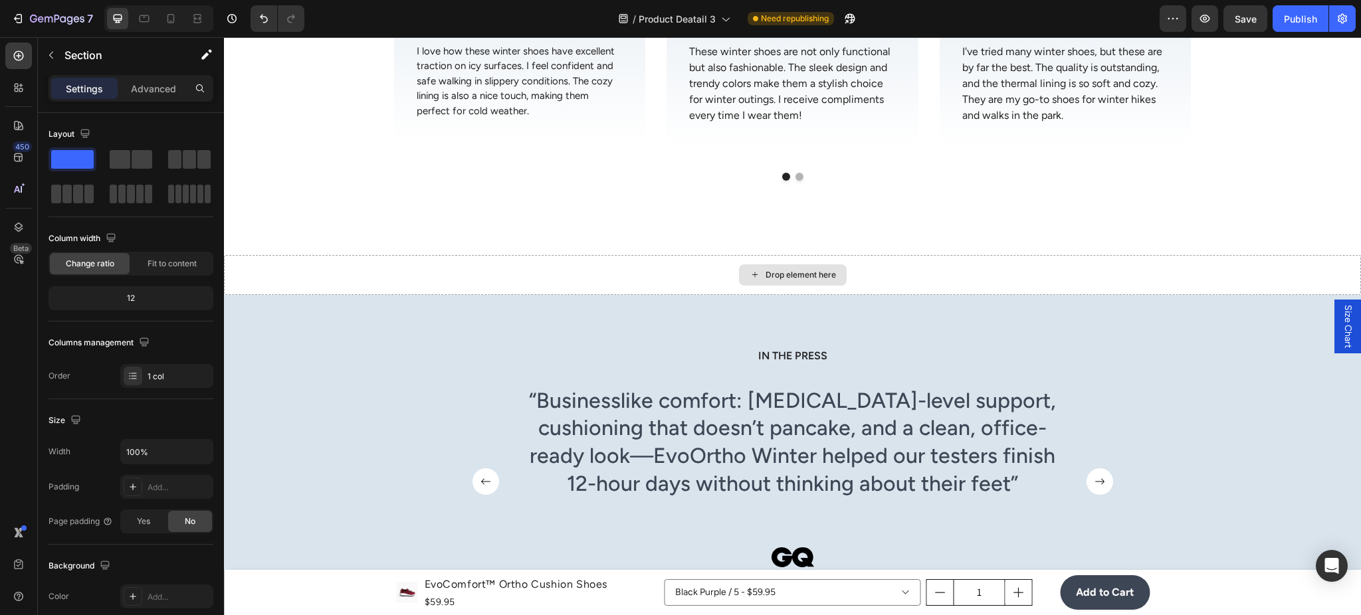
click at [678, 268] on div "Drop element here" at bounding box center [792, 275] width 1137 height 40
click at [18, 227] on icon at bounding box center [18, 227] width 13 height 13
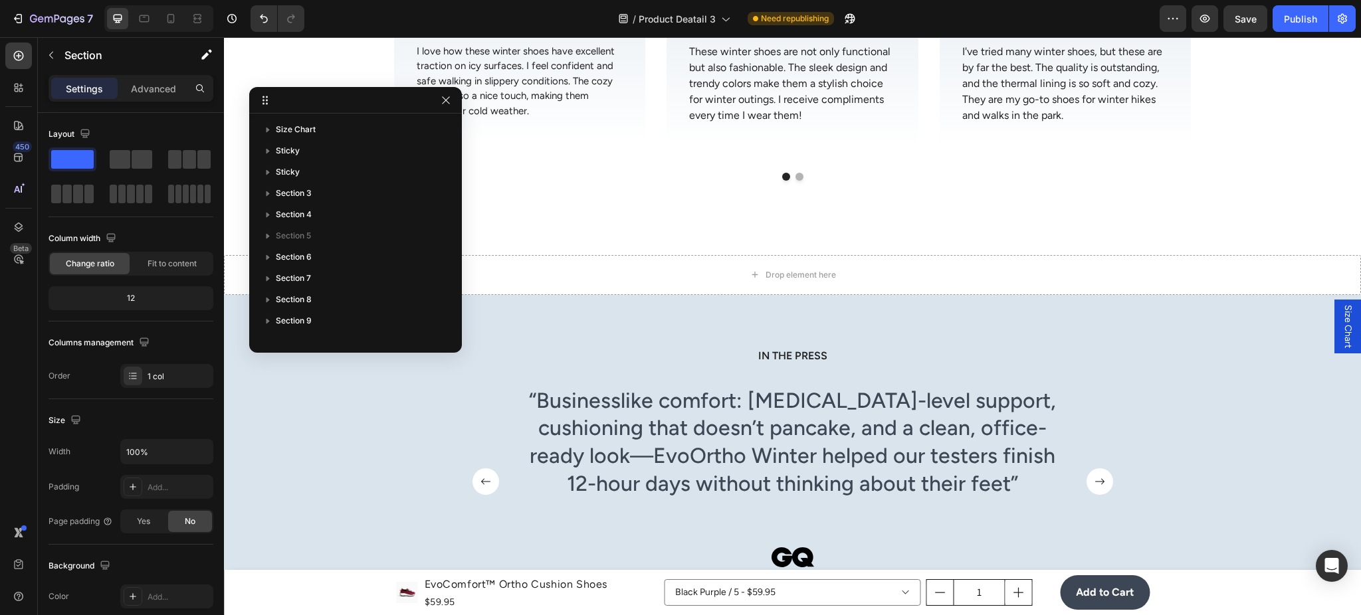
scroll to position [142, 0]
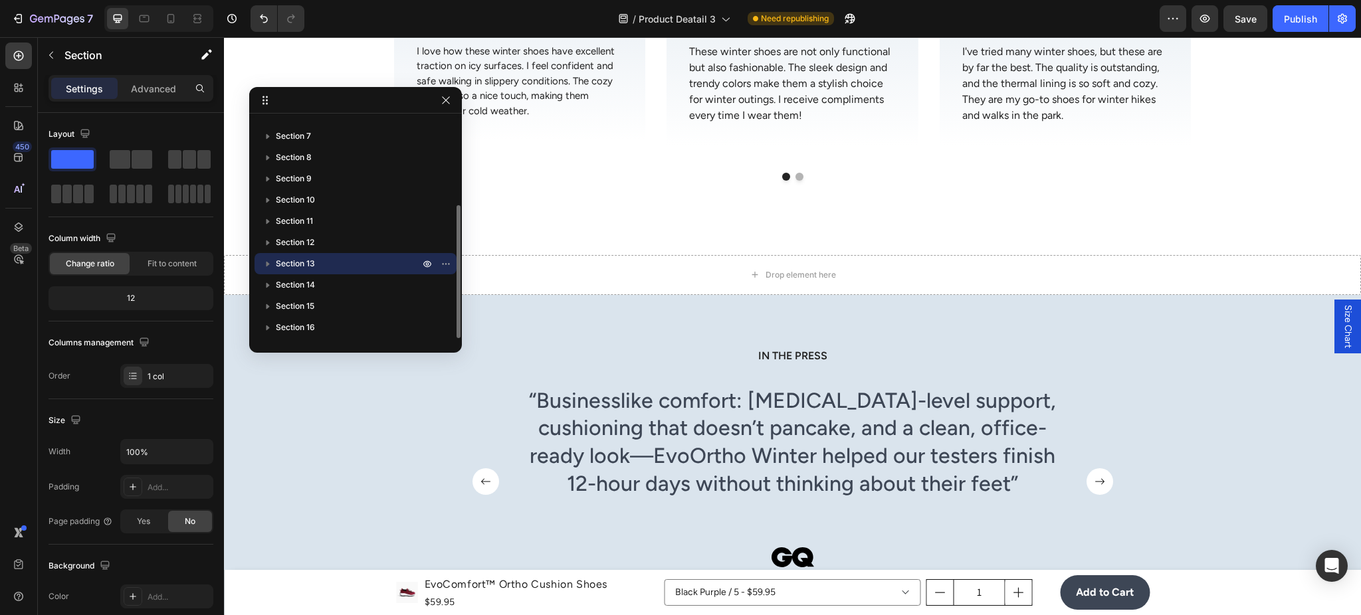
click at [325, 266] on p "Section 13" at bounding box center [349, 263] width 146 height 13
click at [336, 262] on p "Section 13" at bounding box center [349, 263] width 146 height 13
click at [348, 262] on p "Section 13" at bounding box center [349, 263] width 146 height 13
click at [425, 263] on icon "button" at bounding box center [427, 263] width 11 height 11
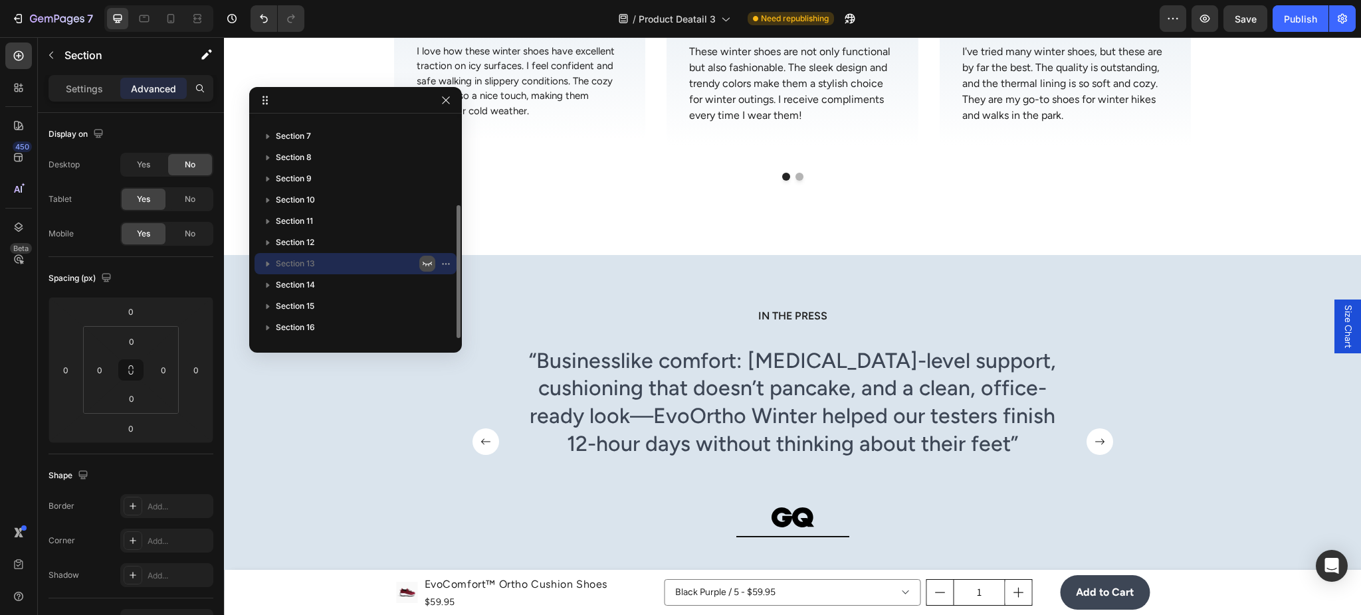
click at [429, 263] on icon "button" at bounding box center [427, 264] width 9 height 5
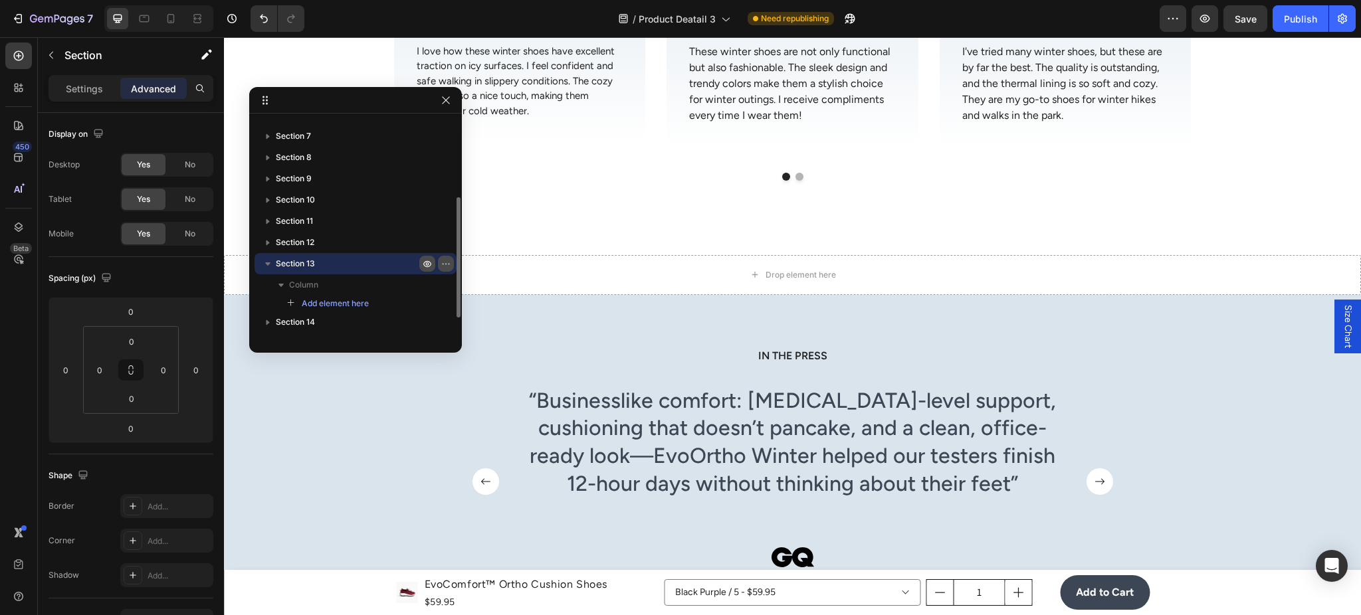
click at [450, 262] on icon "button" at bounding box center [445, 263] width 11 height 11
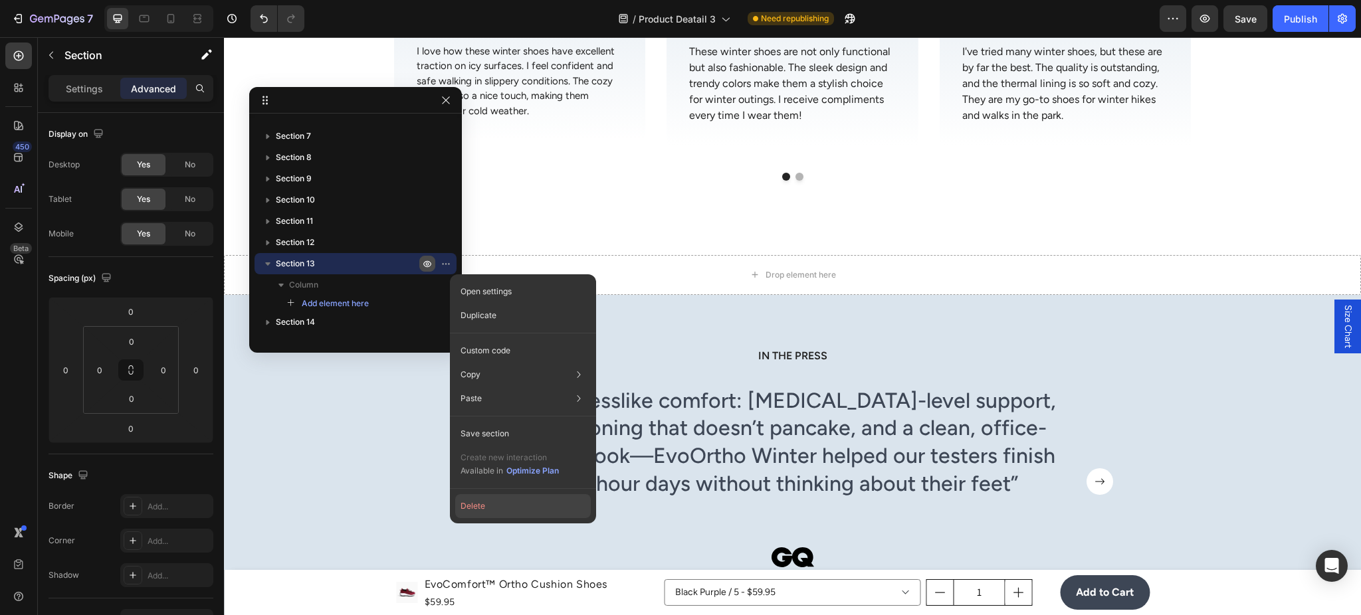
click at [493, 508] on button "Delete" at bounding box center [523, 506] width 136 height 24
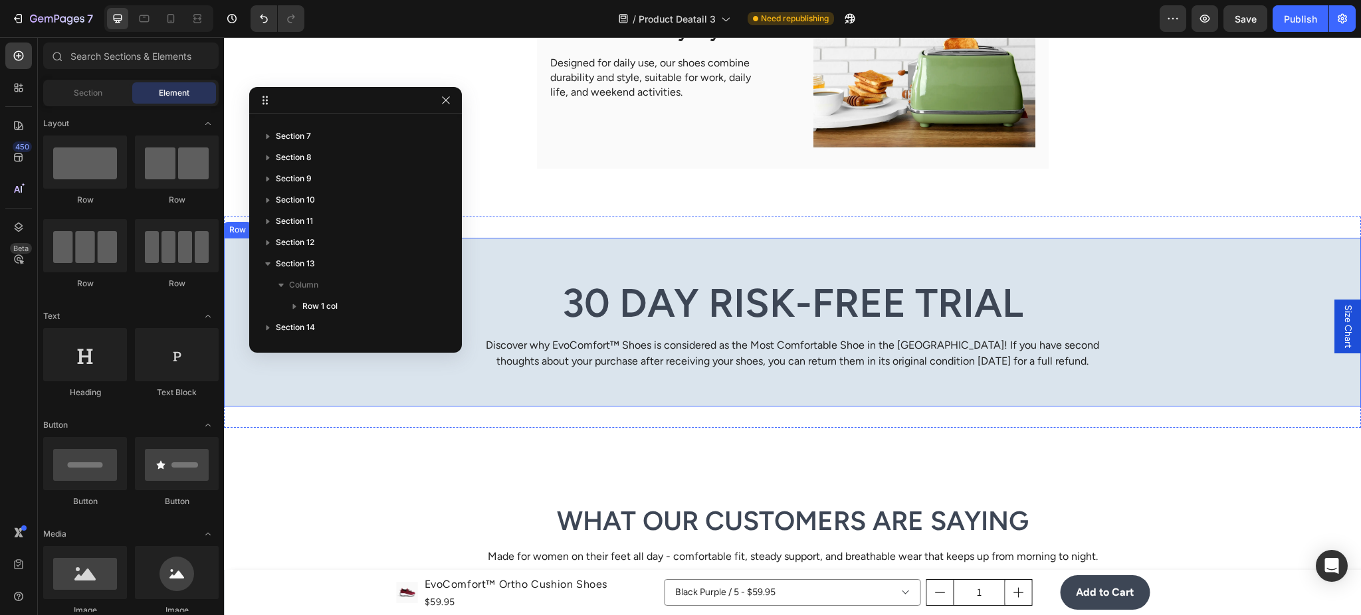
scroll to position [3270, 0]
click at [645, 418] on div "30 Day Risk-Free Trial Heading Discover why EvoComfort™ Shoes is considered as …" at bounding box center [792, 322] width 1137 height 211
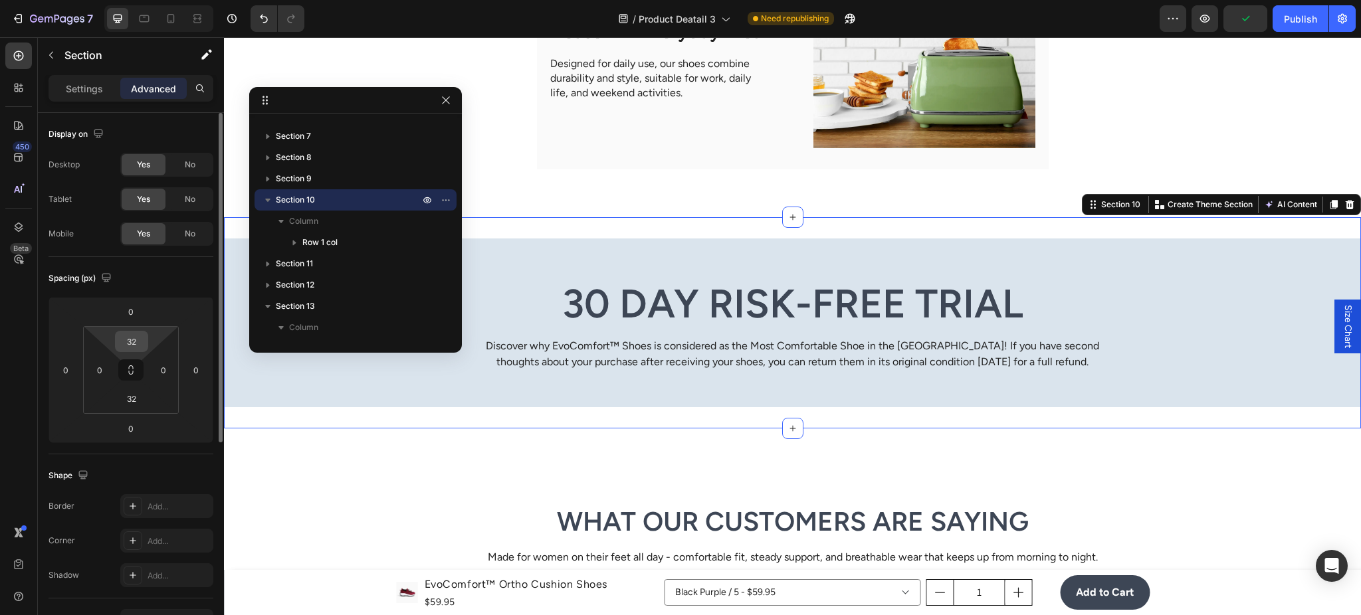
click at [138, 347] on input "32" at bounding box center [131, 342] width 27 height 20
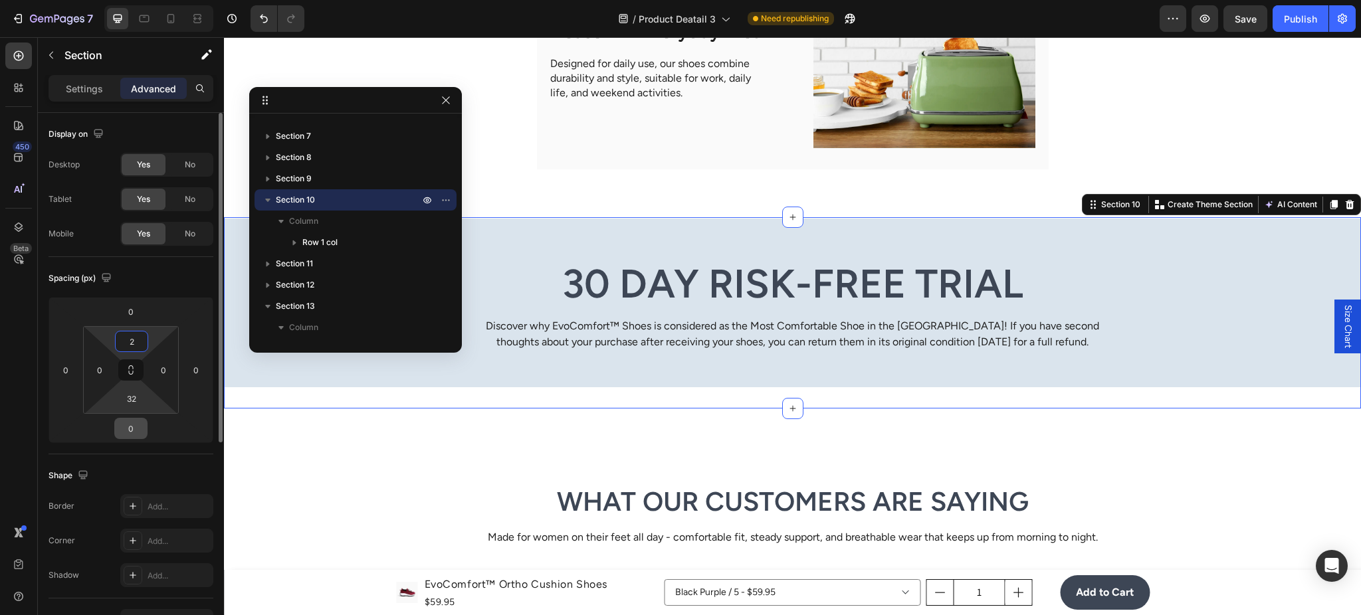
type input "2"
click at [130, 429] on input "0" at bounding box center [131, 429] width 27 height 20
type input "2"
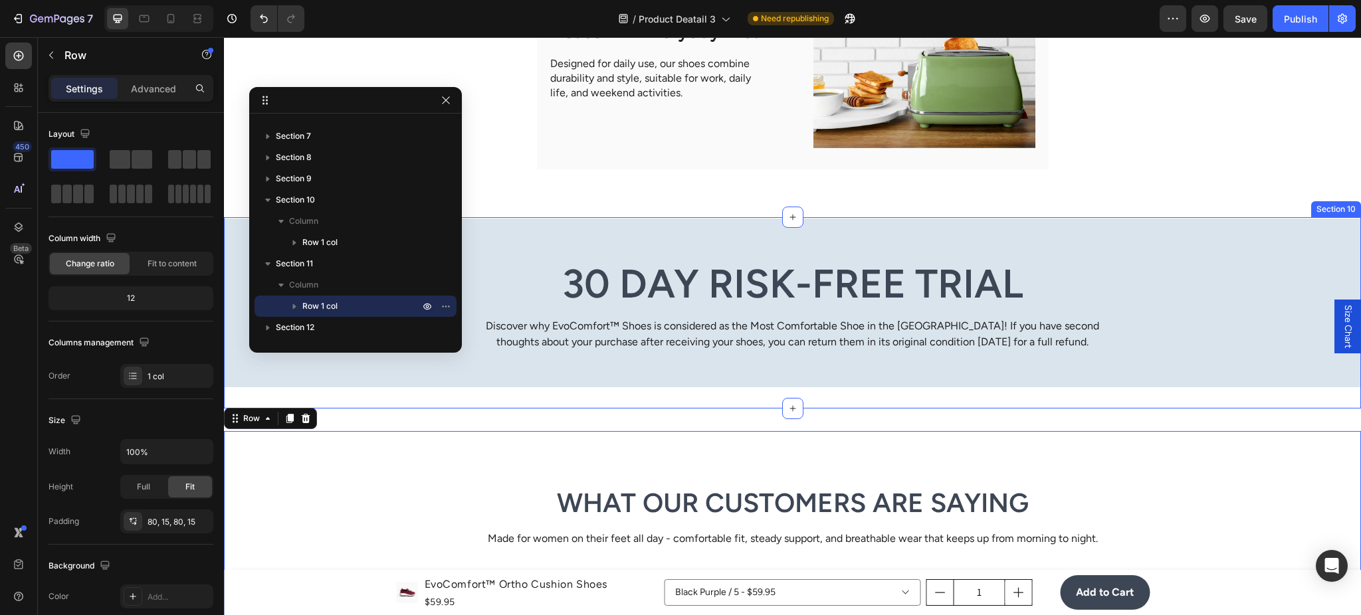
click at [768, 397] on div "30 Day Risk-Free Trial Heading Discover why EvoComfort™ Shoes is considered as …" at bounding box center [792, 312] width 1137 height 191
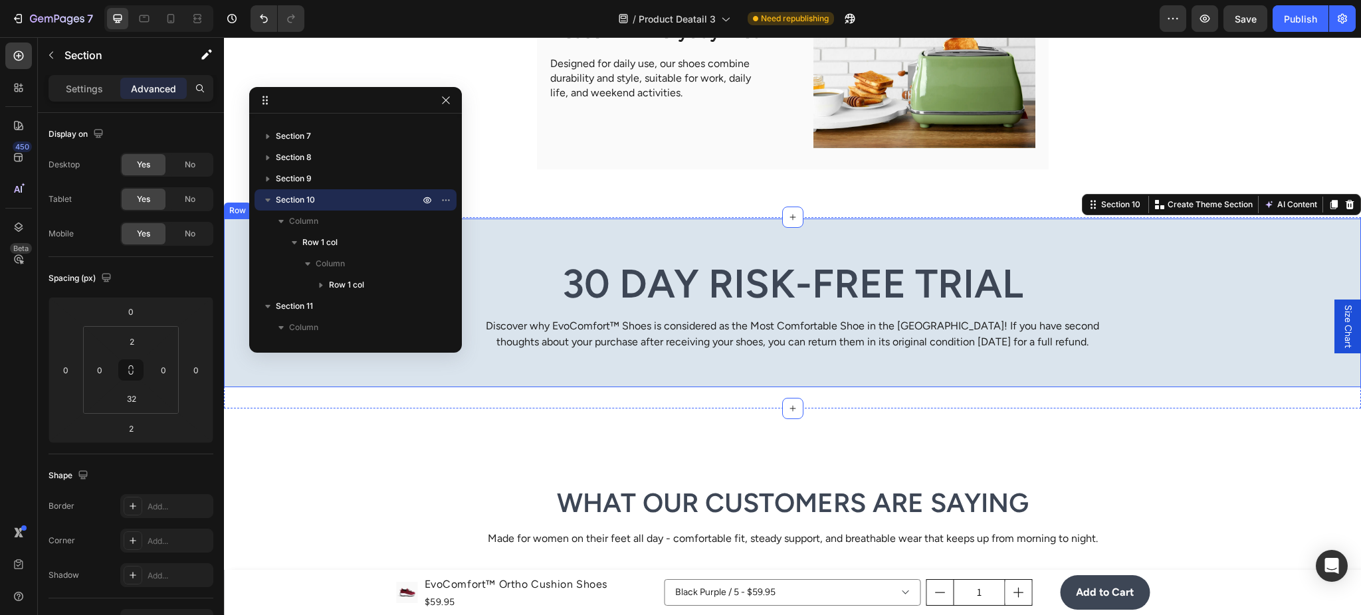
click at [1106, 377] on div "30 Day Risk-Free Trial Heading Discover why EvoComfort™ Shoes is considered as …" at bounding box center [792, 303] width 1137 height 169
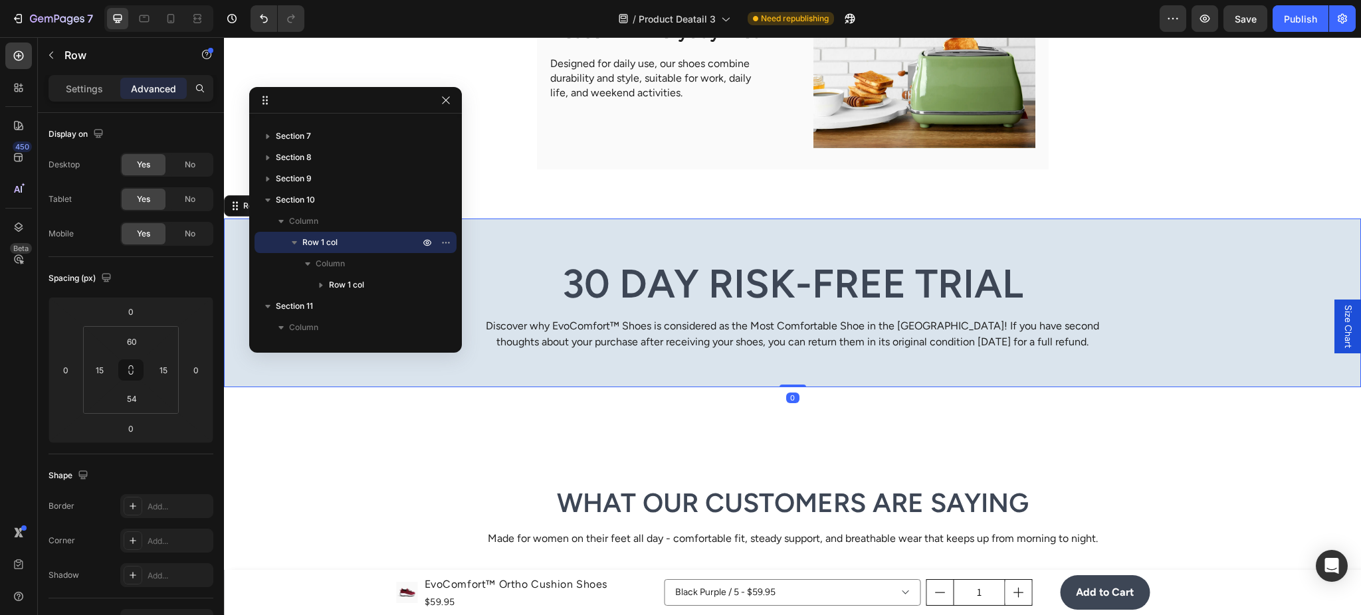
click at [1109, 384] on div "30 Day Risk-Free Trial Heading Discover why EvoComfort™ Shoes is considered as …" at bounding box center [792, 303] width 1137 height 169
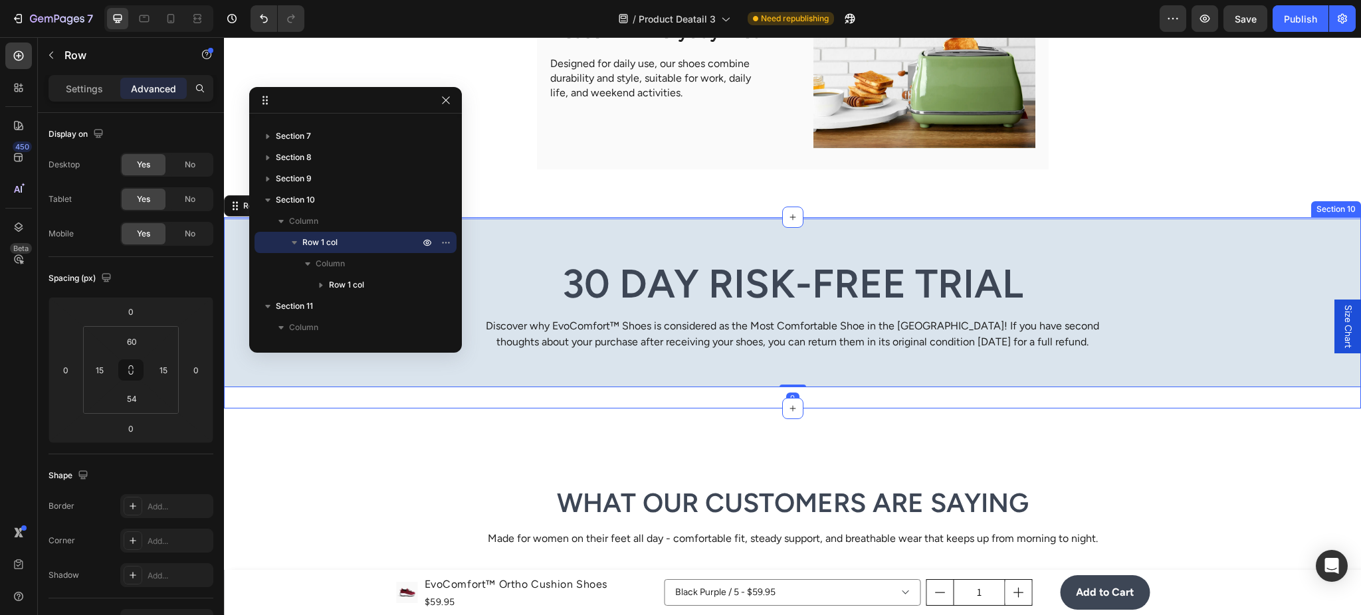
click at [1090, 401] on div "30 Day Risk-Free Trial Heading Discover why EvoComfort™ Shoes is considered as …" at bounding box center [792, 312] width 1137 height 191
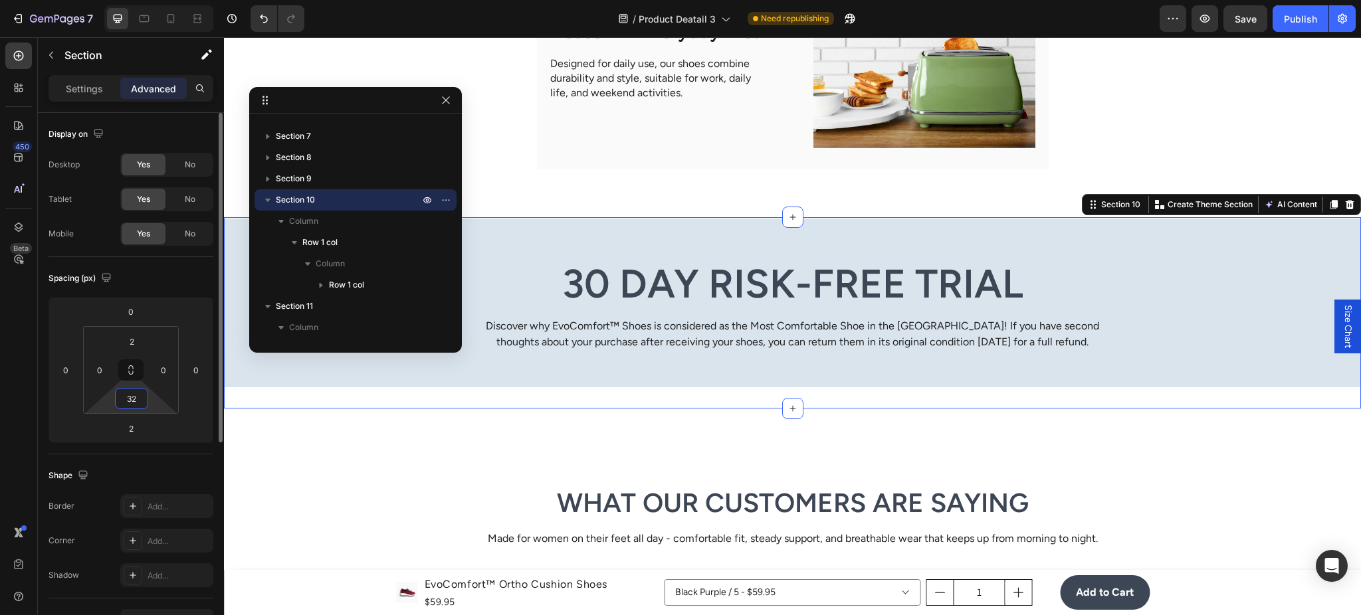
click at [139, 396] on input "32" at bounding box center [131, 399] width 27 height 20
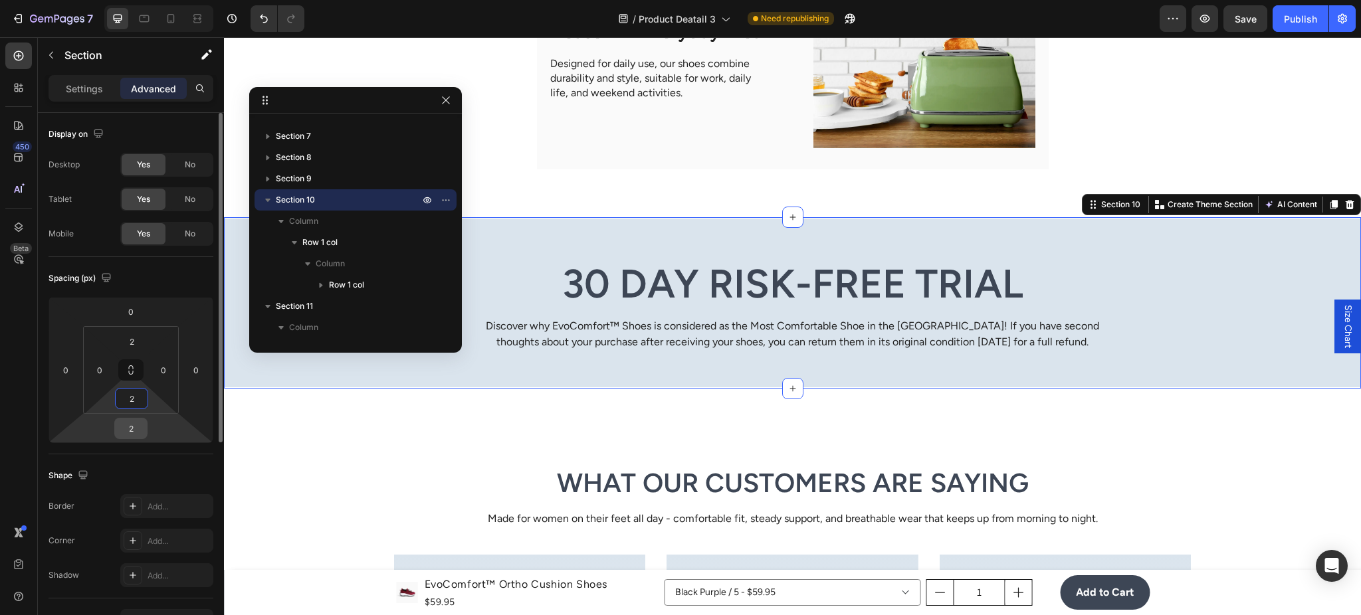
type input "2"
click at [135, 423] on input "2" at bounding box center [131, 429] width 27 height 20
type input "0"
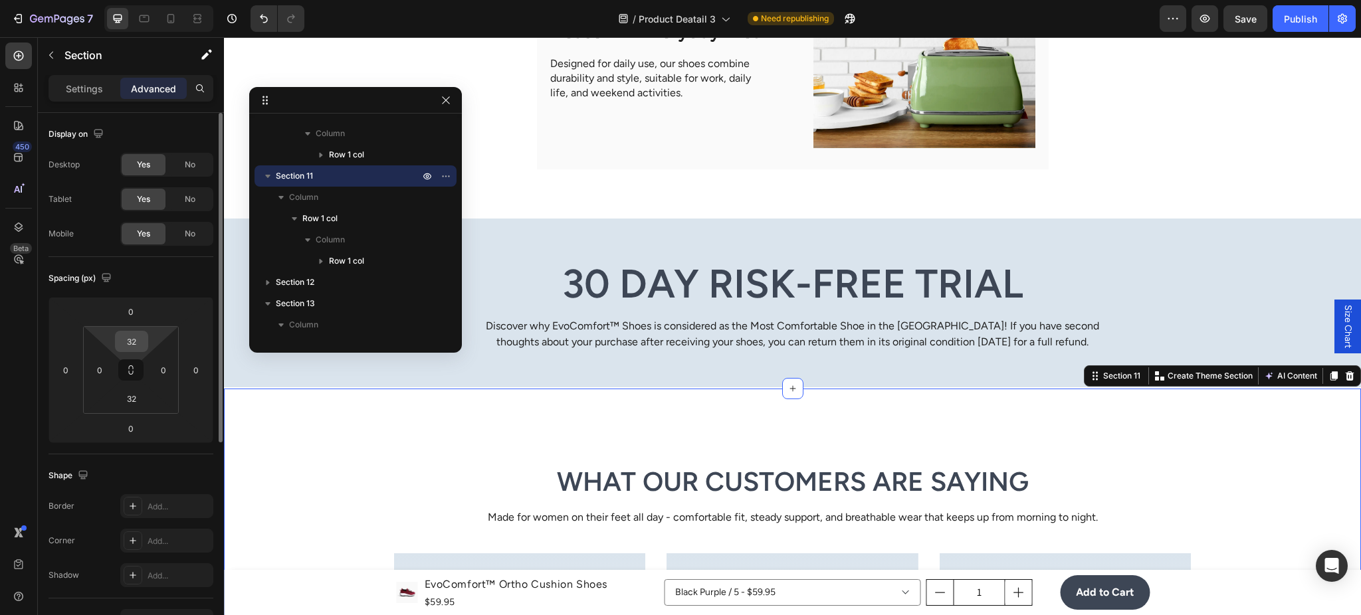
click at [132, 336] on input "32" at bounding box center [131, 342] width 27 height 20
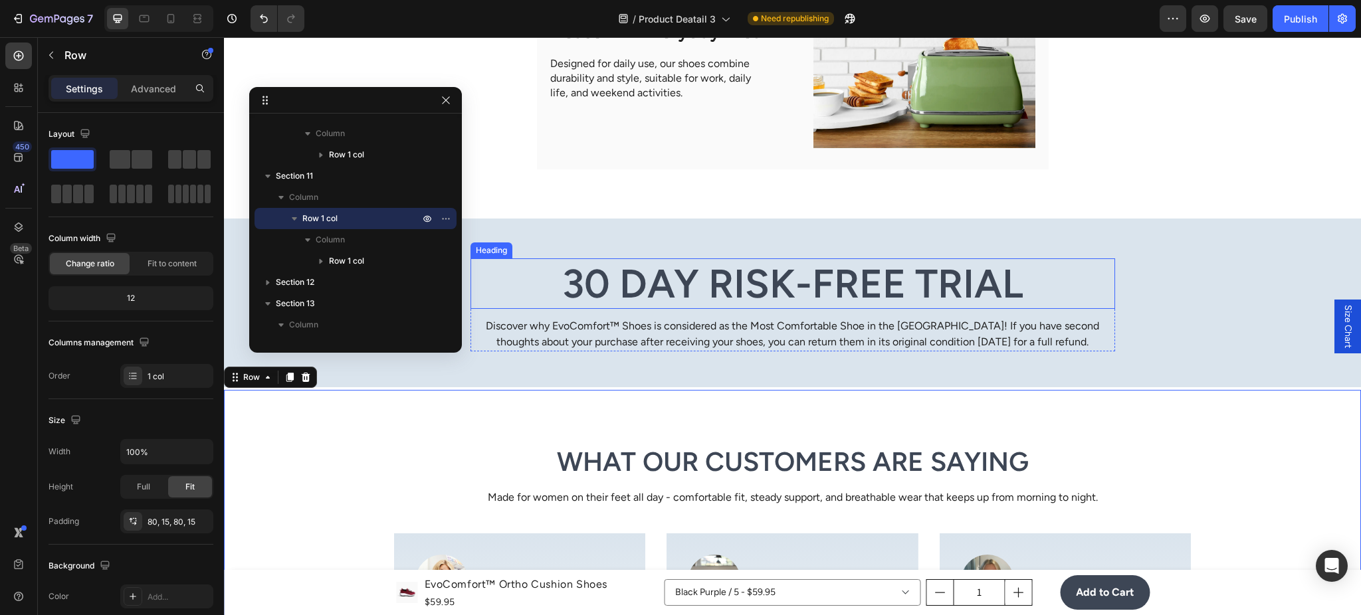
scroll to position [3152, 0]
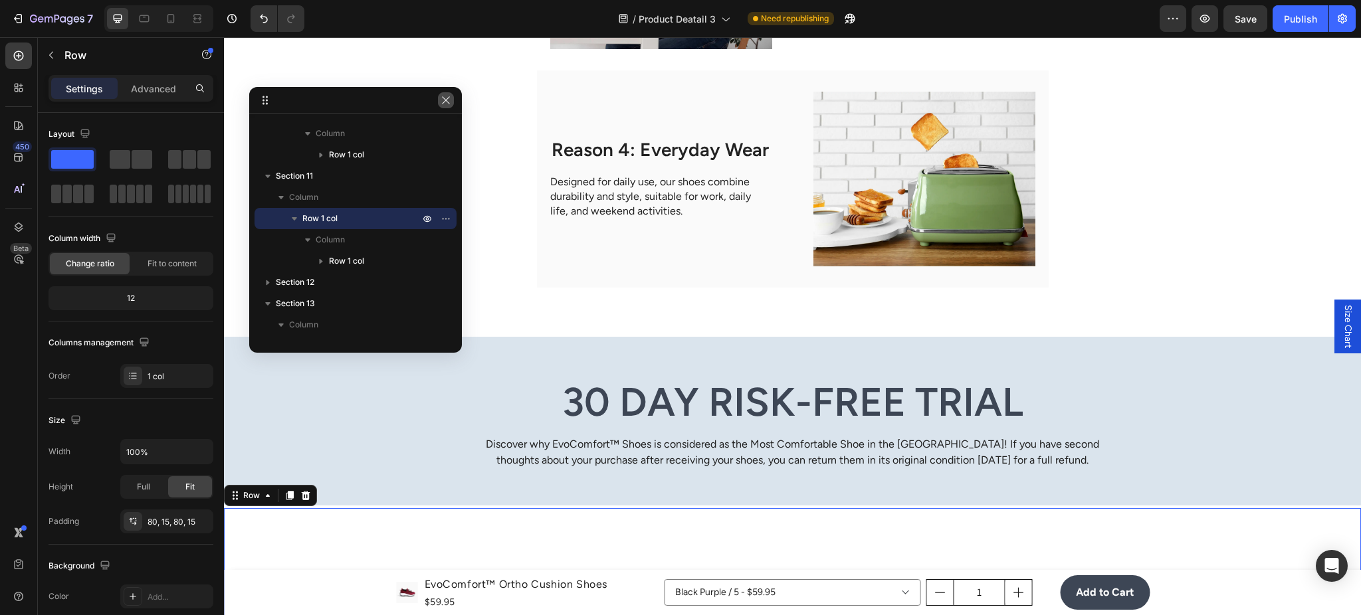
drag, startPoint x: 444, startPoint y: 99, endPoint x: 771, endPoint y: 32, distance: 333.7
click at [444, 99] on icon "button" at bounding box center [445, 100] width 11 height 11
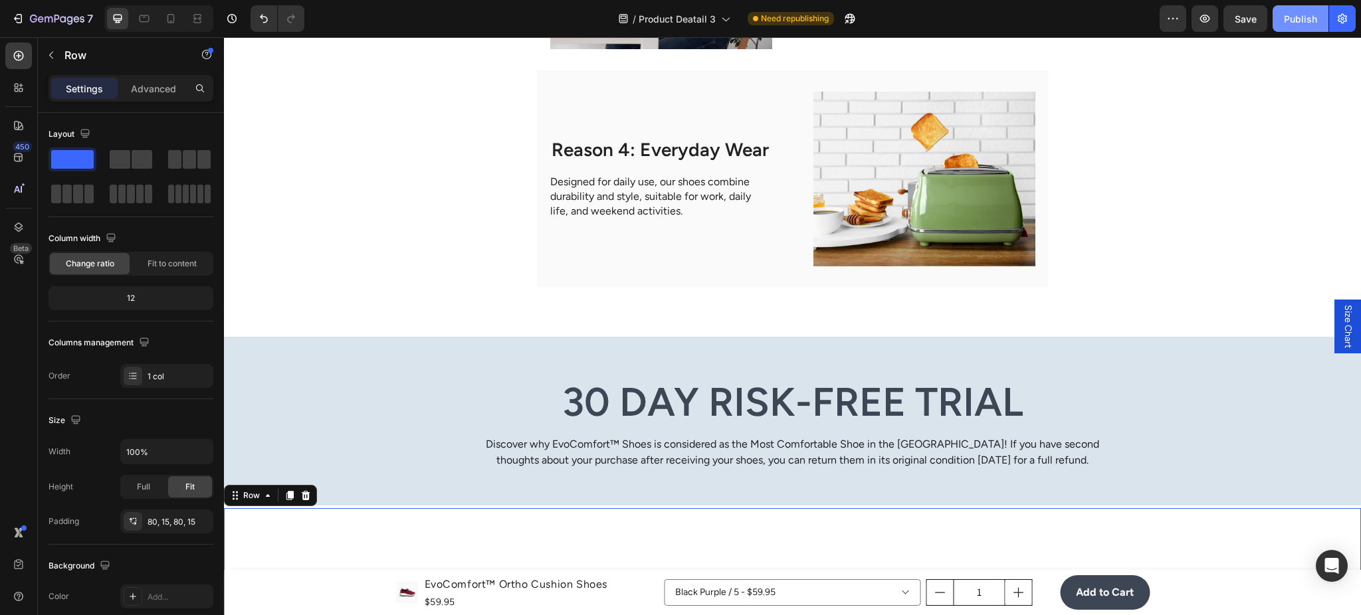
click at [1313, 12] on div "Publish" at bounding box center [1300, 19] width 33 height 14
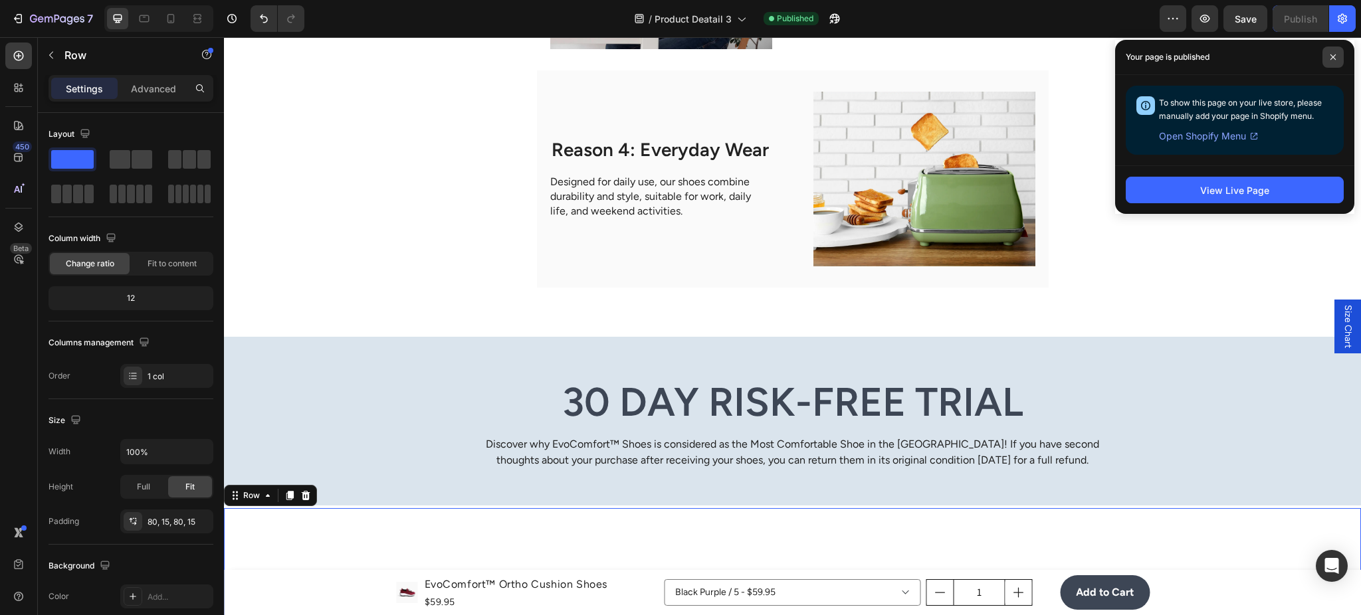
click at [1327, 62] on span at bounding box center [1332, 57] width 21 height 21
